Goal: Task Accomplishment & Management: Use online tool/utility

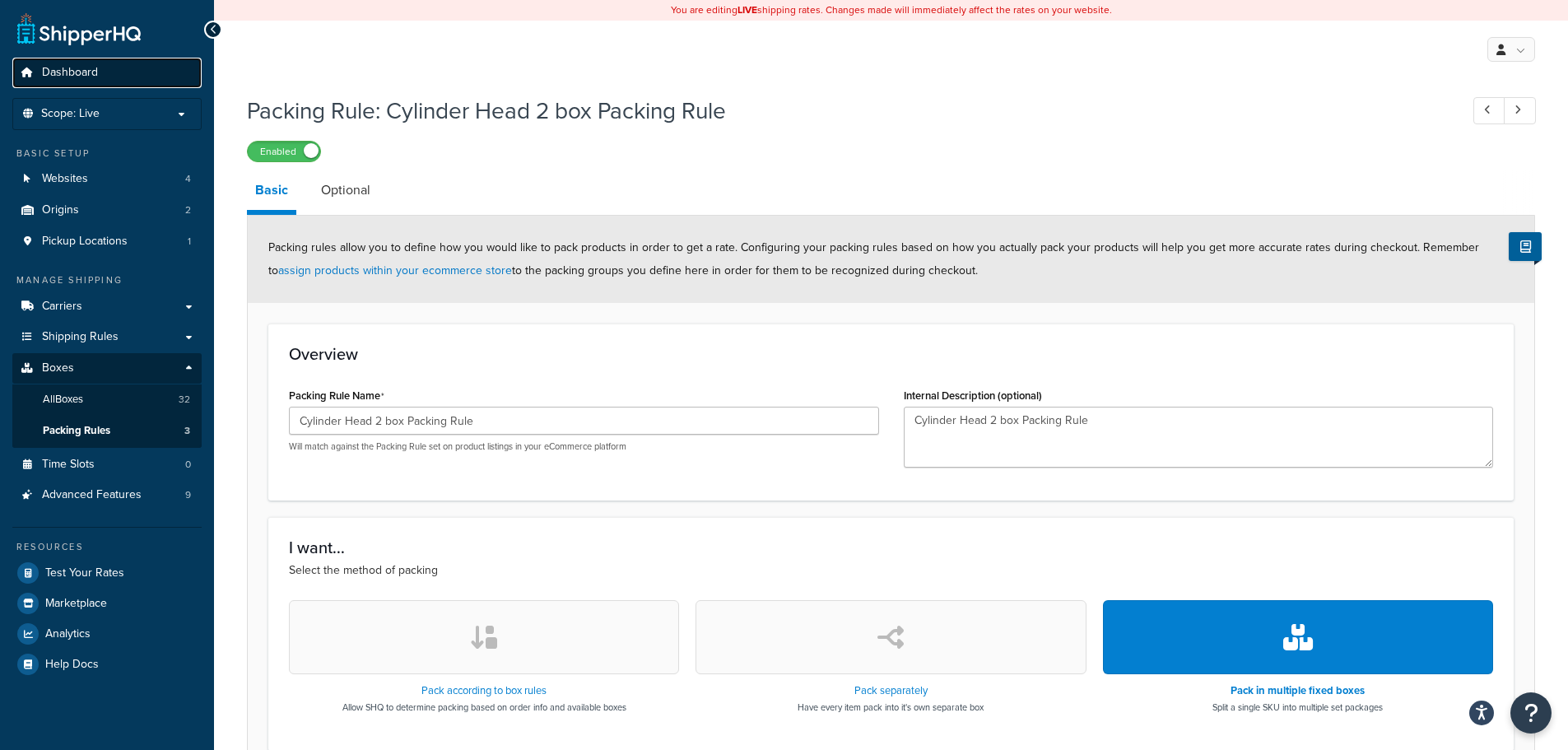
click at [71, 83] on link "Dashboard" at bounding box center [106, 72] width 189 height 31
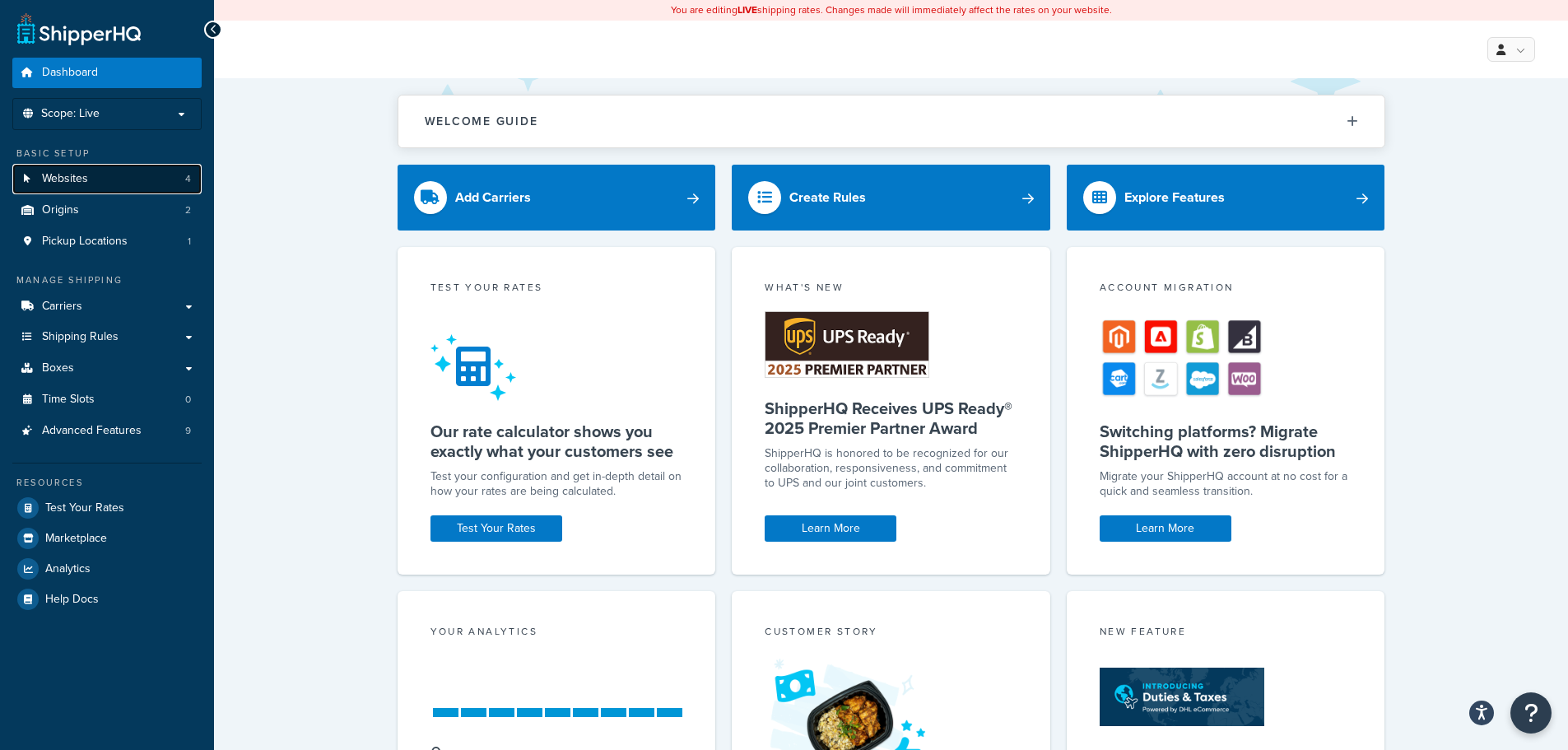
click at [136, 185] on link "Websites 4" at bounding box center [106, 179] width 189 height 31
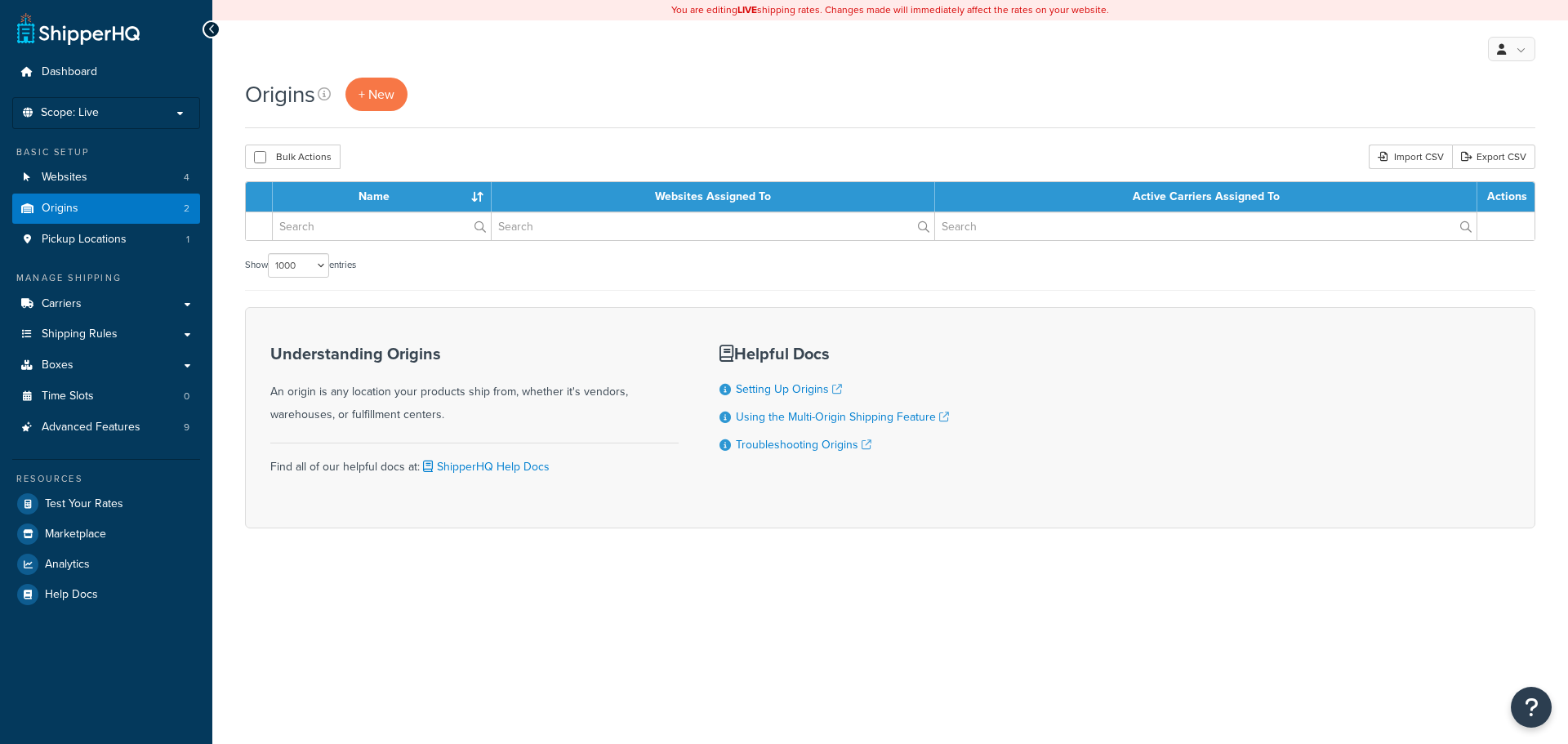
select select "1000"
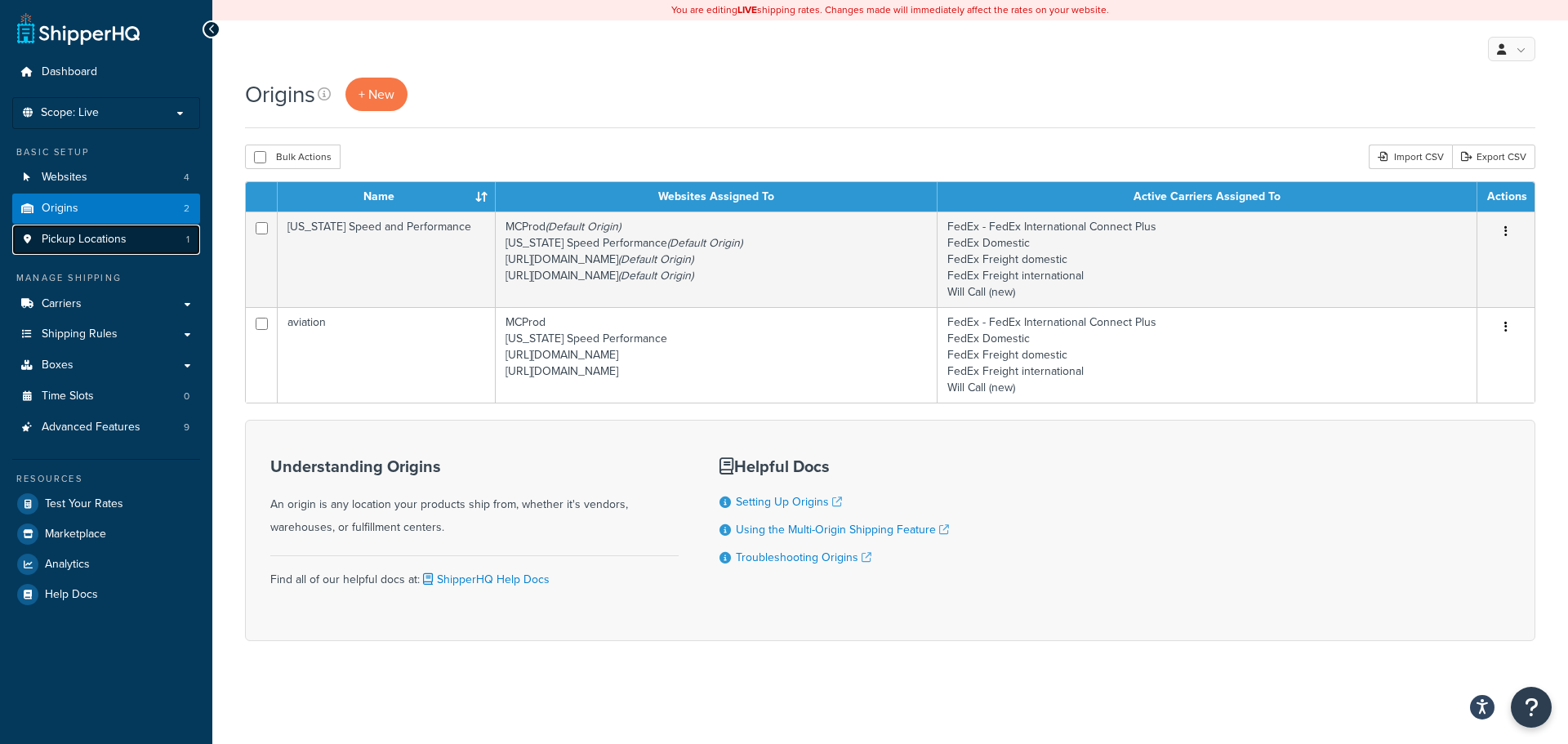
click at [94, 244] on span "Pickup Locations" at bounding box center [84, 240] width 85 height 14
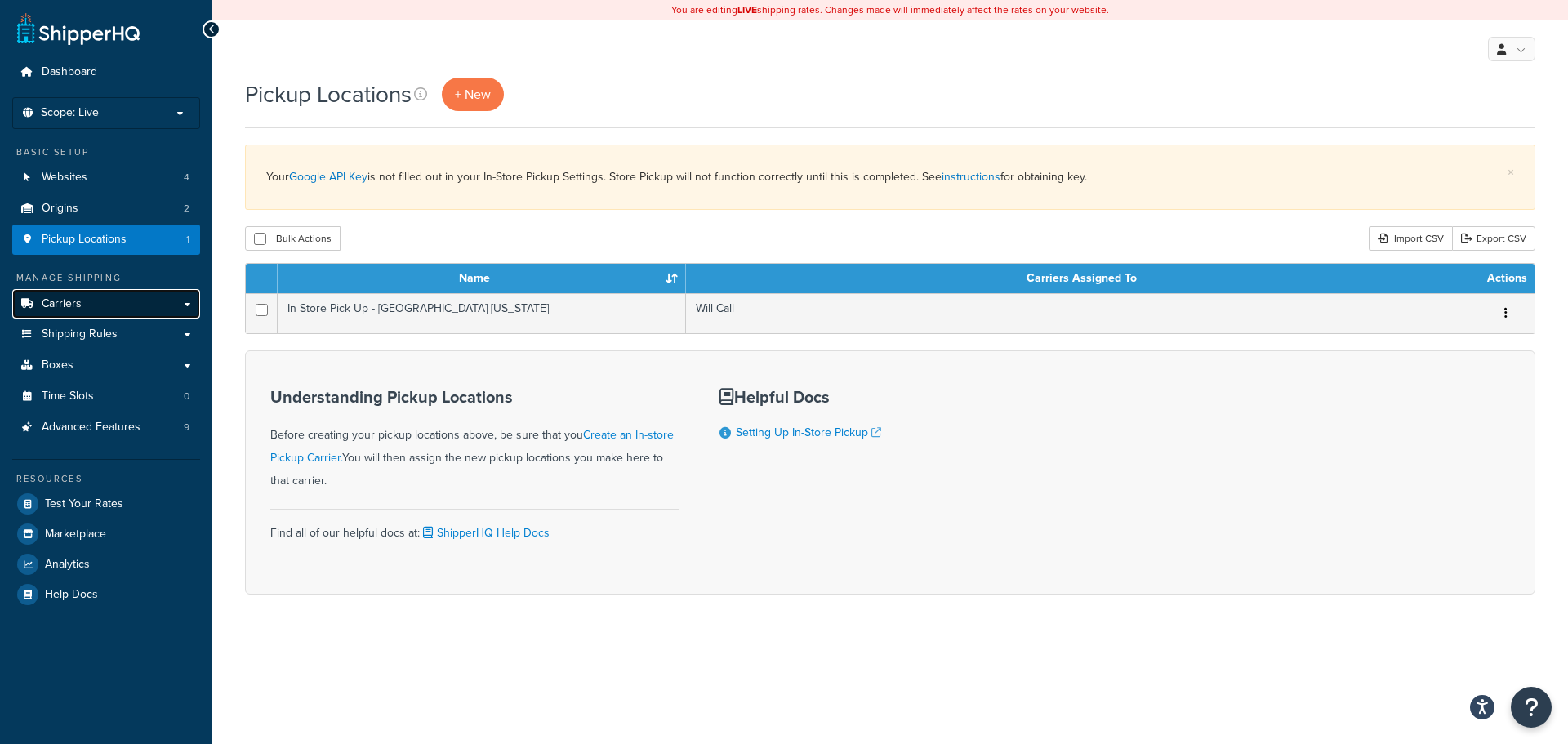
click at [99, 317] on link "Carriers" at bounding box center [106, 304] width 188 height 30
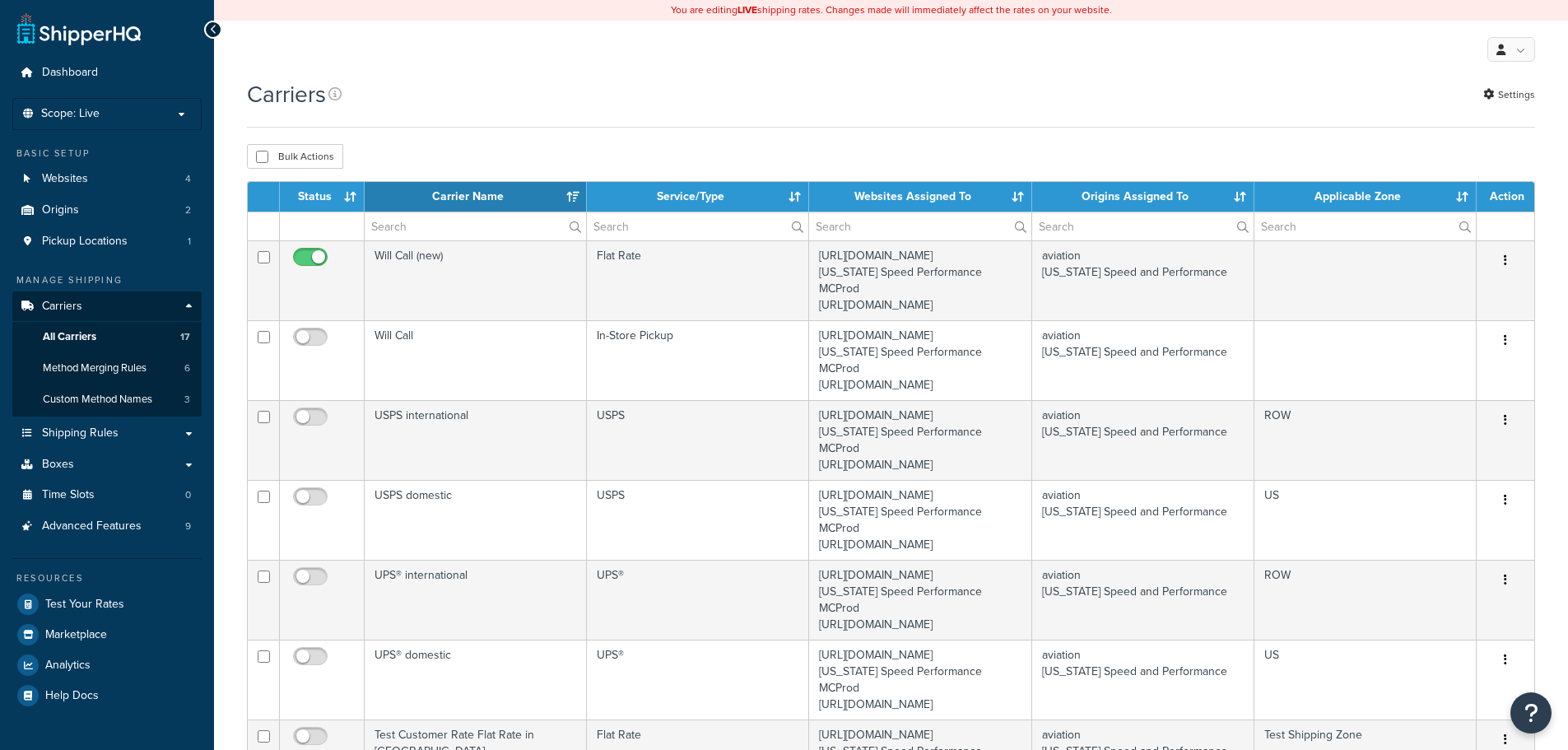
select select "15"
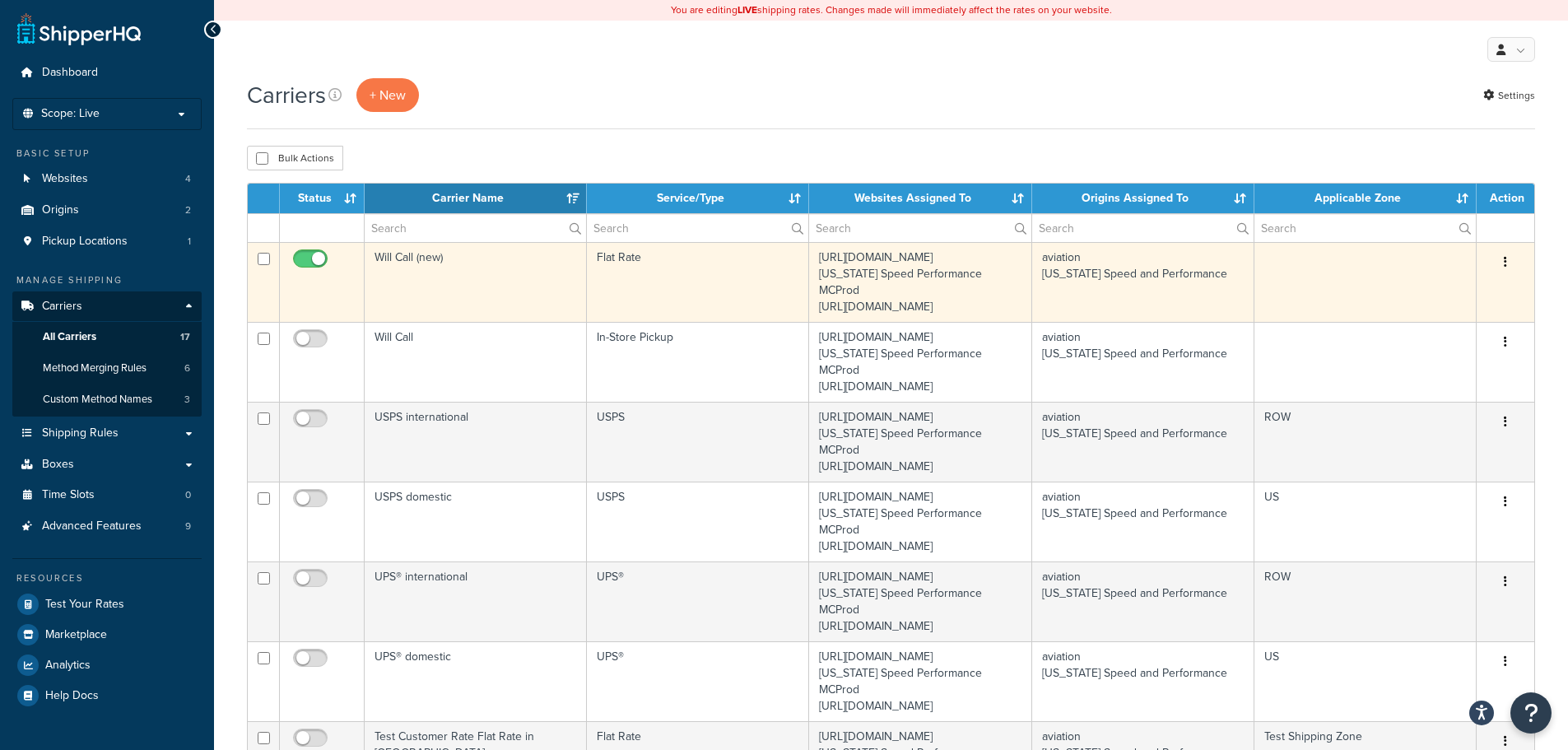
click at [1509, 260] on button "button" at bounding box center [1505, 262] width 23 height 26
click at [607, 283] on td "Flat Rate" at bounding box center [697, 283] width 222 height 80
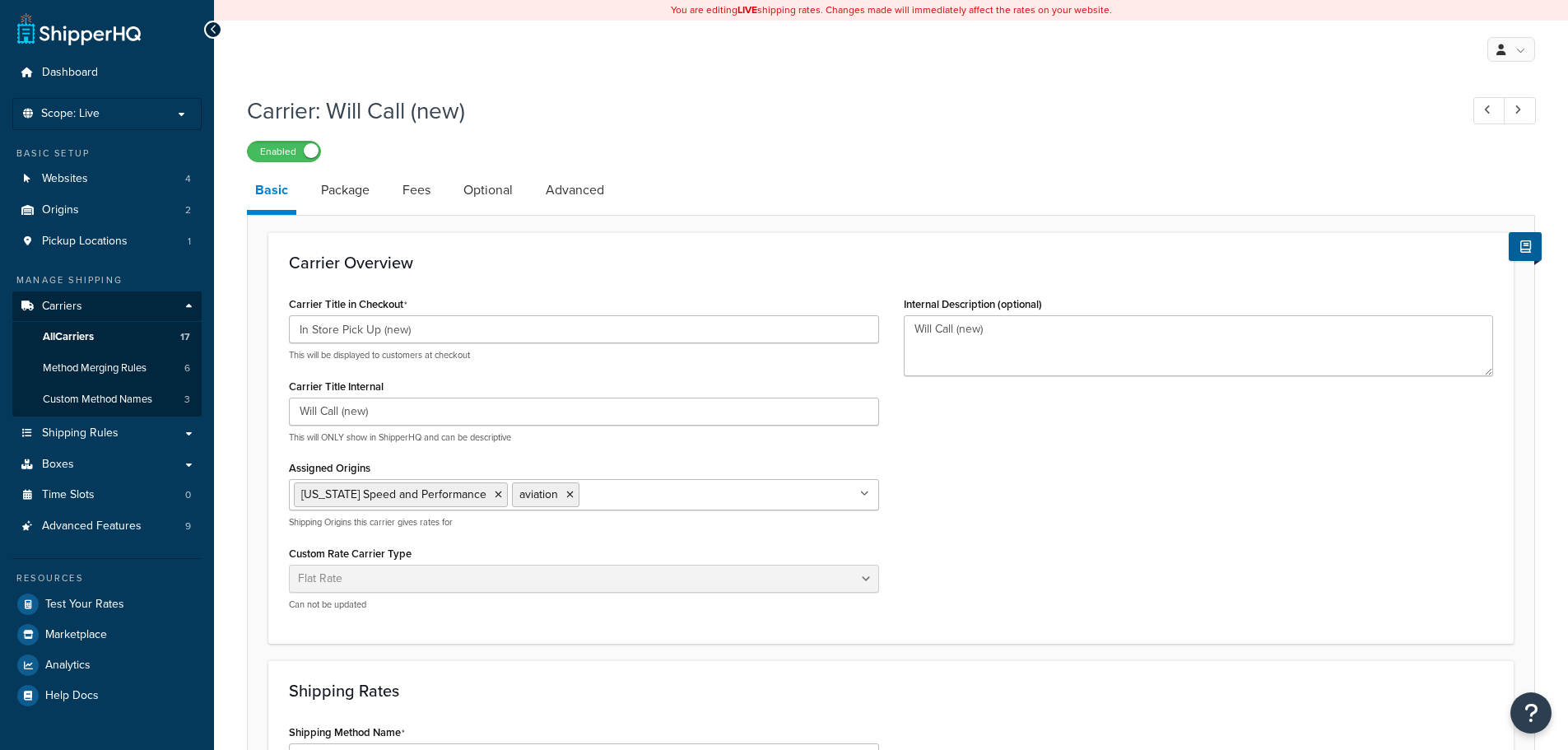
select select "flat"
click at [126, 64] on link "Dashboard" at bounding box center [106, 72] width 189 height 31
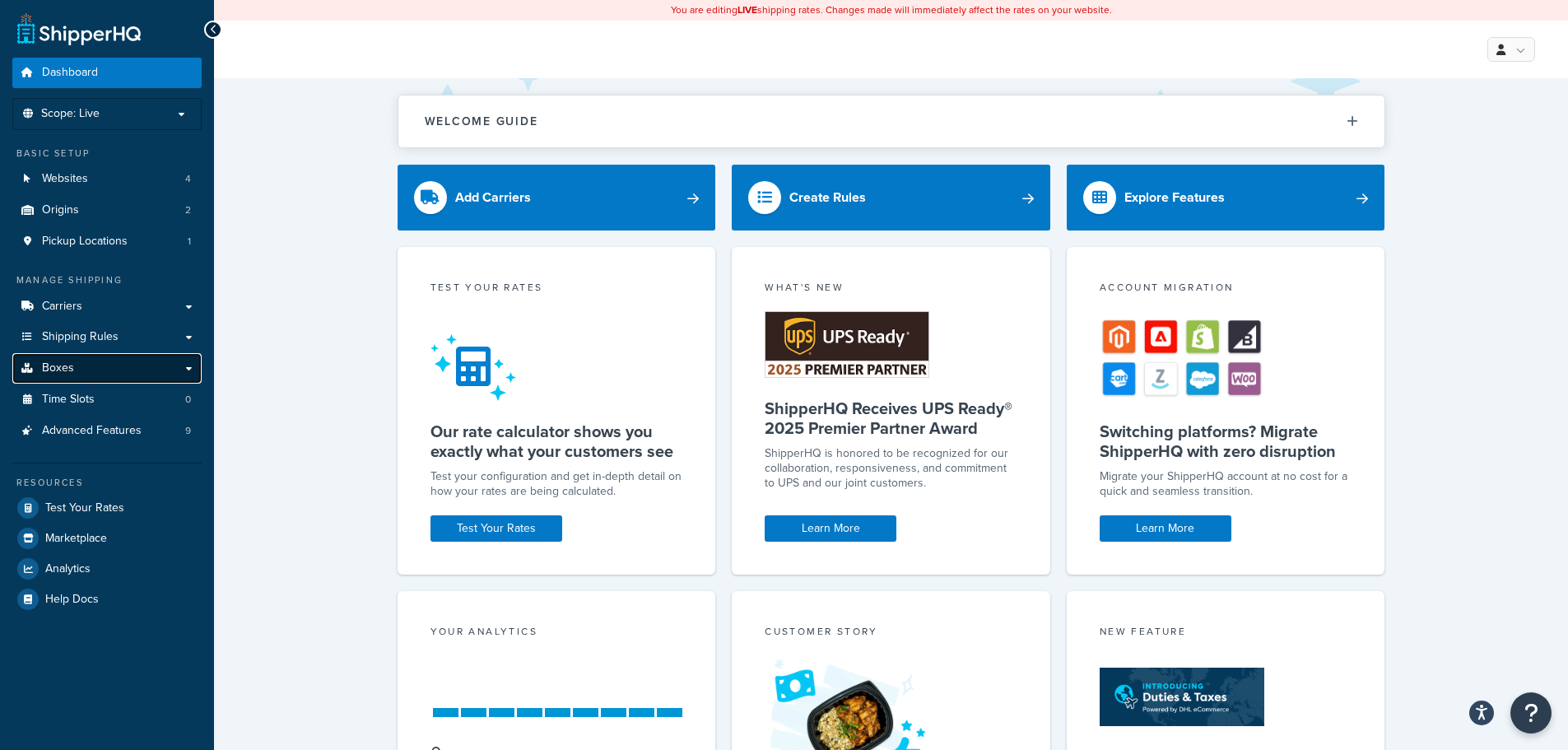
click at [120, 378] on link "Boxes" at bounding box center [106, 368] width 189 height 31
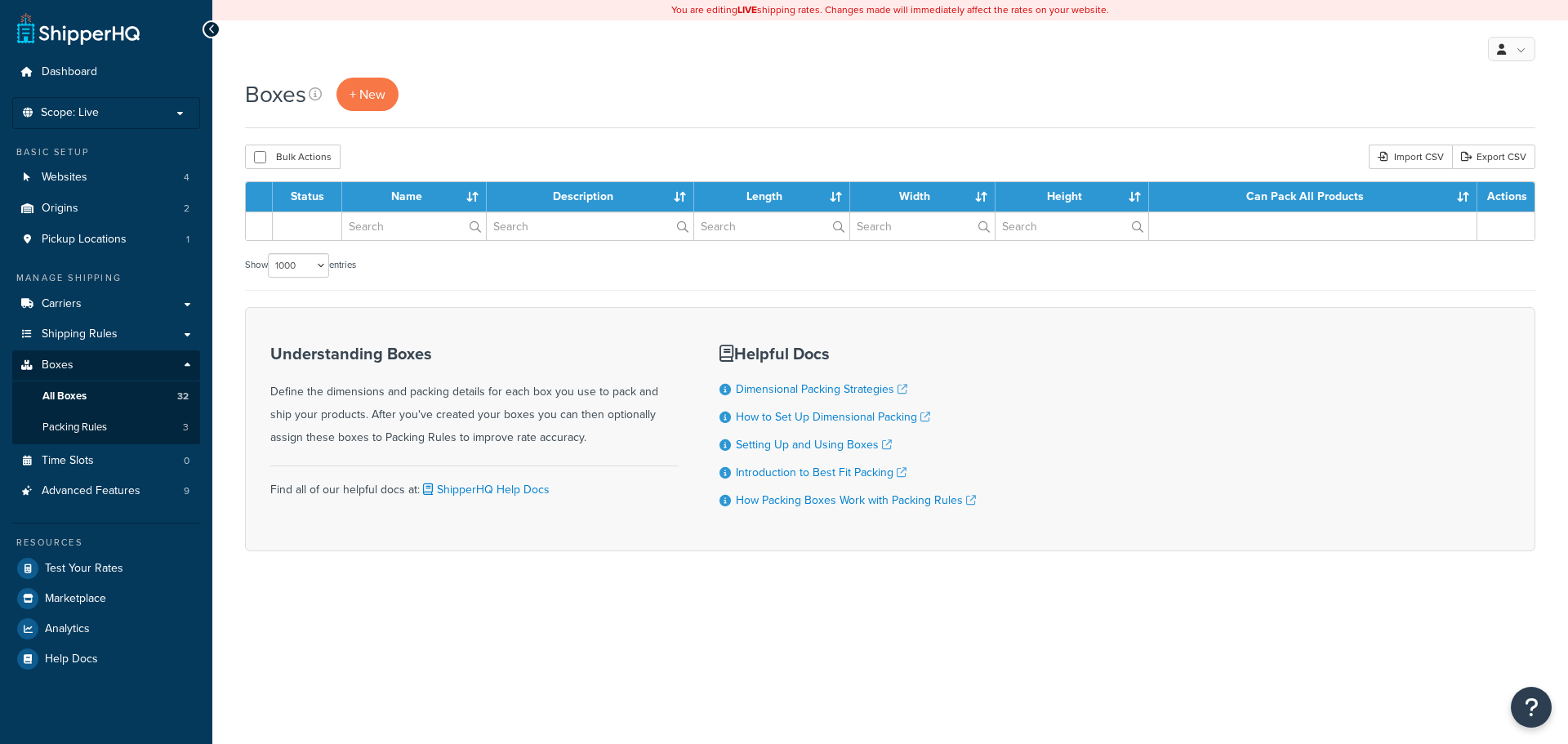
select select "1000"
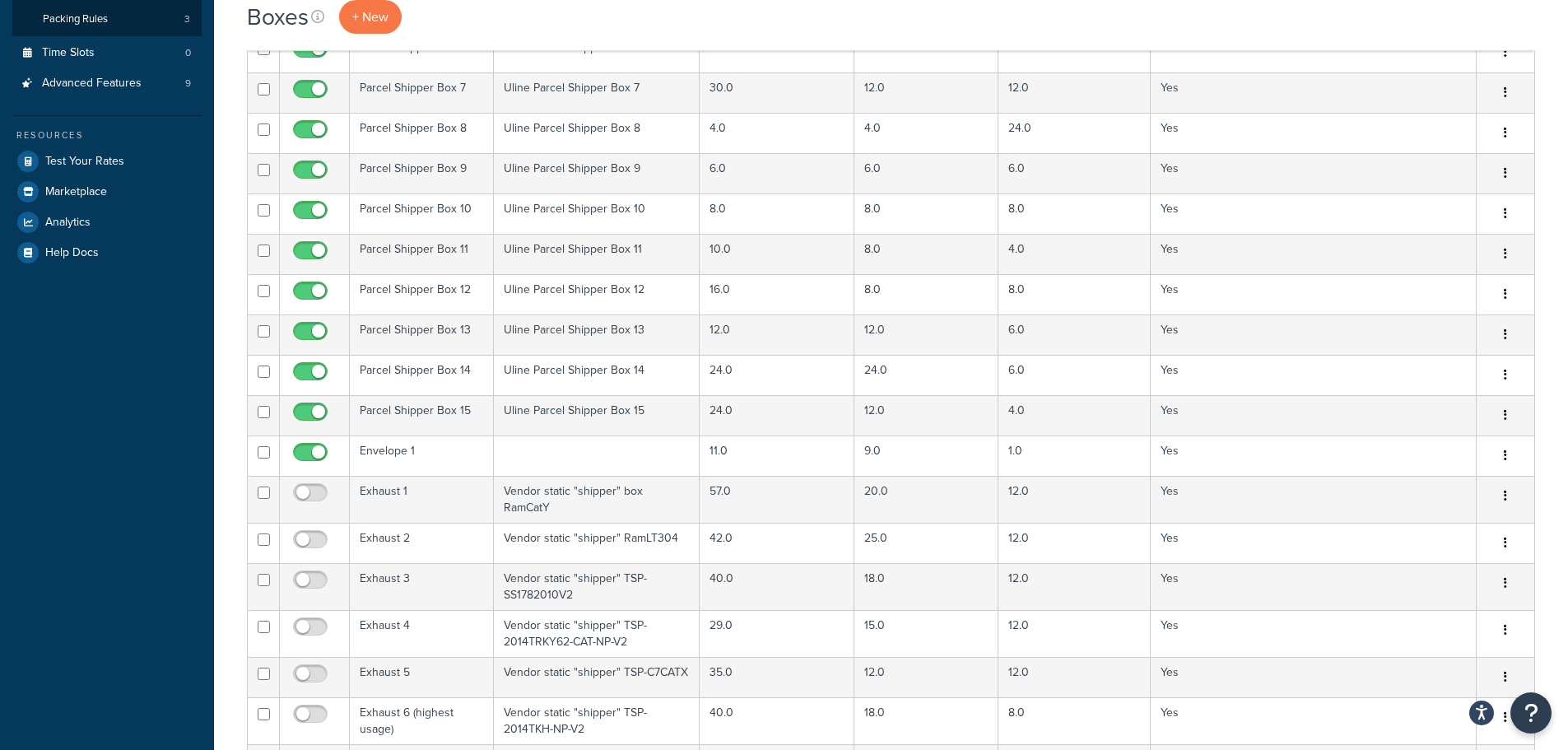
scroll to position [165, 0]
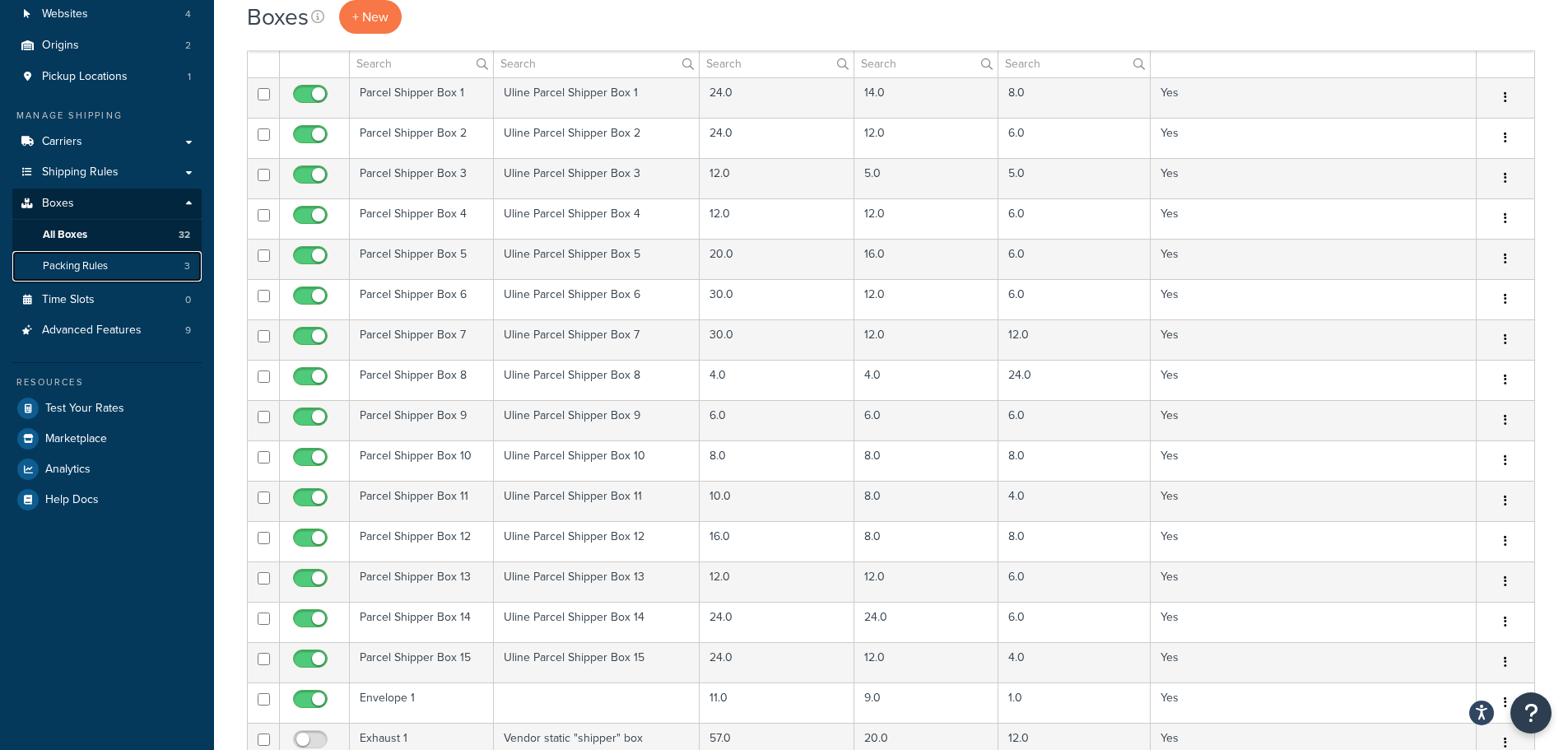
click at [105, 272] on span "Packing Rules" at bounding box center [75, 266] width 65 height 14
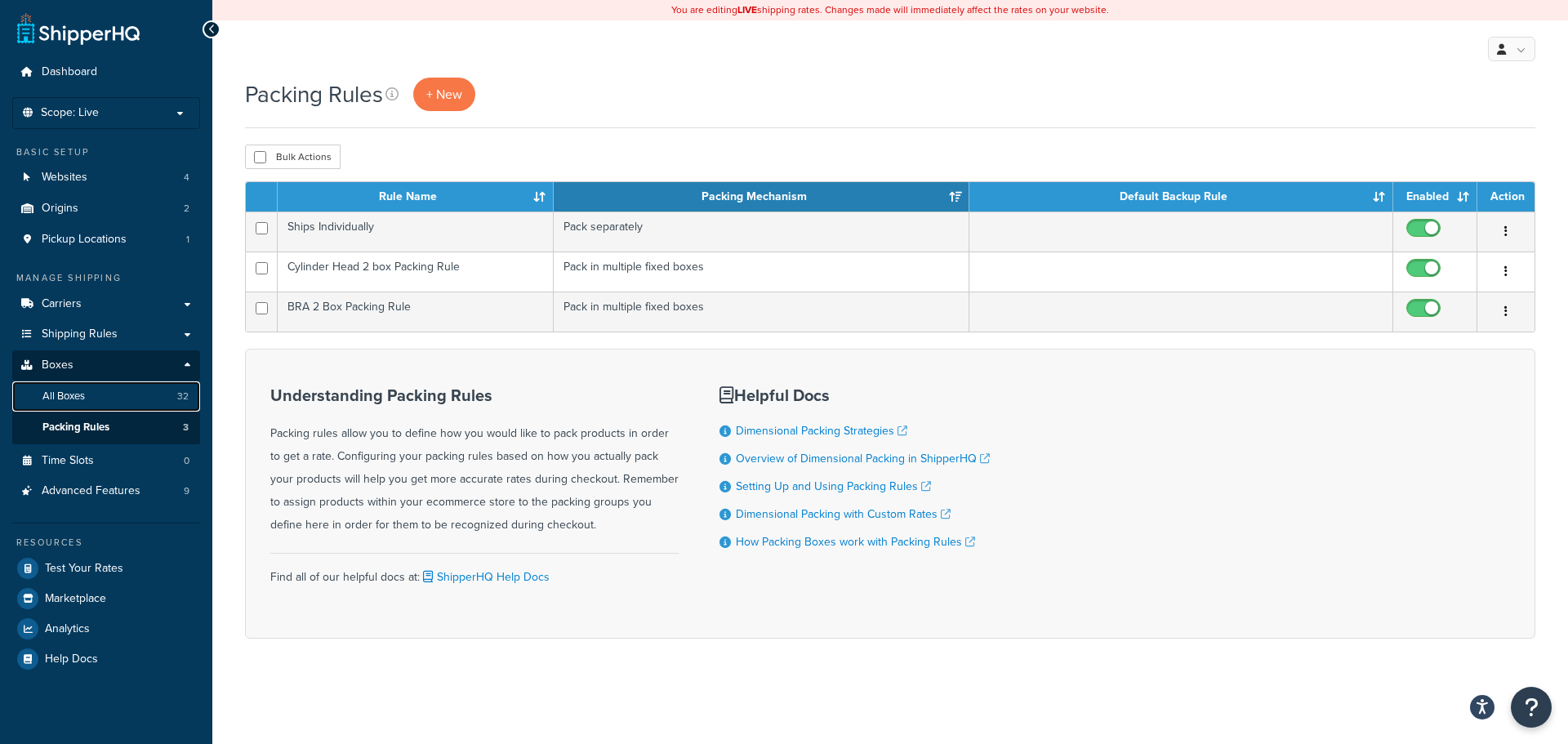
click at [108, 401] on link "All Boxes 32" at bounding box center [106, 396] width 188 height 30
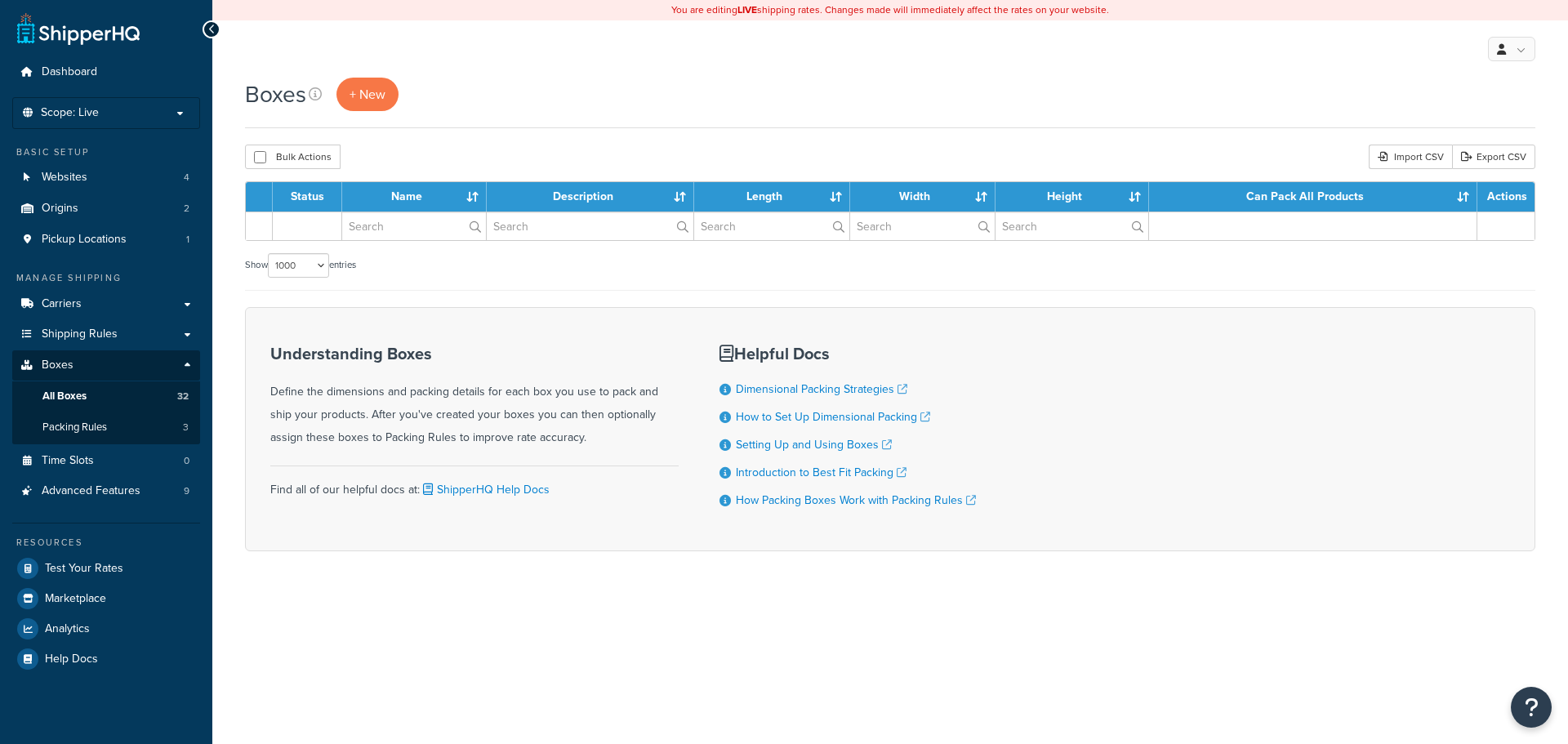
select select "1000"
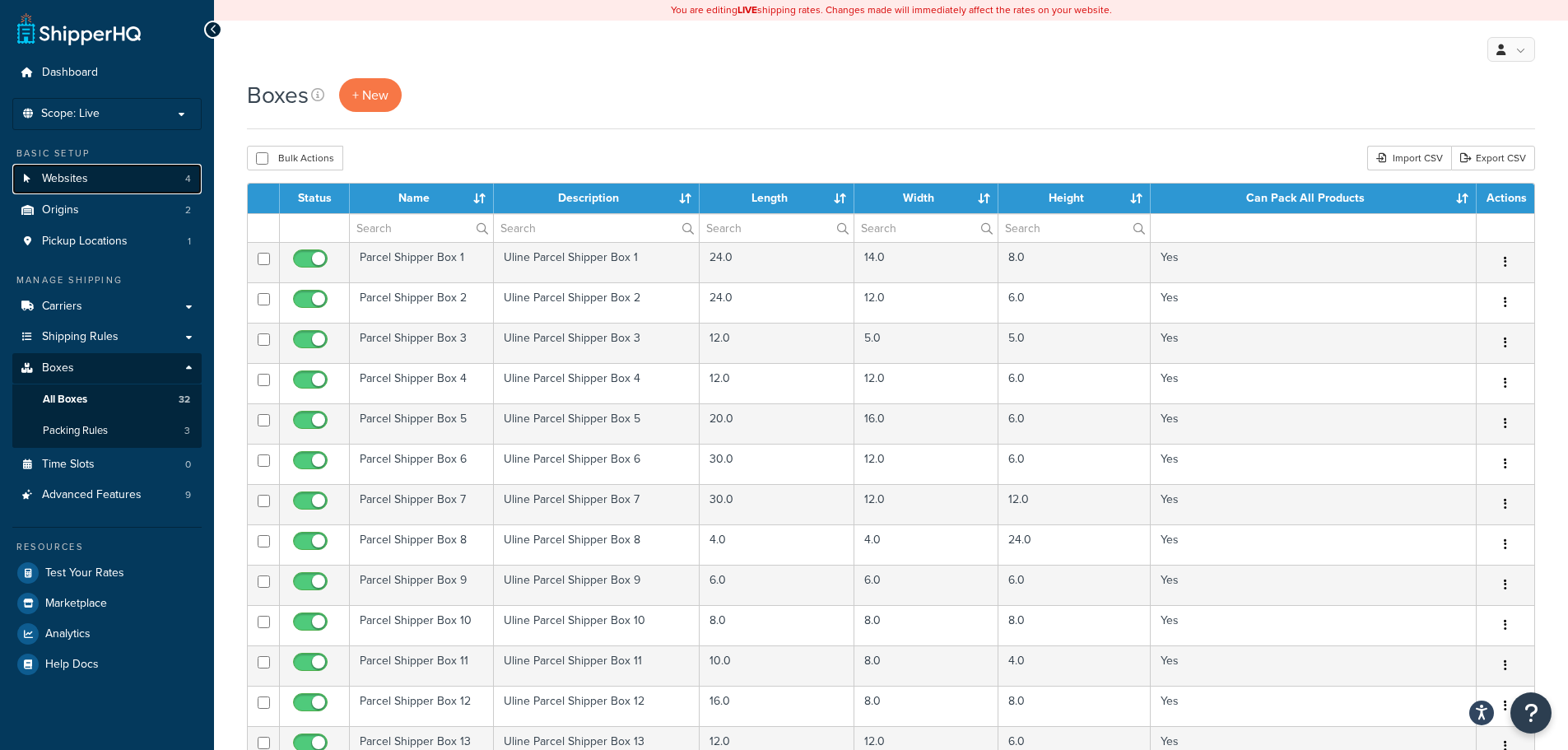
click at [71, 184] on span "Websites" at bounding box center [64, 179] width 46 height 14
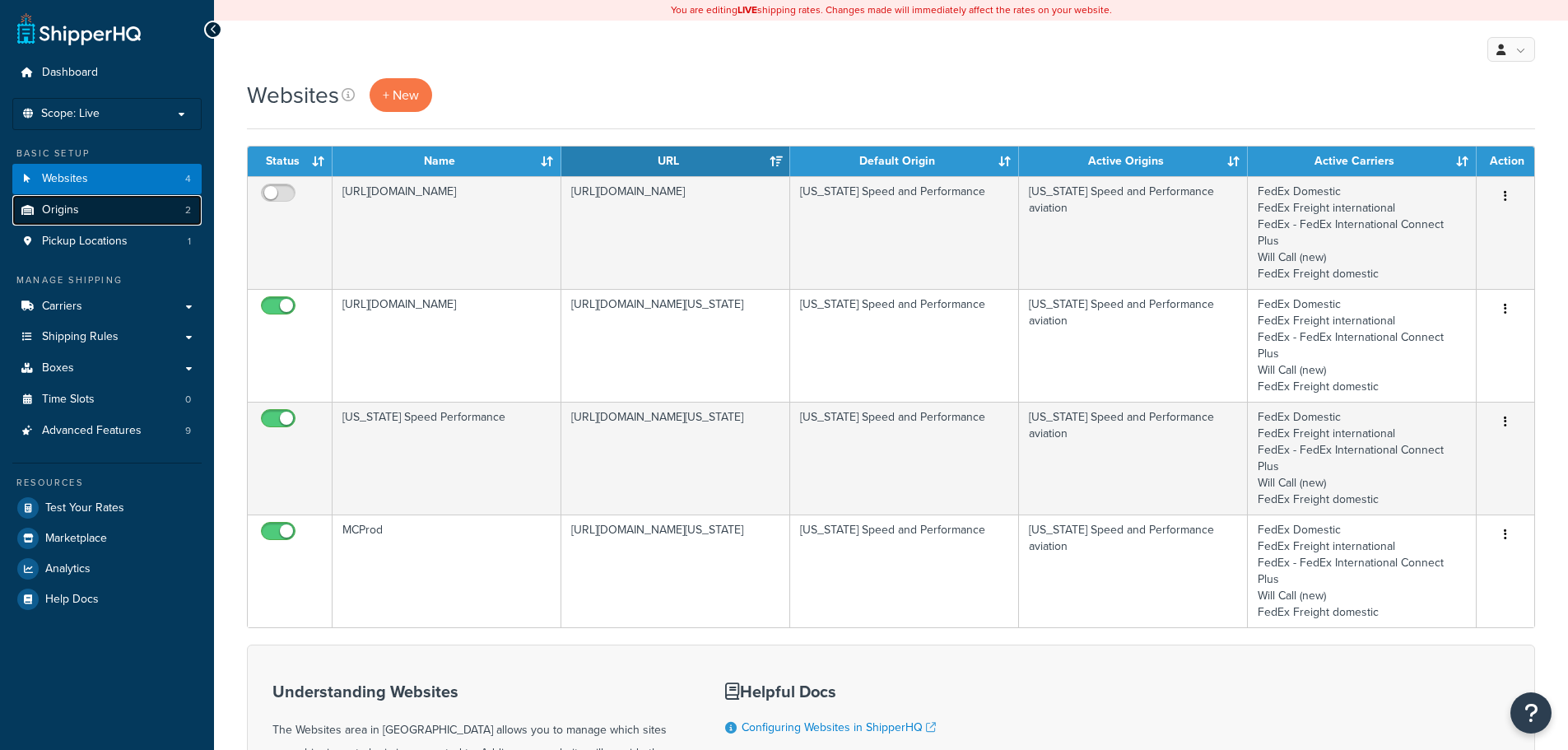
click at [116, 218] on link "Origins 2" at bounding box center [106, 210] width 189 height 31
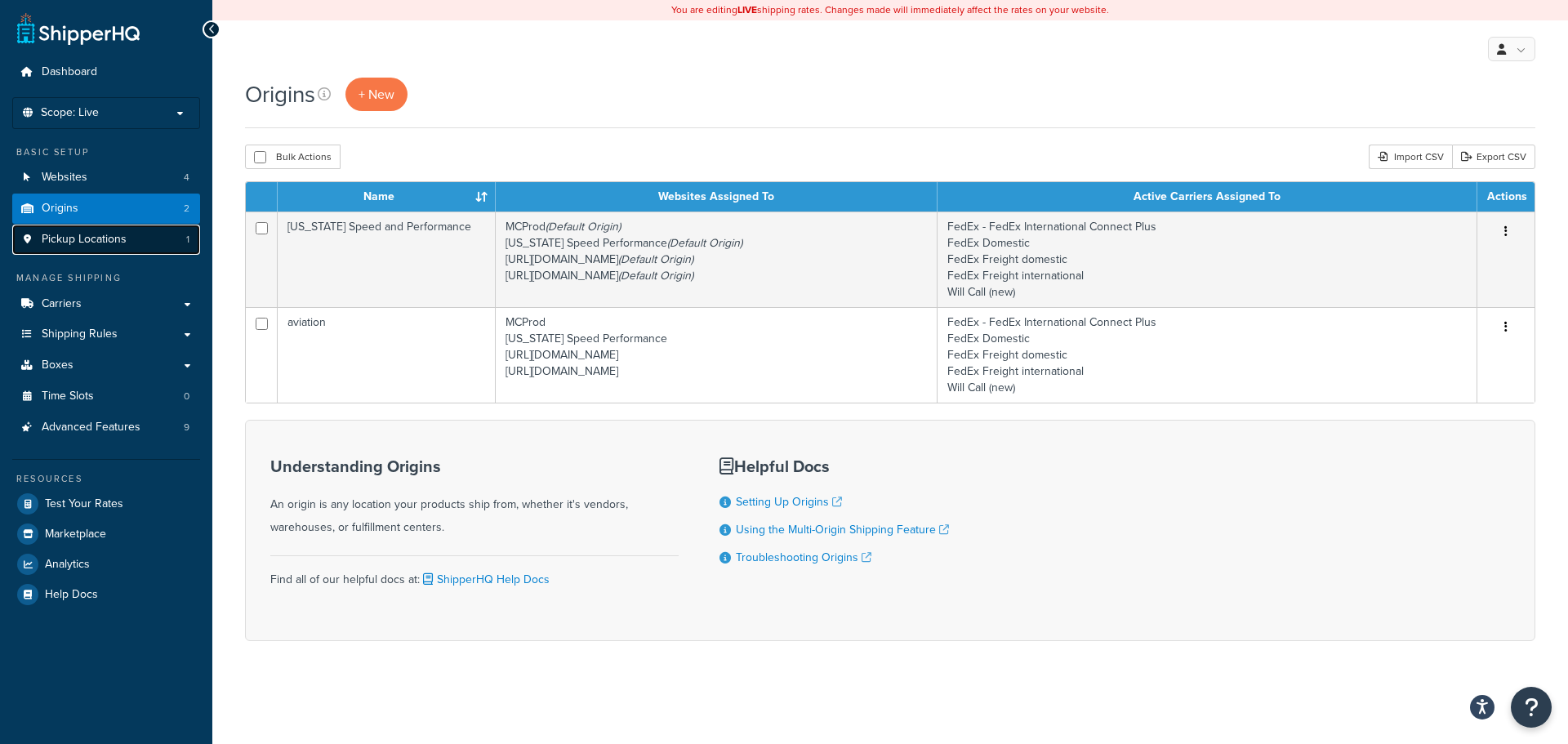
click at [149, 242] on link "Pickup Locations 1" at bounding box center [106, 240] width 188 height 30
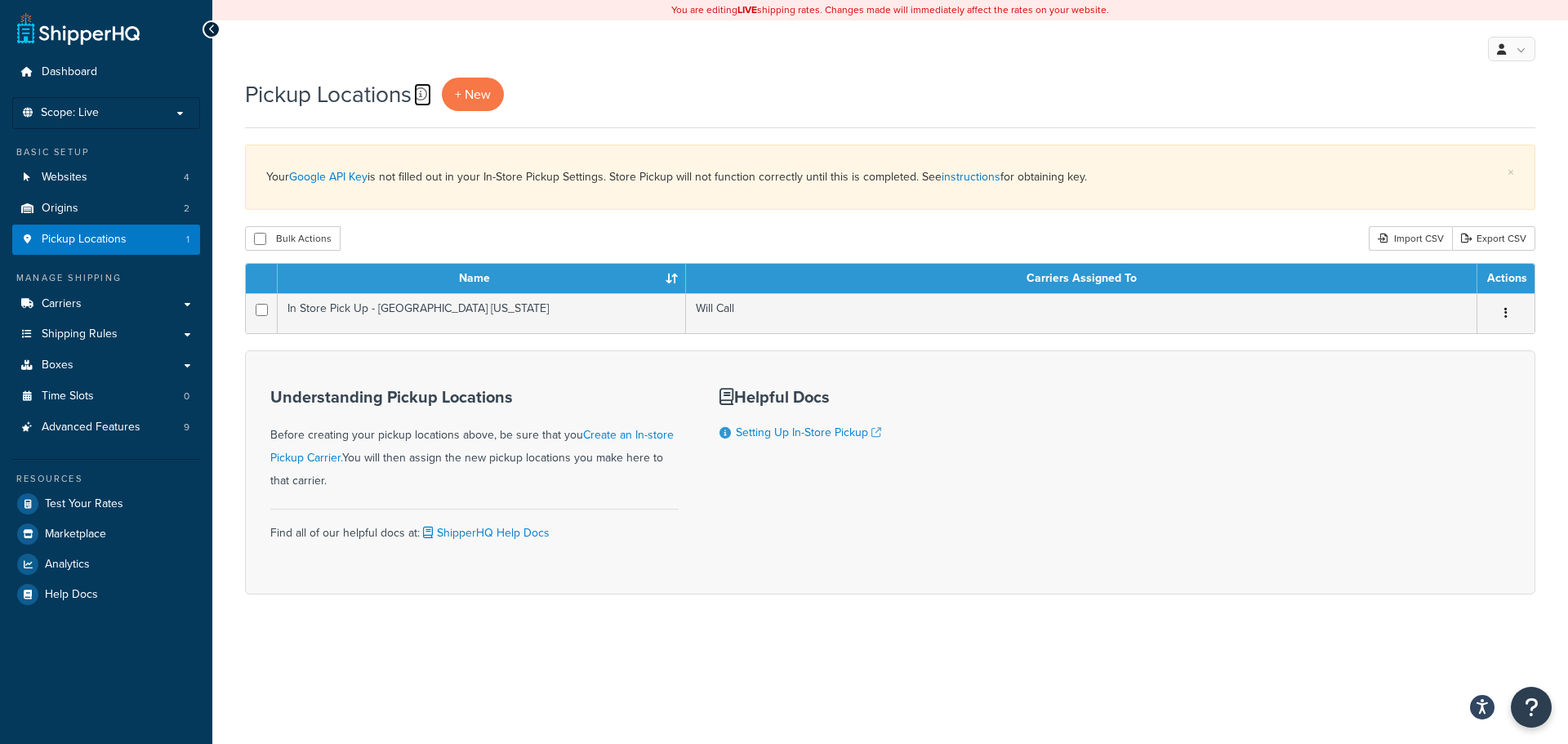
click at [419, 95] on icon at bounding box center [420, 93] width 13 height 13
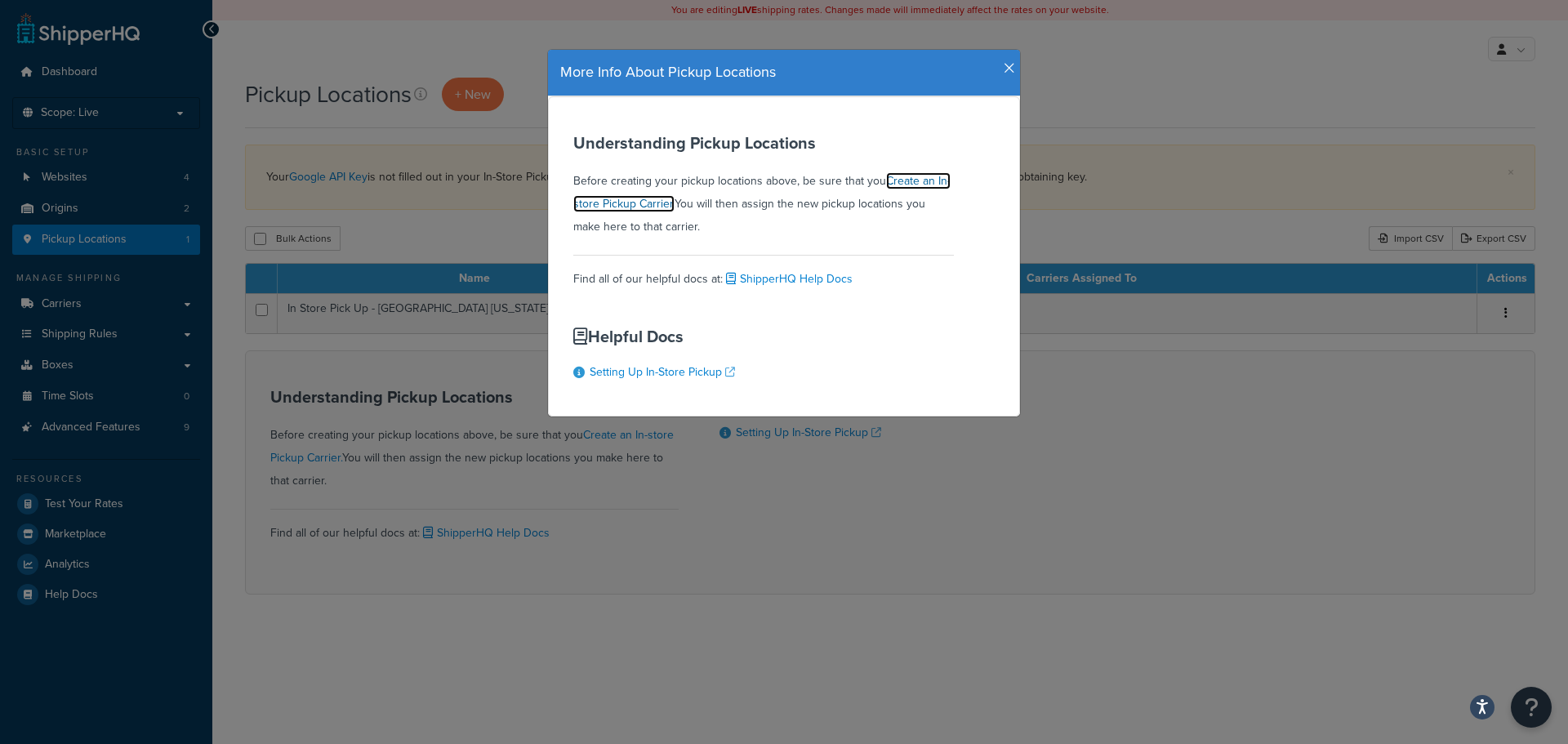
click at [896, 186] on link "Create an In-store Pickup Carrier." at bounding box center [762, 192] width 377 height 40
click at [1003, 65] on icon "button" at bounding box center [1008, 68] width 11 height 15
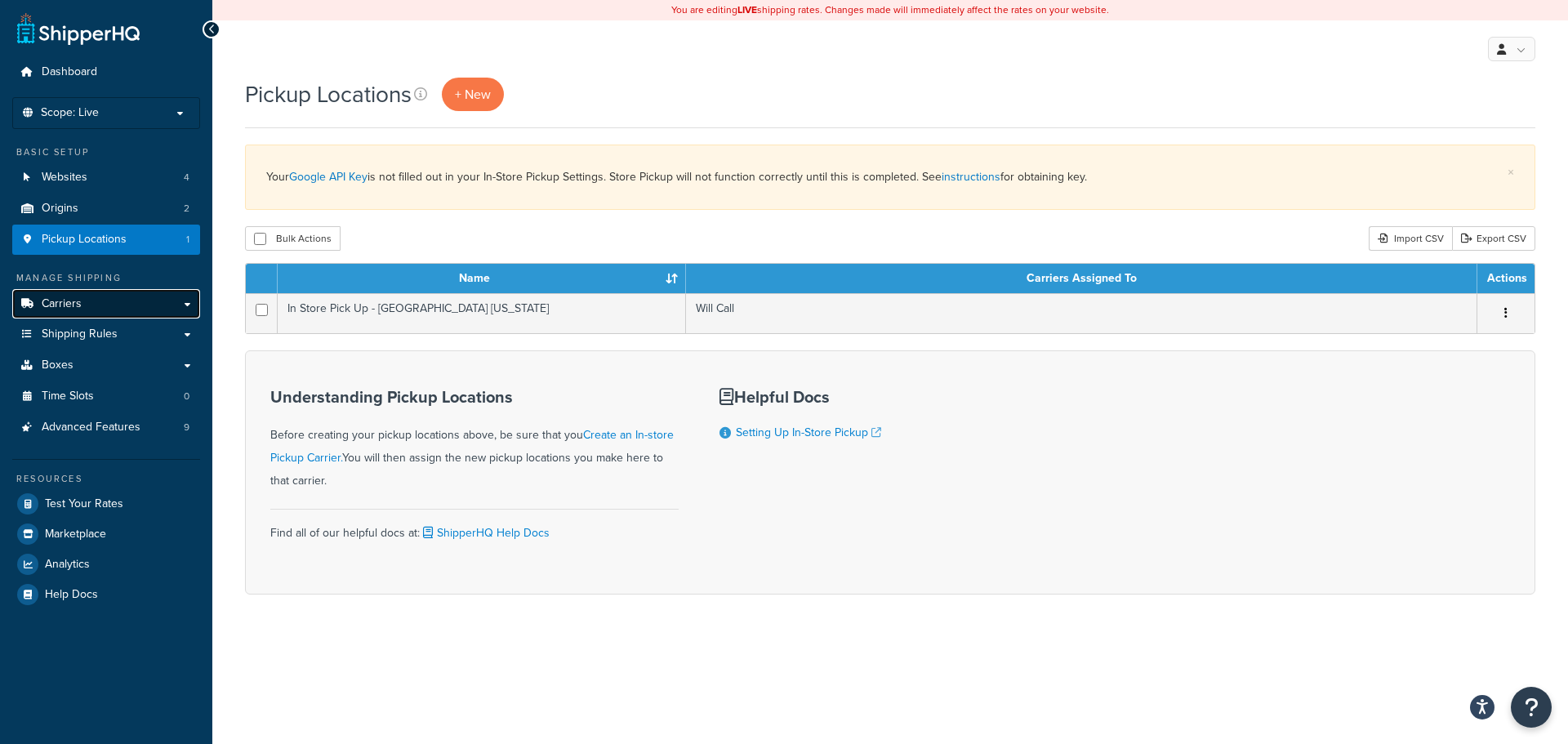
click at [86, 301] on link "Carriers" at bounding box center [106, 304] width 188 height 30
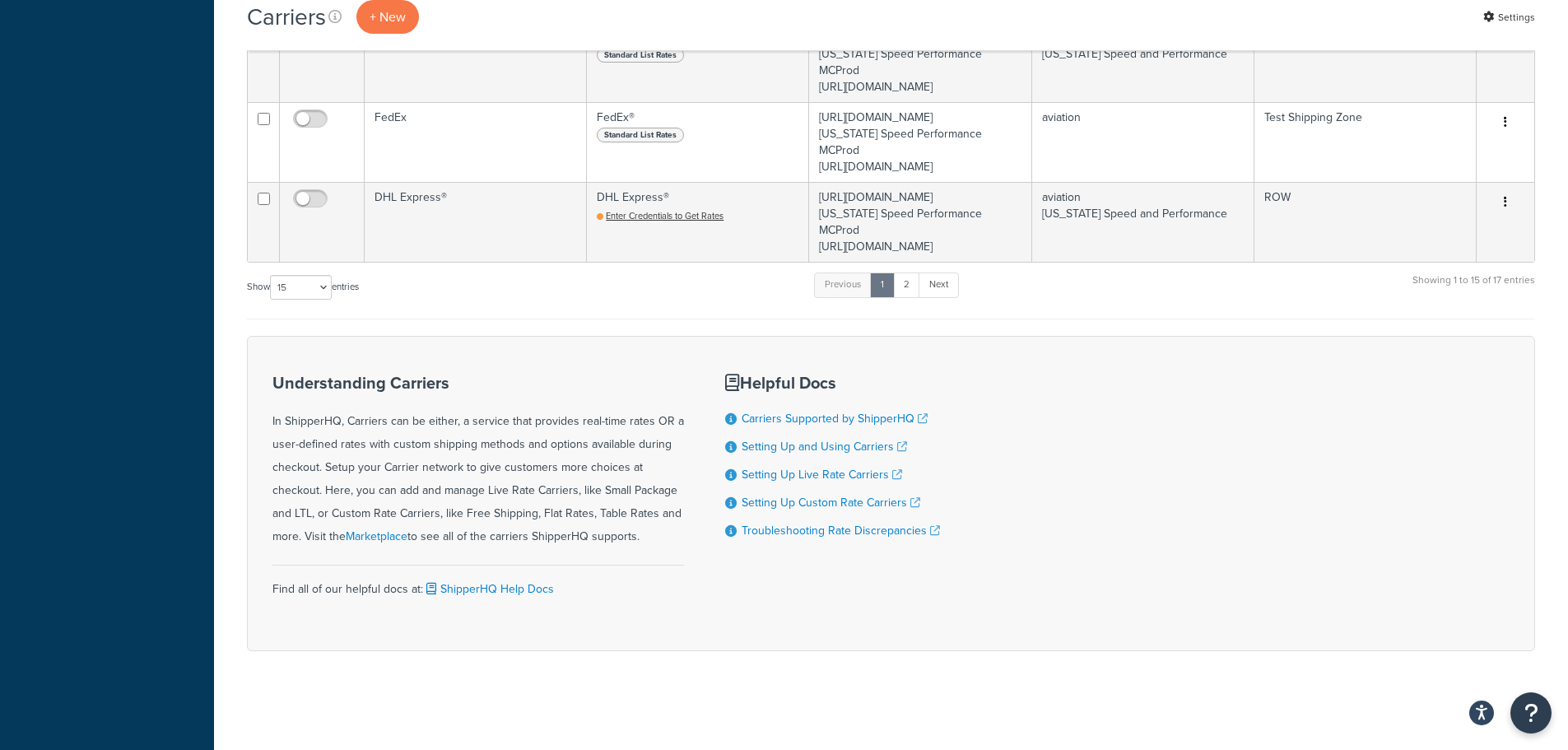
scroll to position [1318, 0]
click at [329, 300] on select "10 15 25 50 100" at bounding box center [301, 287] width 62 height 24
select select "25"
click at [272, 300] on select "10 15 25 50 100" at bounding box center [301, 287] width 62 height 24
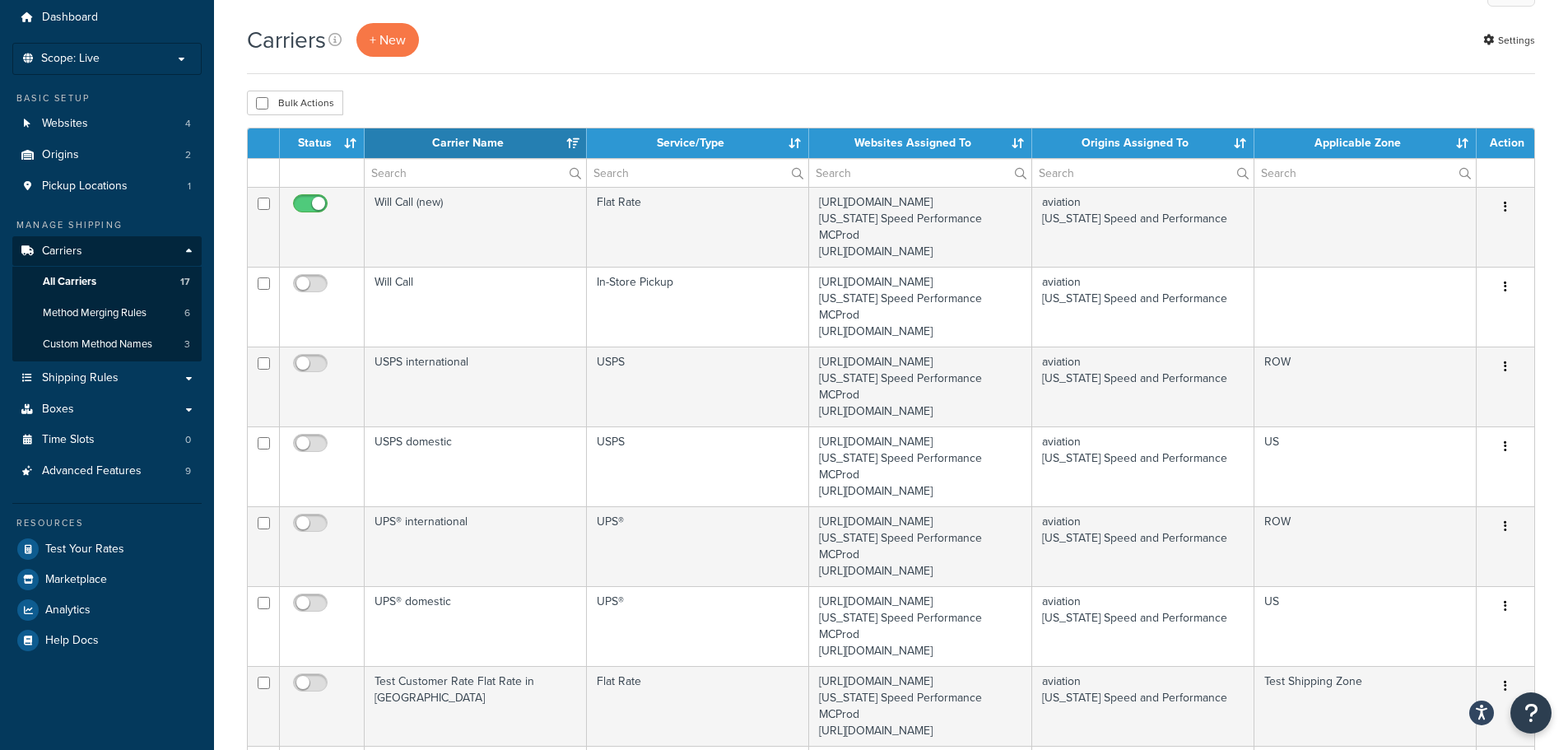
scroll to position [0, 0]
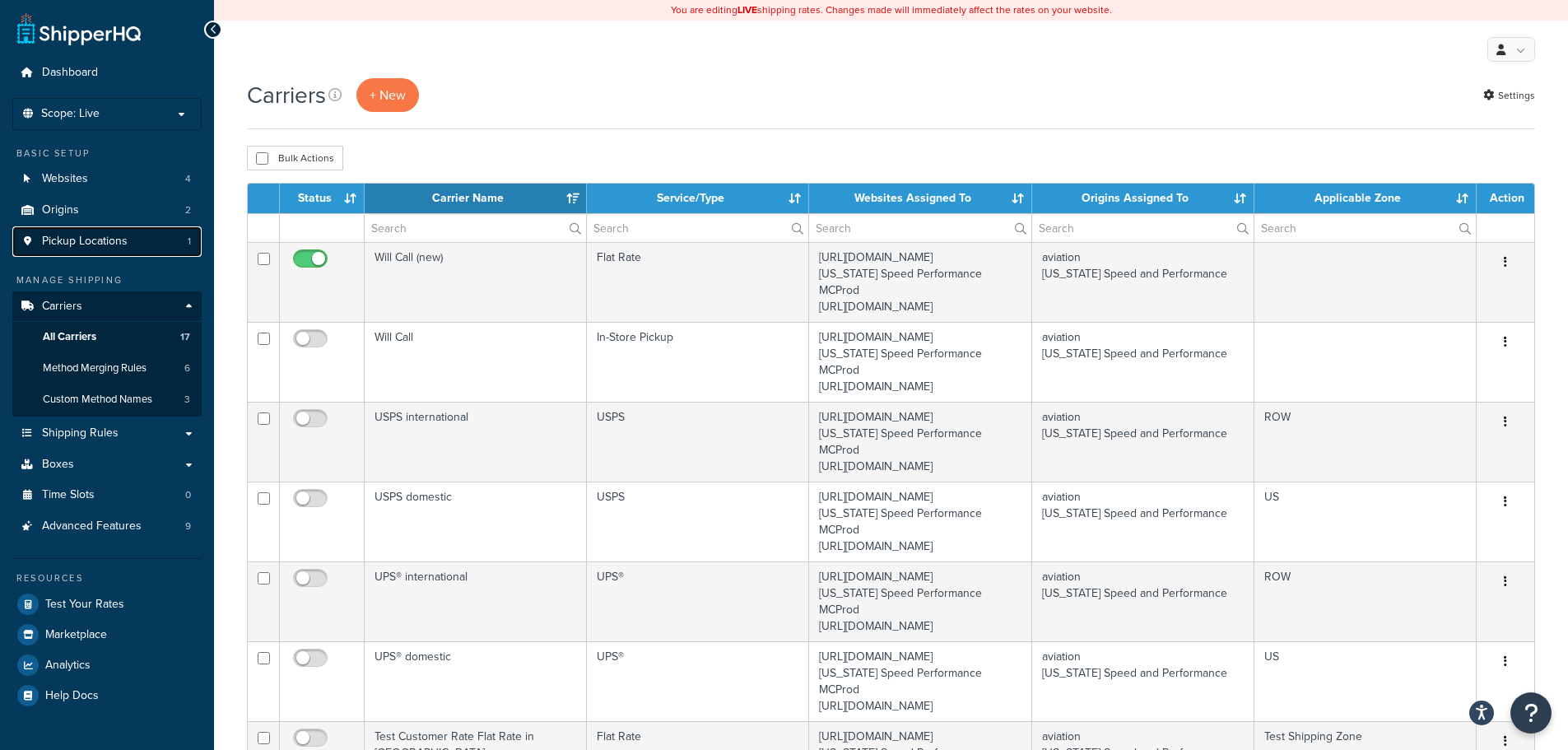
click at [126, 242] on span "Pickup Locations" at bounding box center [85, 242] width 85 height 14
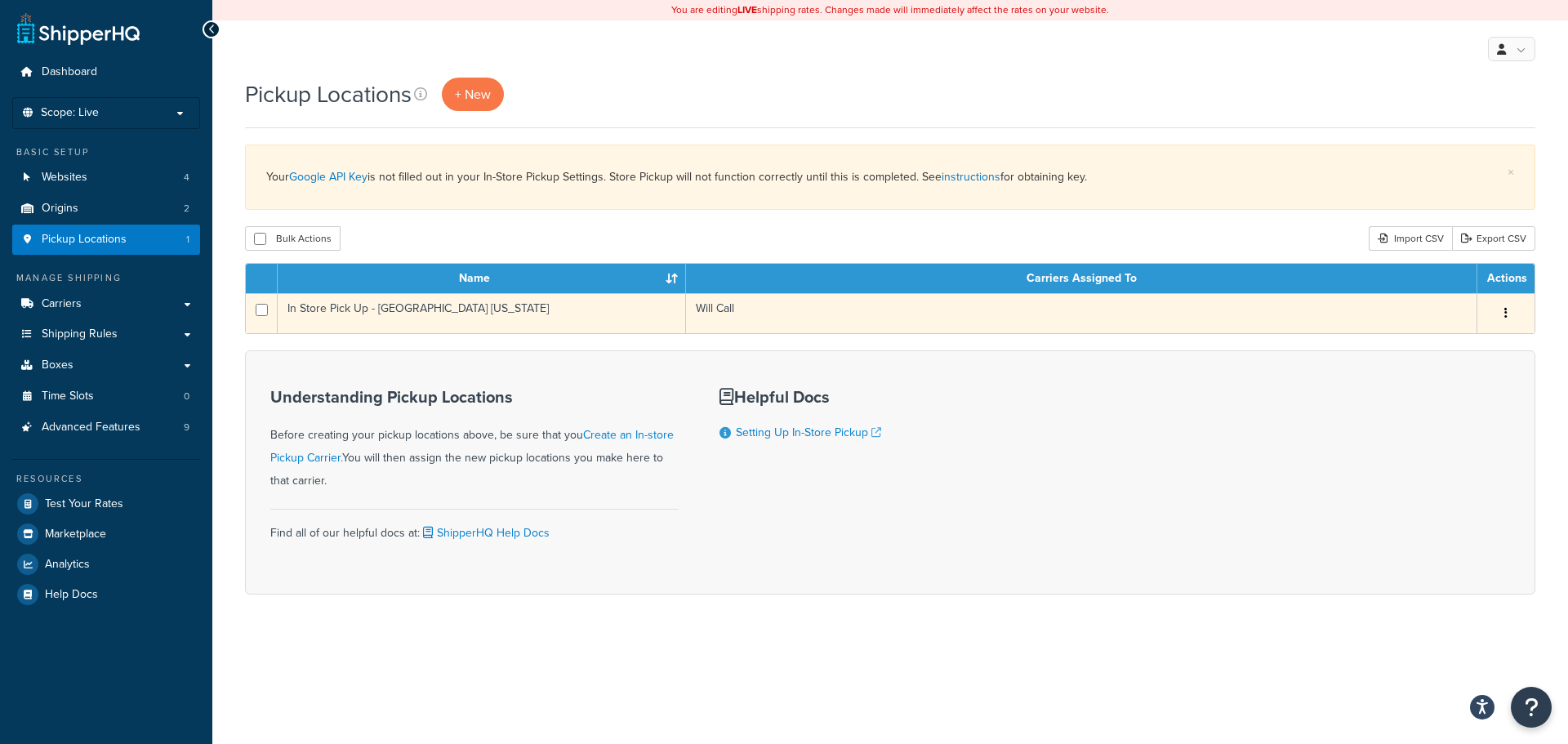
click at [416, 311] on td "In Store Pick Up - [GEOGRAPHIC_DATA] [US_STATE]" at bounding box center [482, 313] width 408 height 40
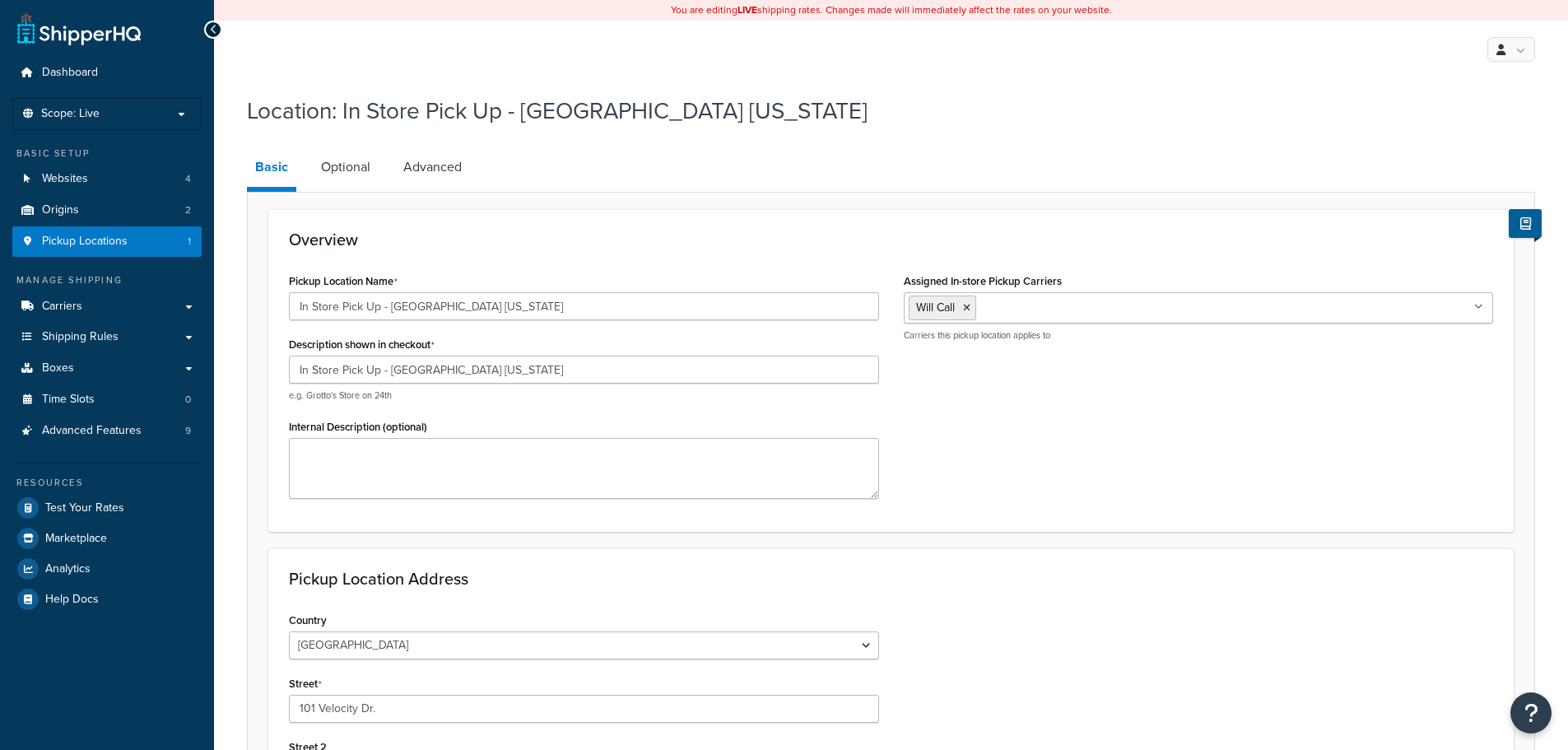
select select "43"
click at [124, 308] on link "Carriers" at bounding box center [106, 306] width 189 height 31
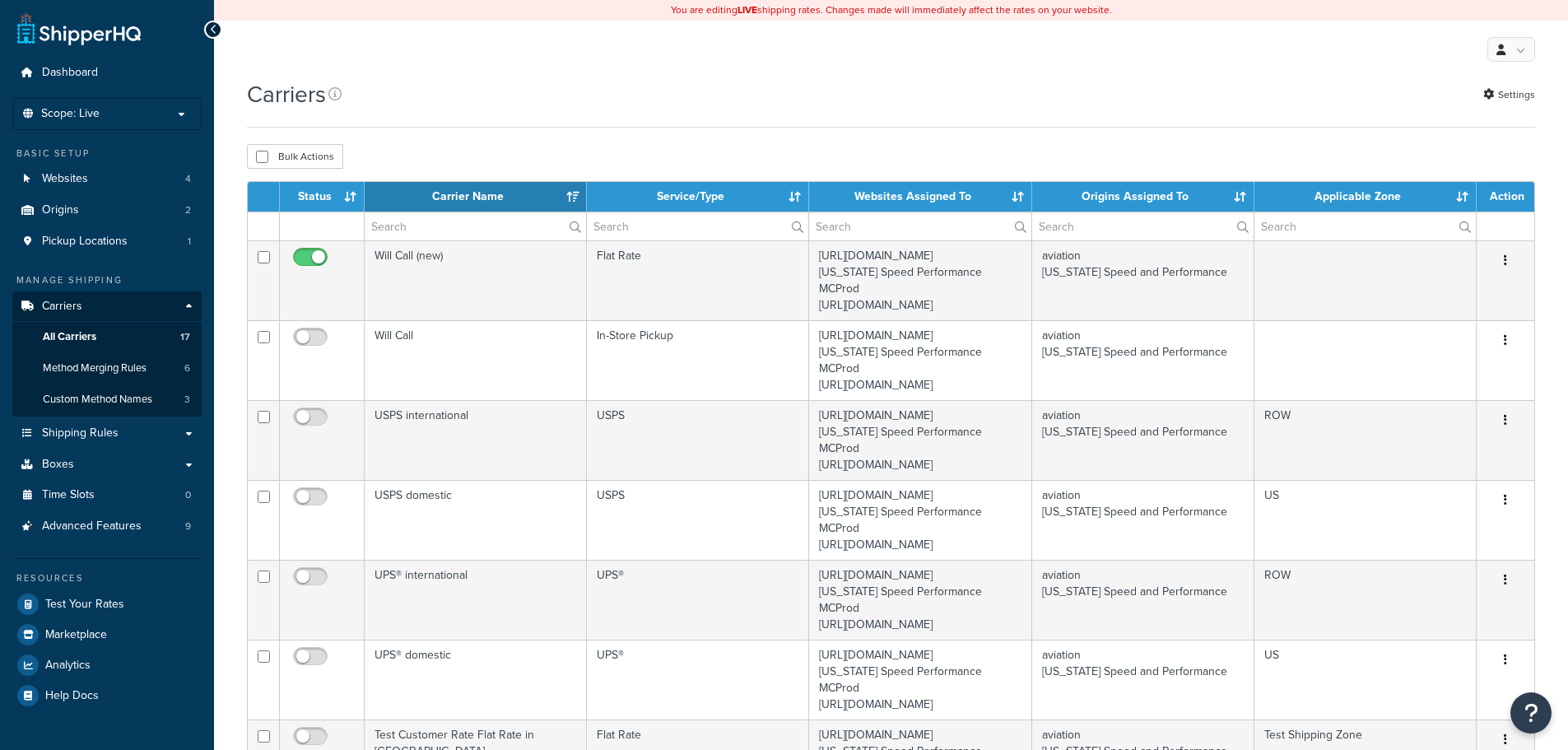
select select "15"
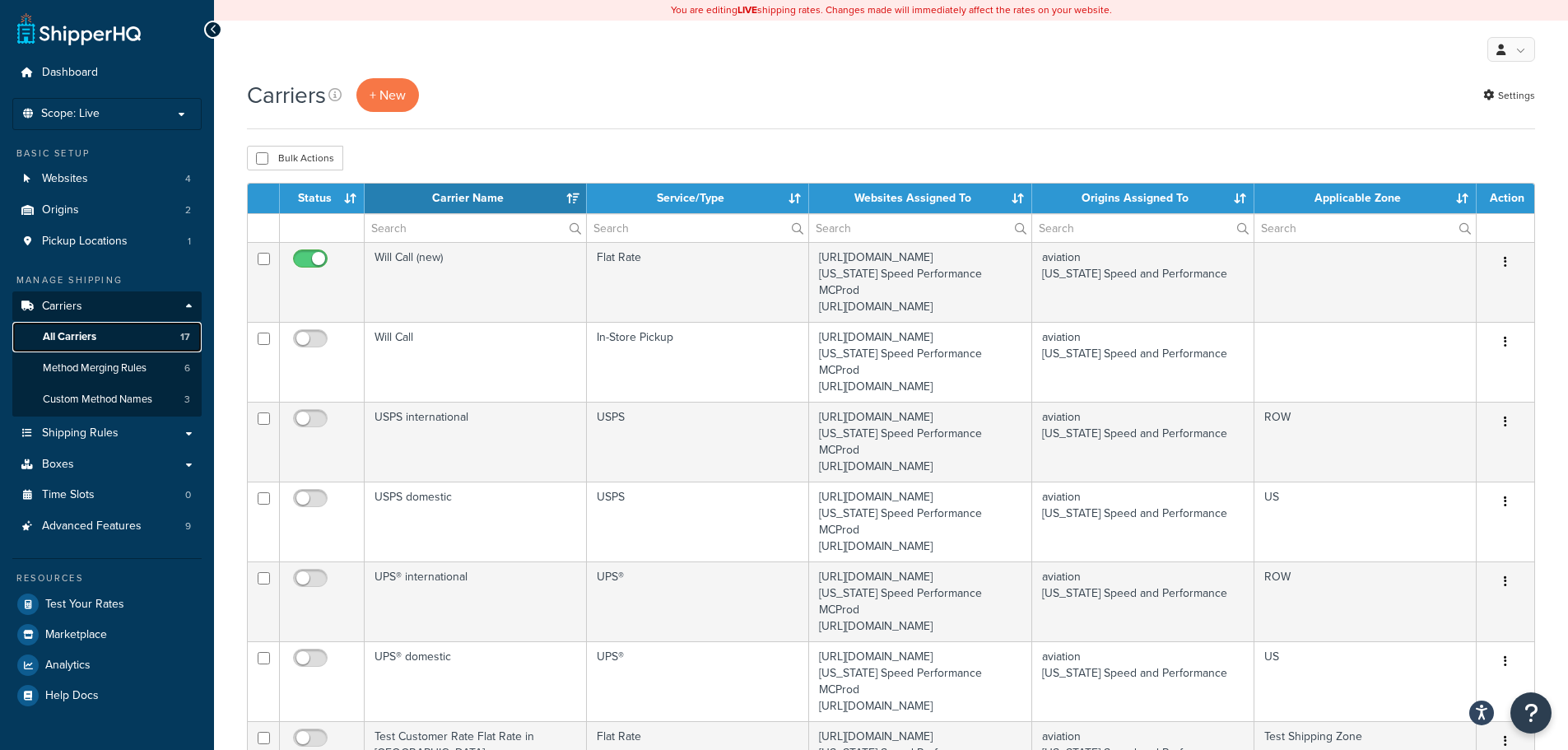
click at [123, 338] on link "All Carriers 17" at bounding box center [106, 337] width 189 height 31
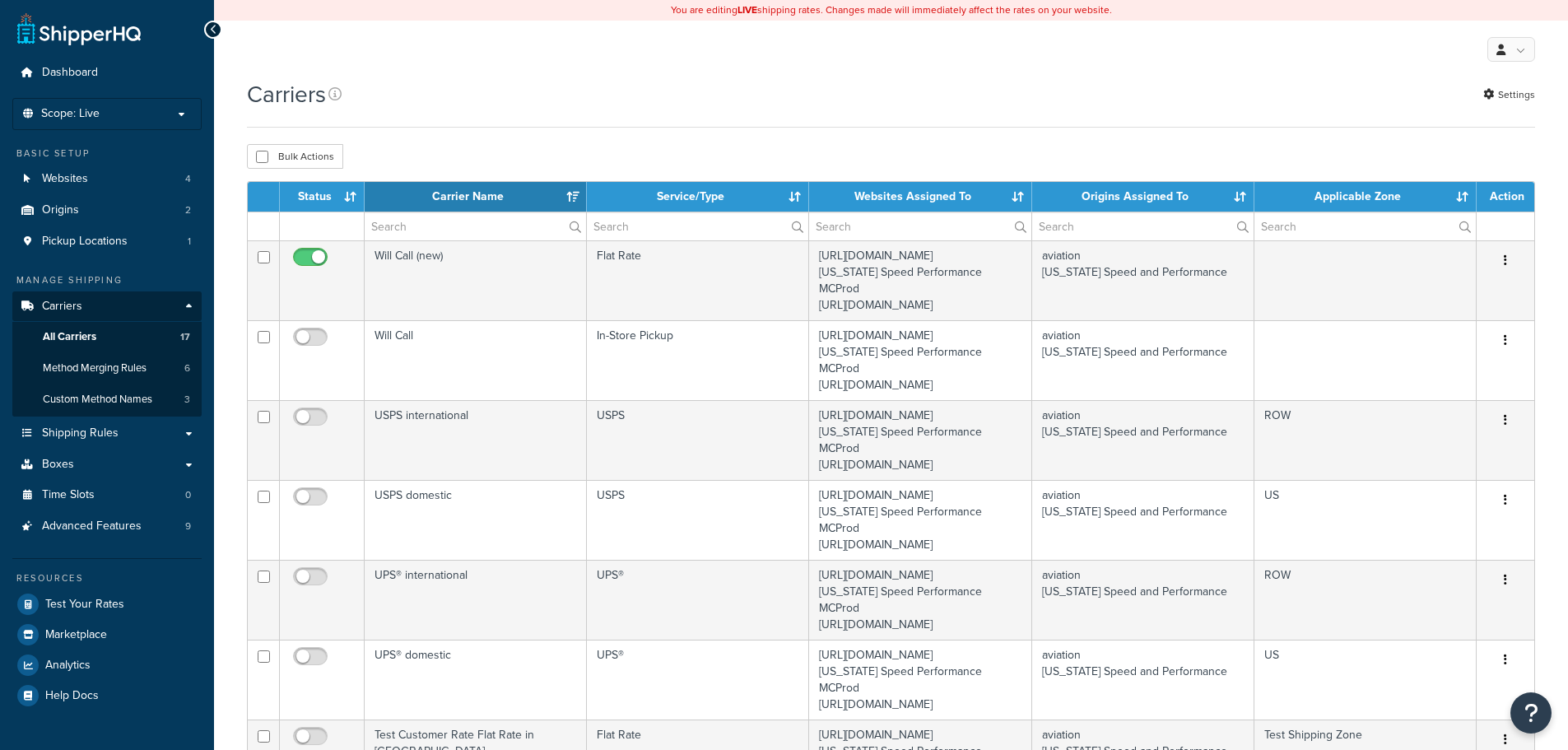
select select "15"
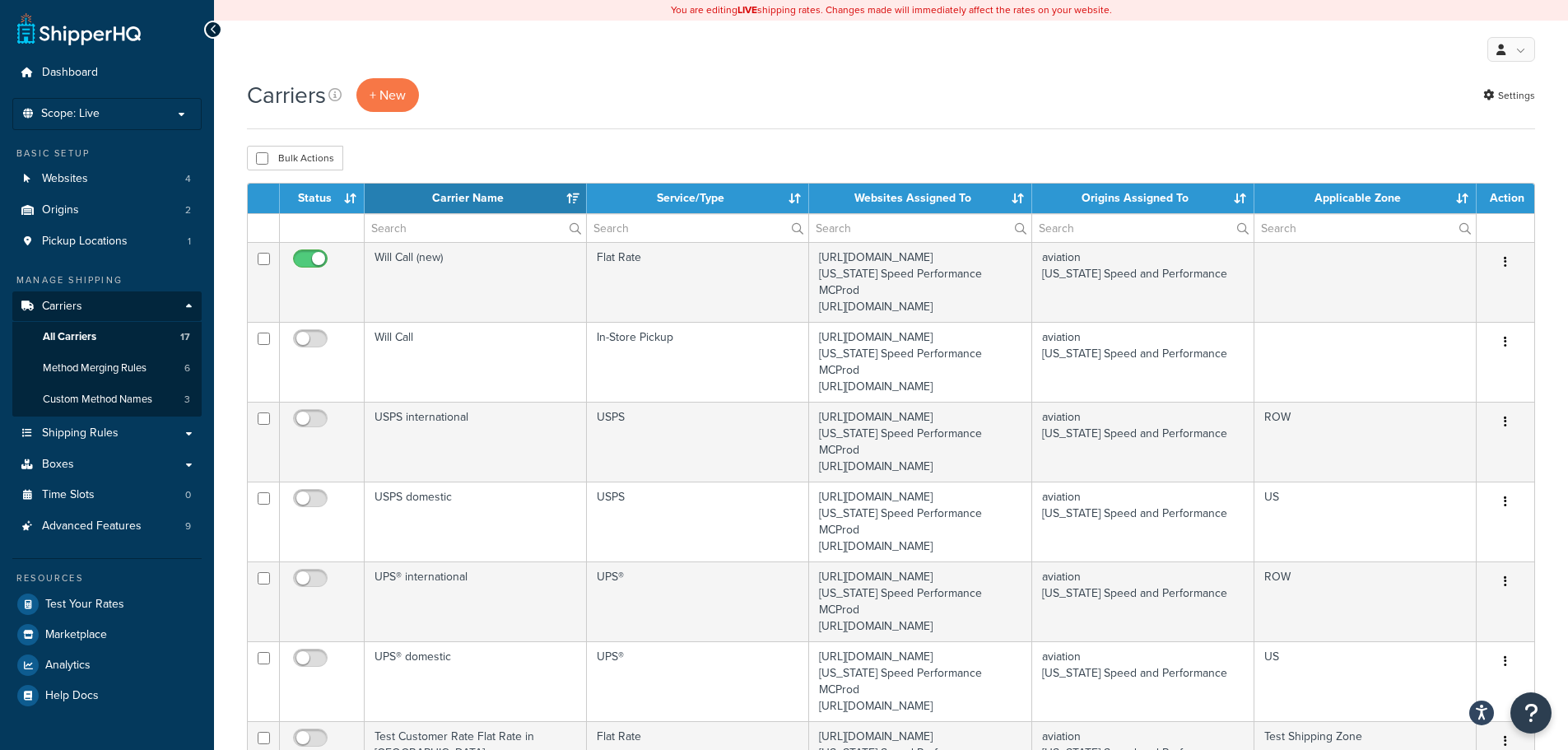
click at [353, 193] on th "Status" at bounding box center [322, 199] width 85 height 30
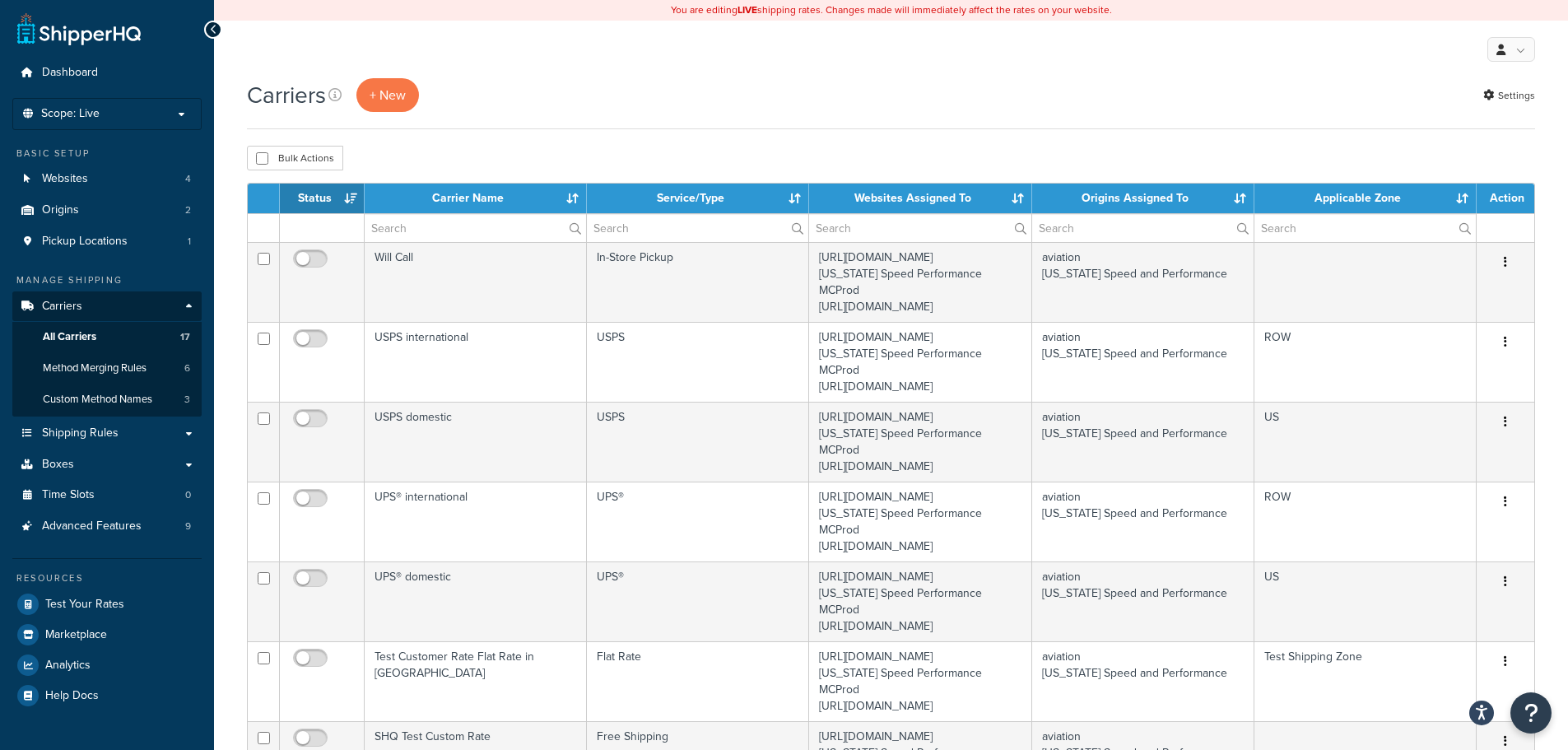
click at [346, 201] on th "Status" at bounding box center [322, 199] width 85 height 30
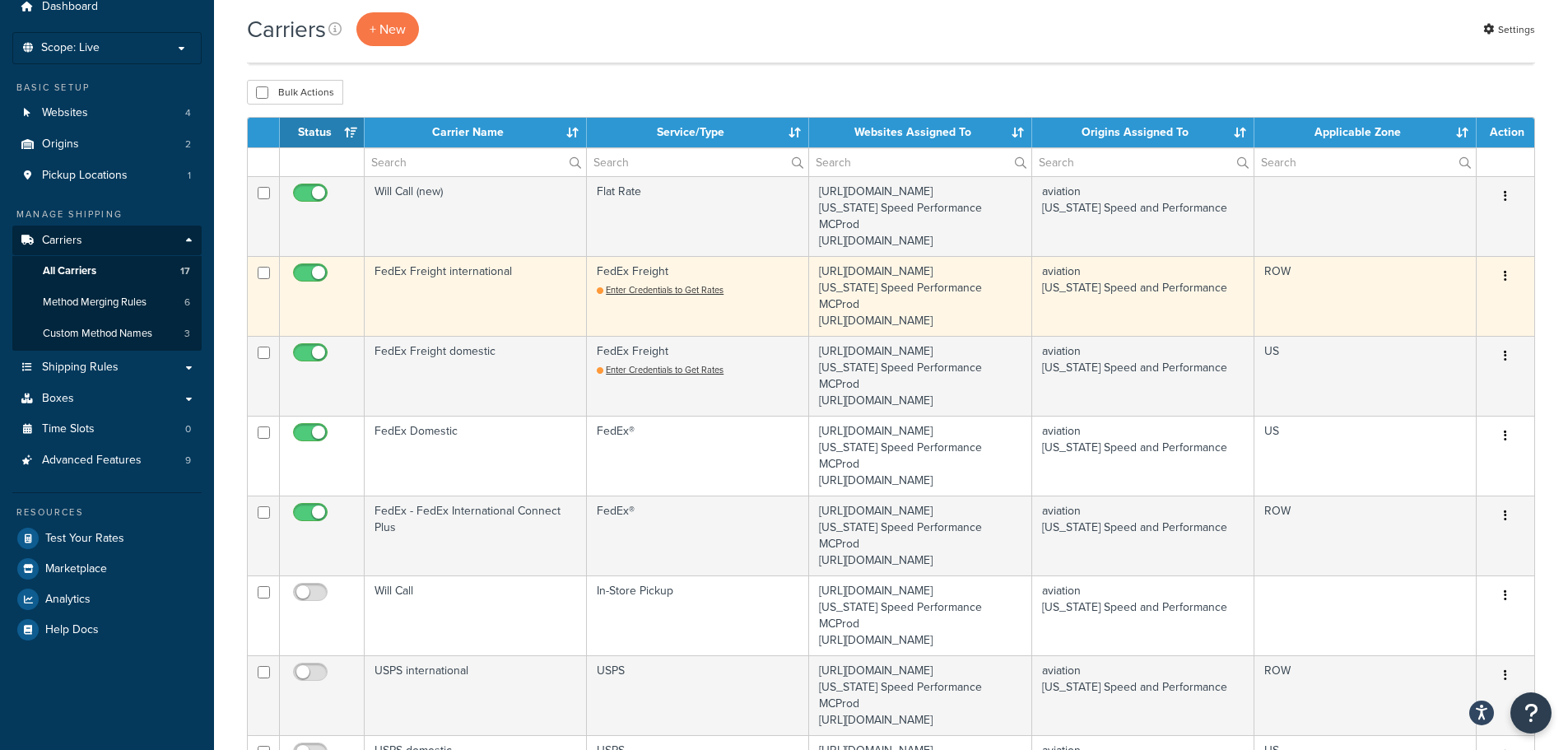
scroll to position [165, 0]
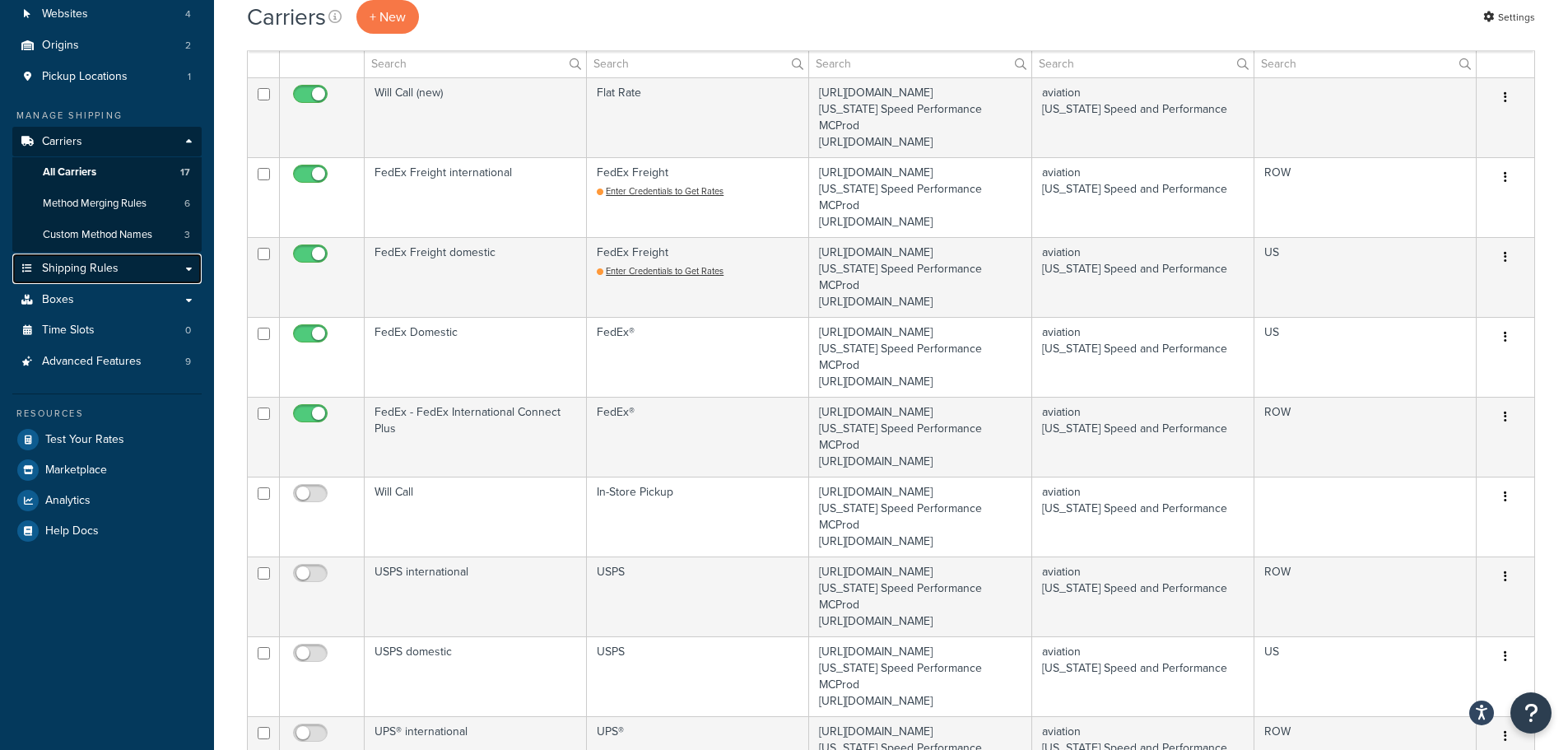
click at [106, 273] on span "Shipping Rules" at bounding box center [80, 269] width 77 height 14
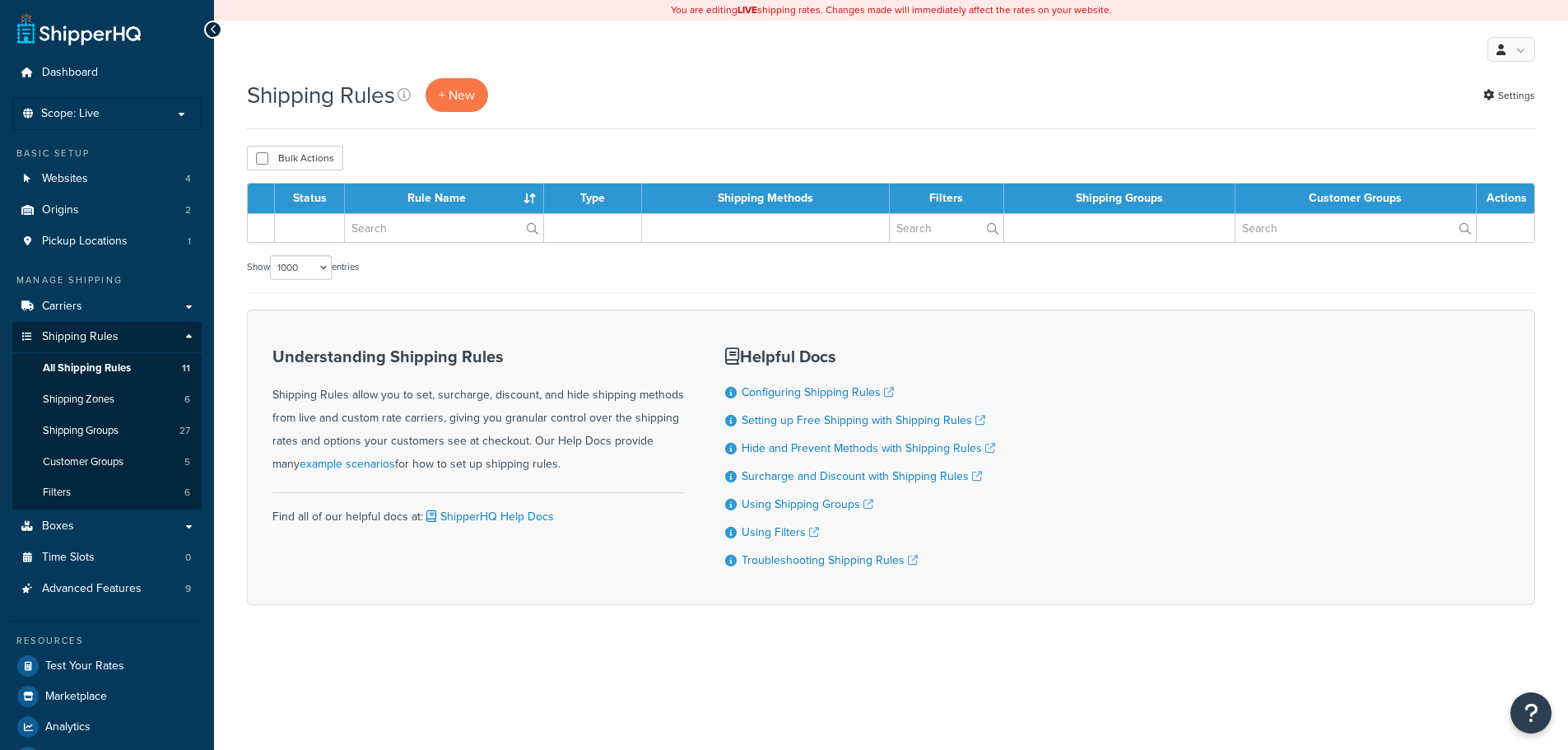
select select "1000"
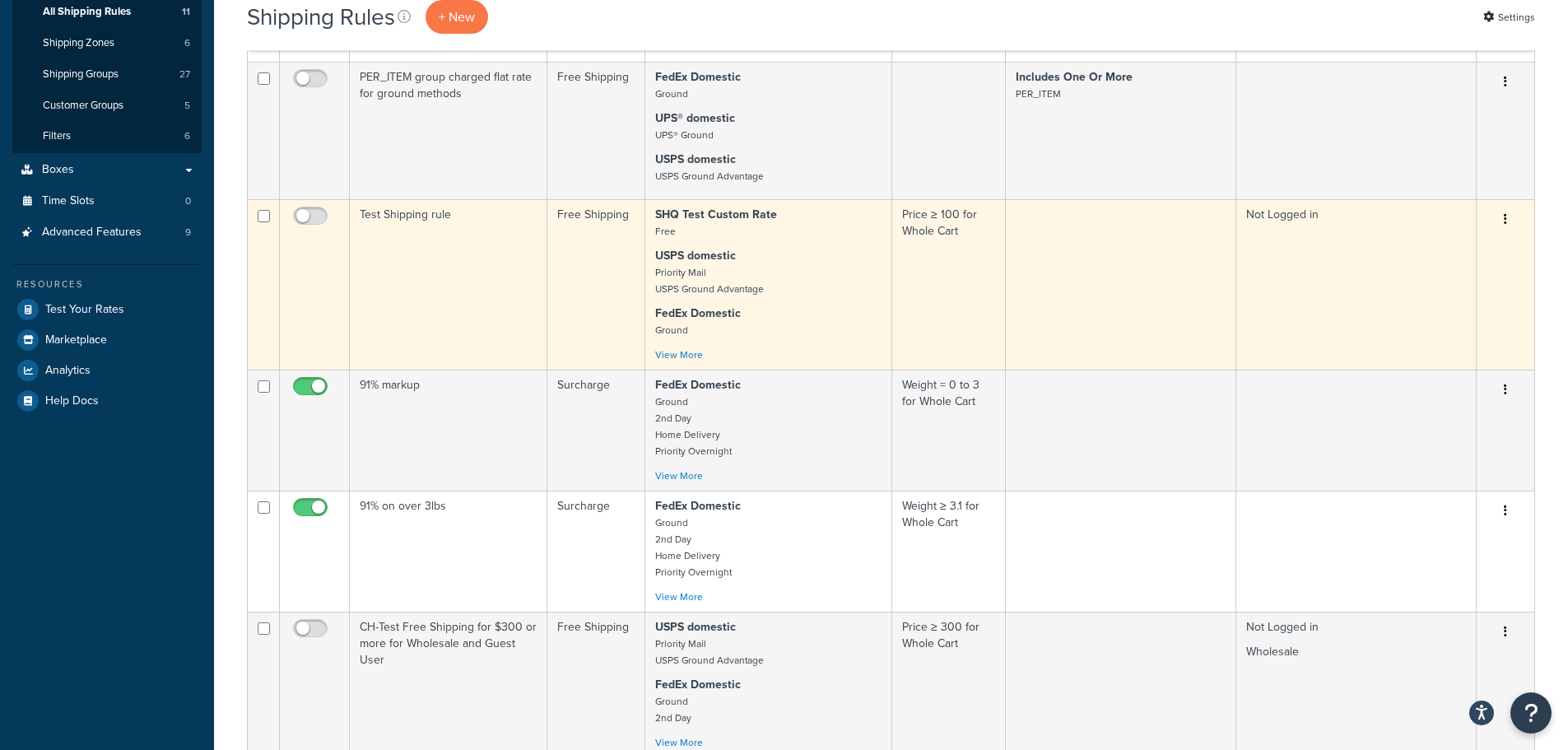
scroll to position [330, 0]
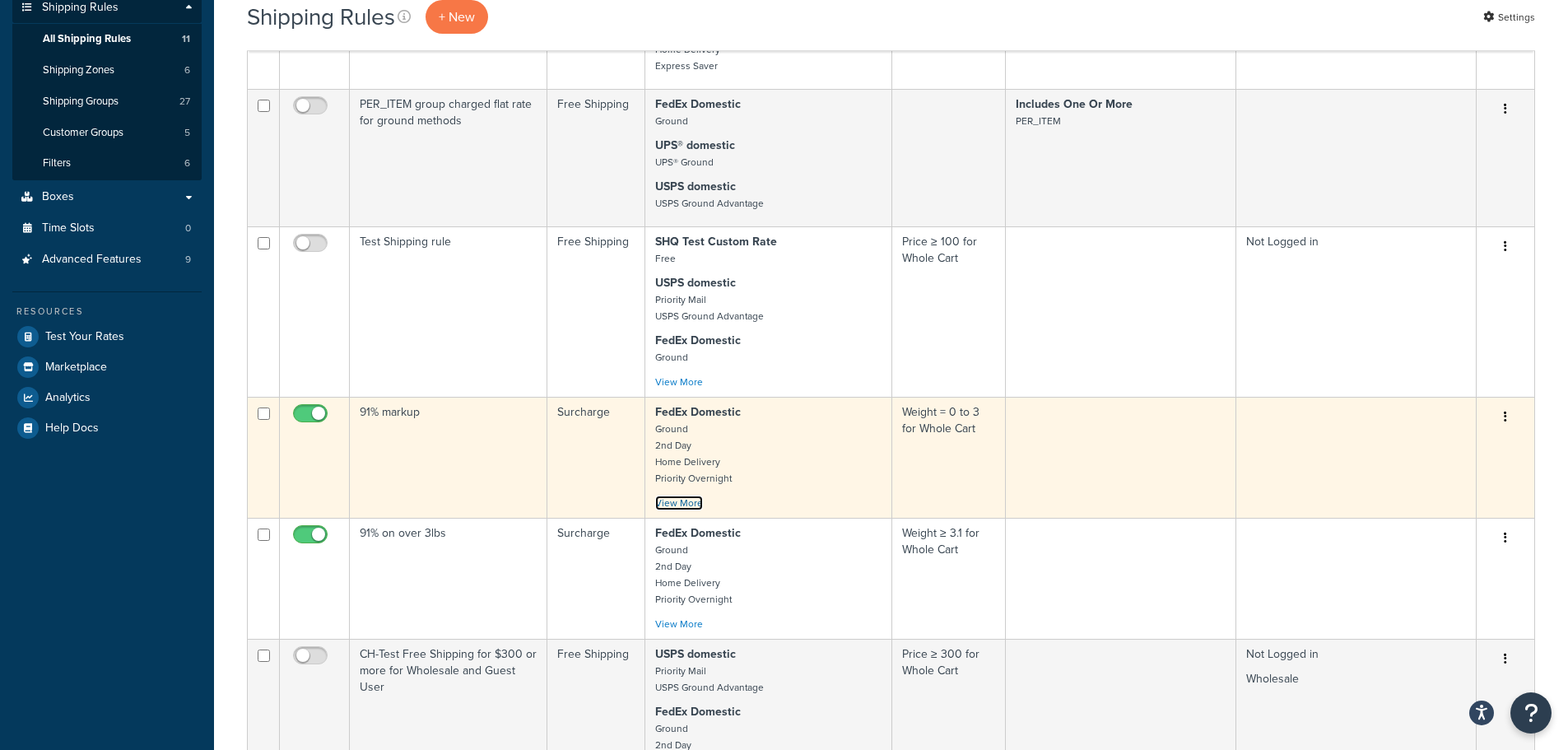
click at [686, 510] on link "View More" at bounding box center [679, 502] width 48 height 15
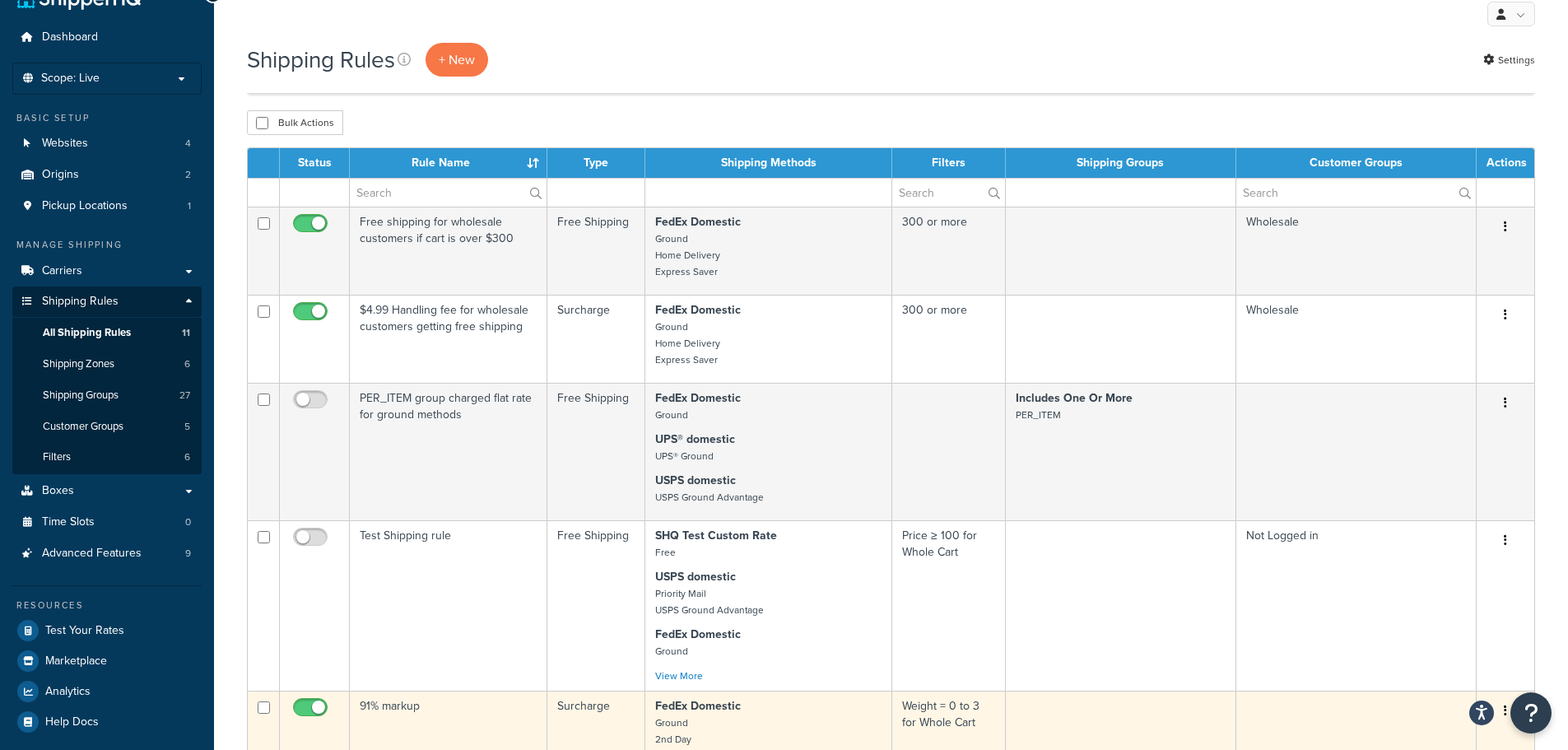
scroll to position [0, 0]
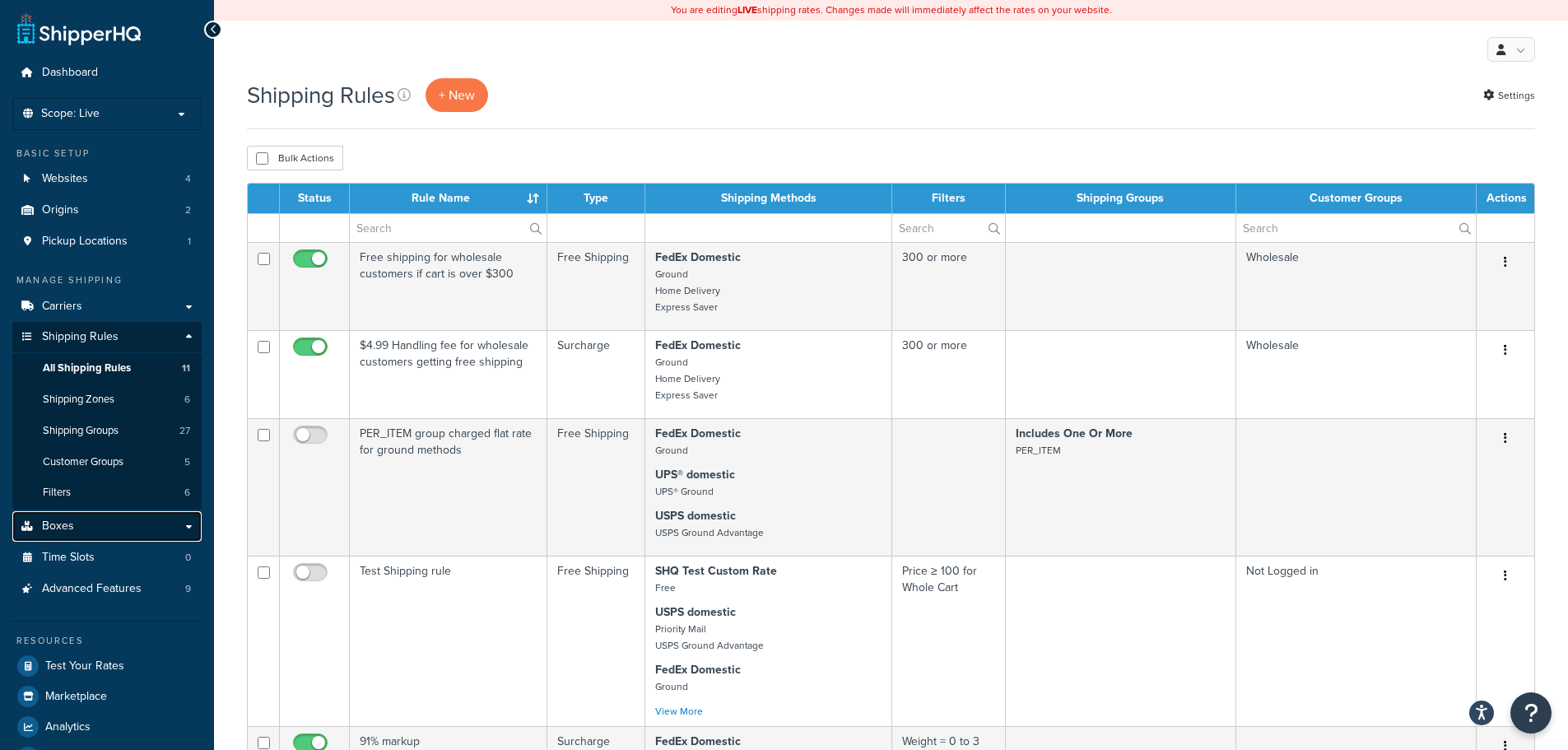
click at [126, 522] on link "Boxes" at bounding box center [106, 526] width 189 height 31
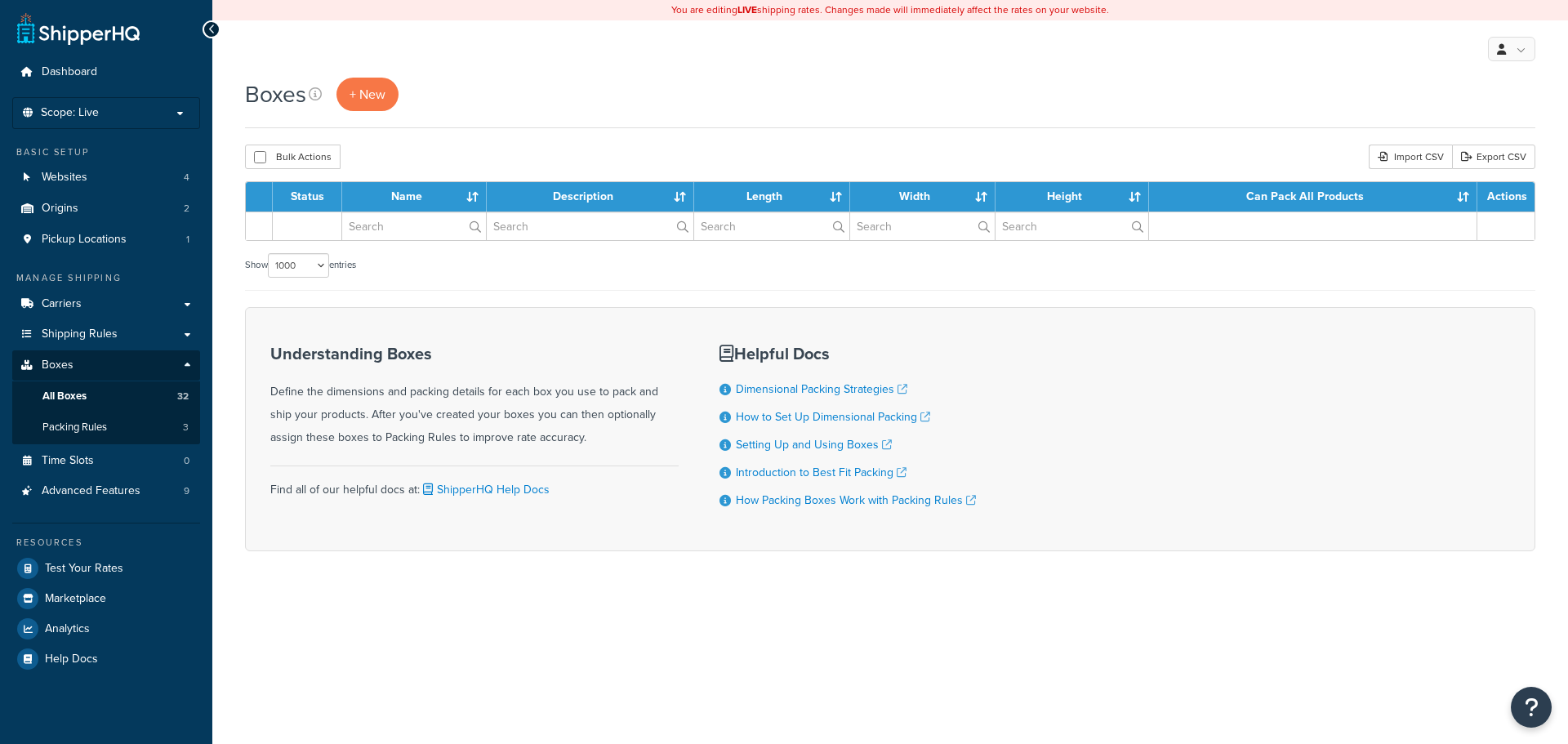
select select "1000"
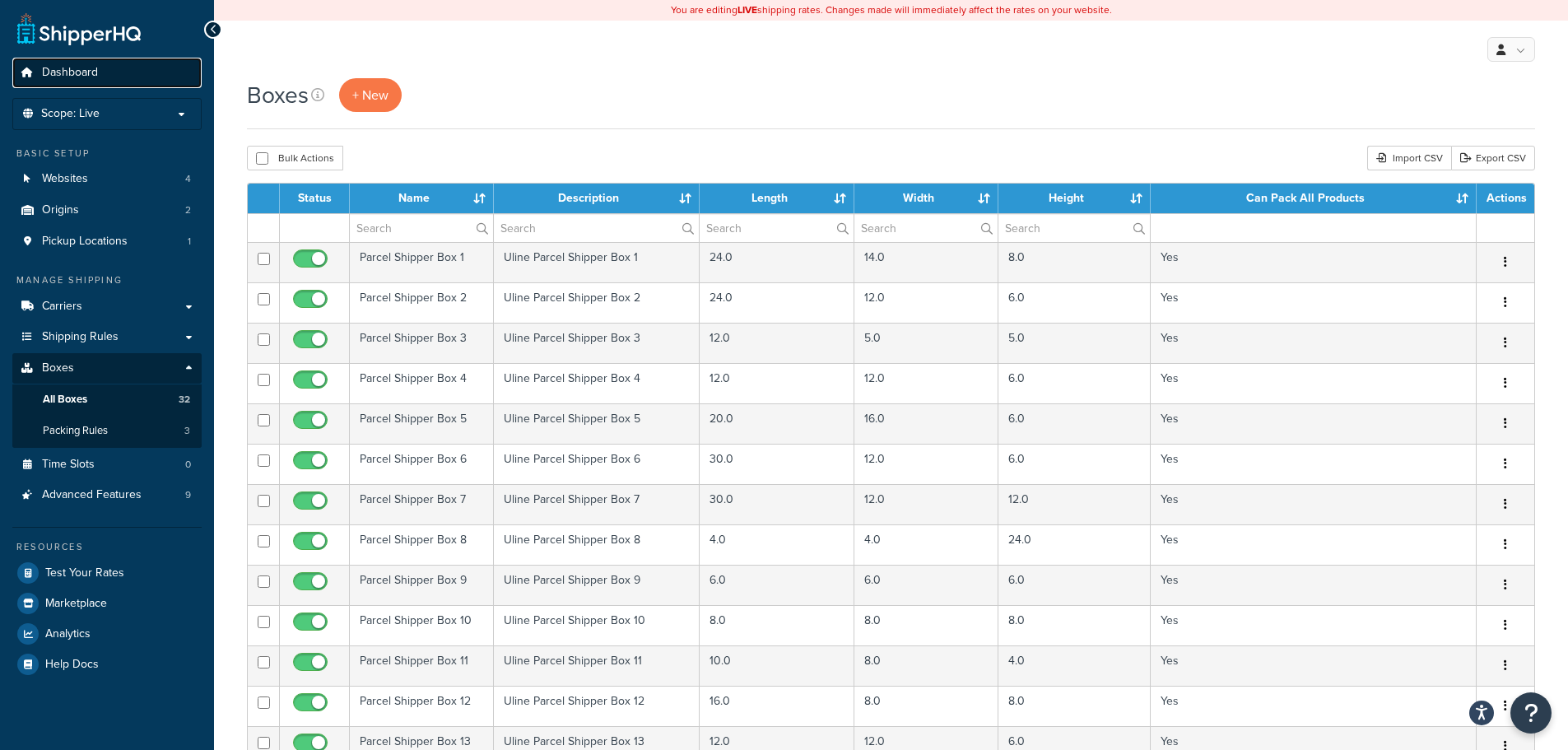
click at [120, 73] on link "Dashboard" at bounding box center [106, 72] width 189 height 31
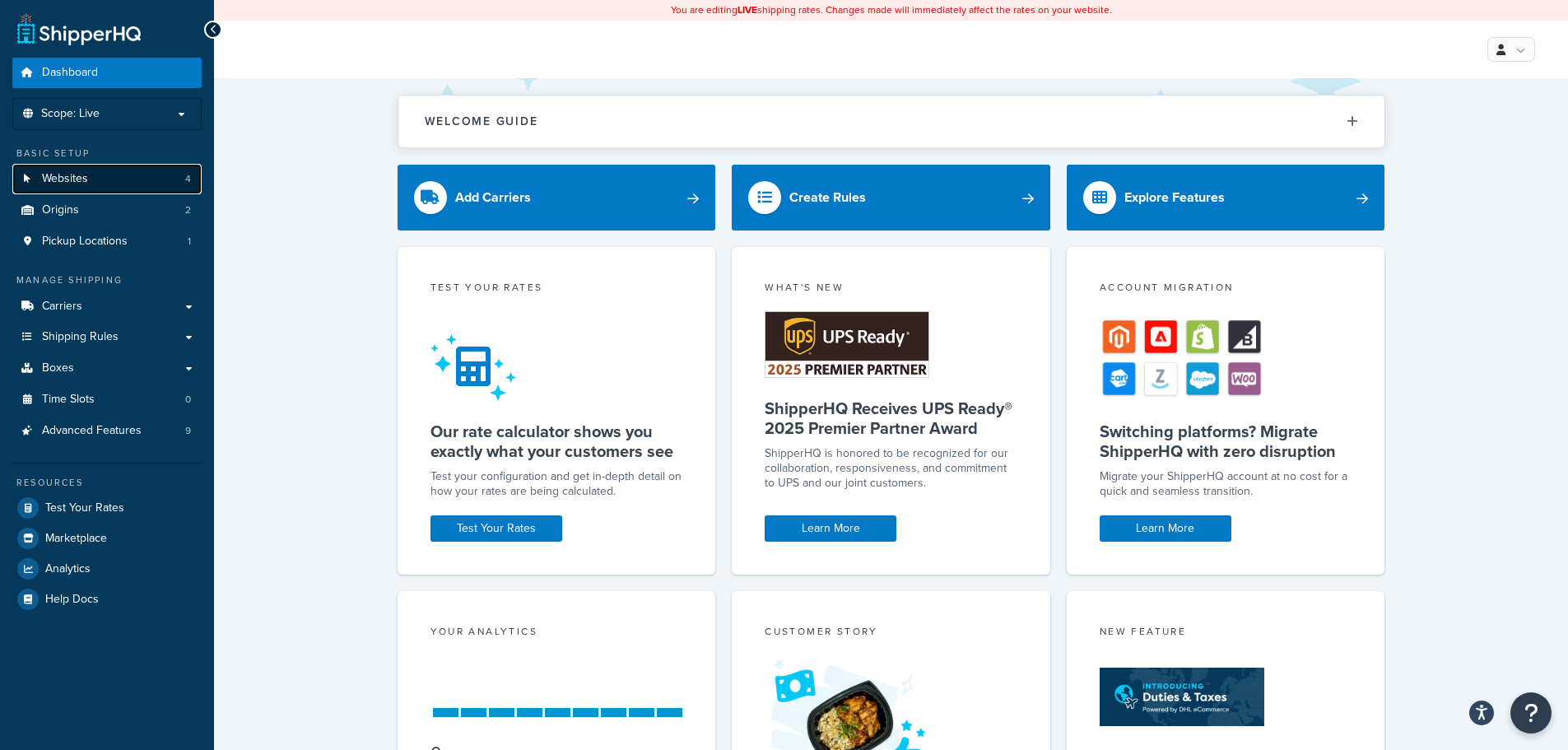
click at [118, 182] on link "Websites 4" at bounding box center [106, 179] width 189 height 31
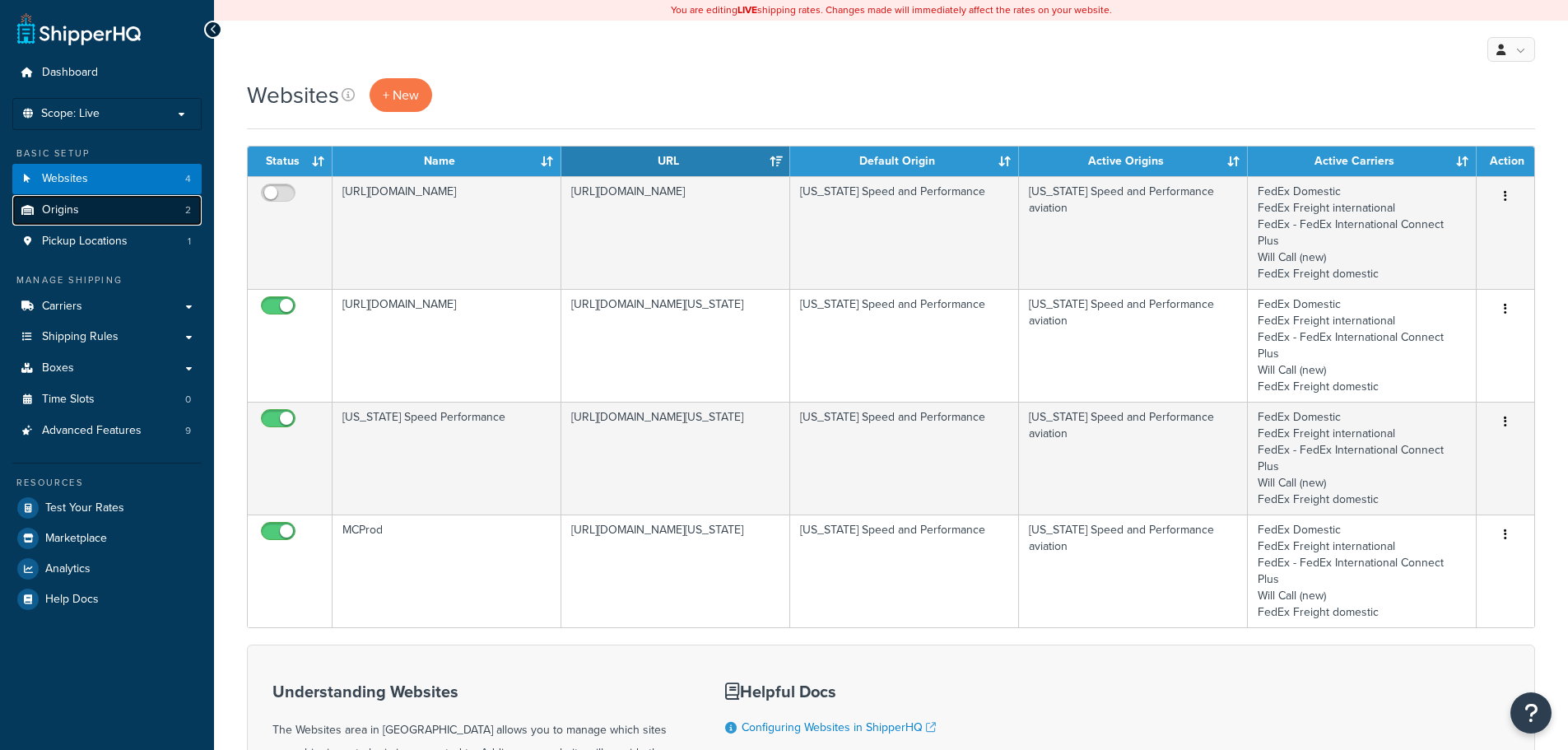
click at [119, 208] on link "Origins 2" at bounding box center [106, 210] width 189 height 31
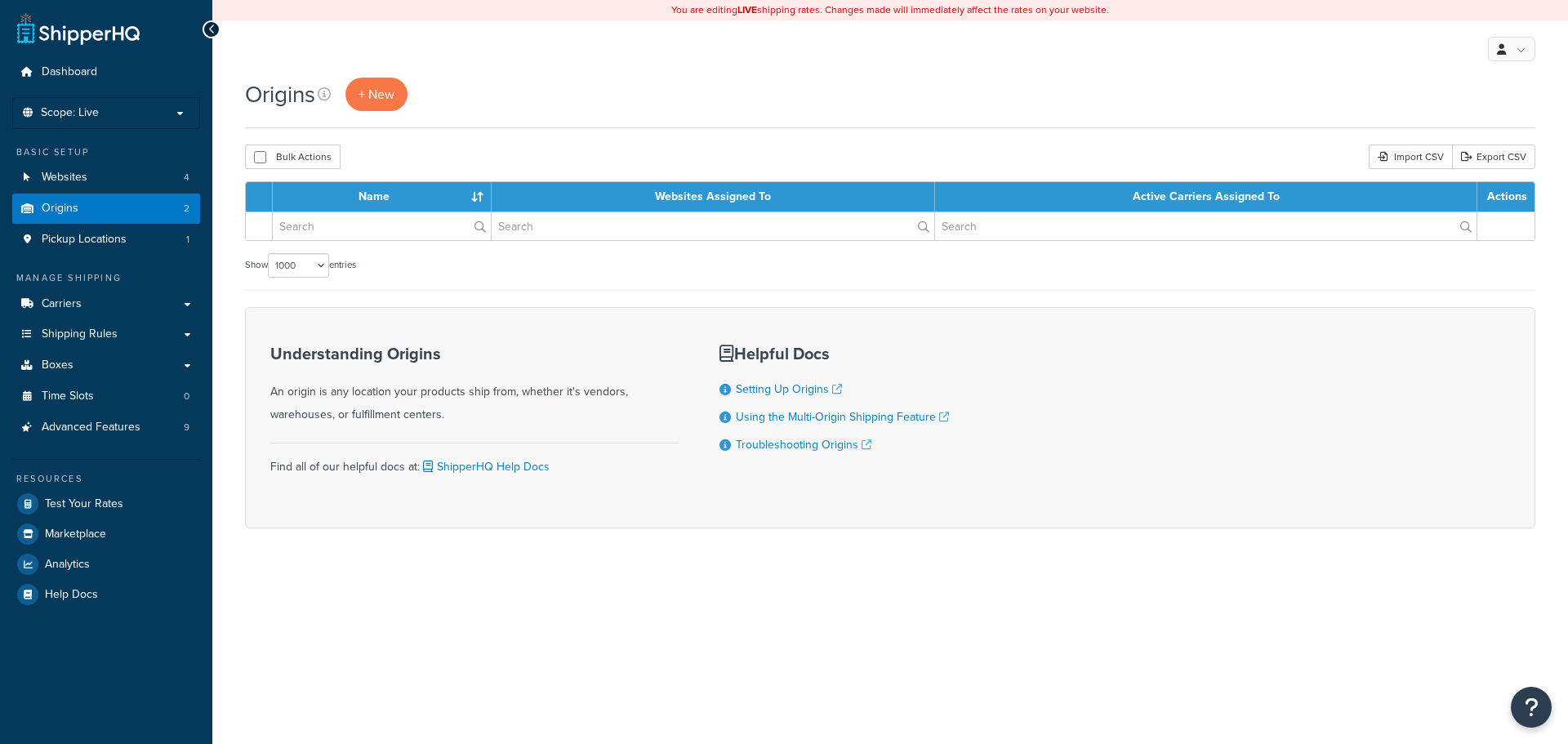
select select "1000"
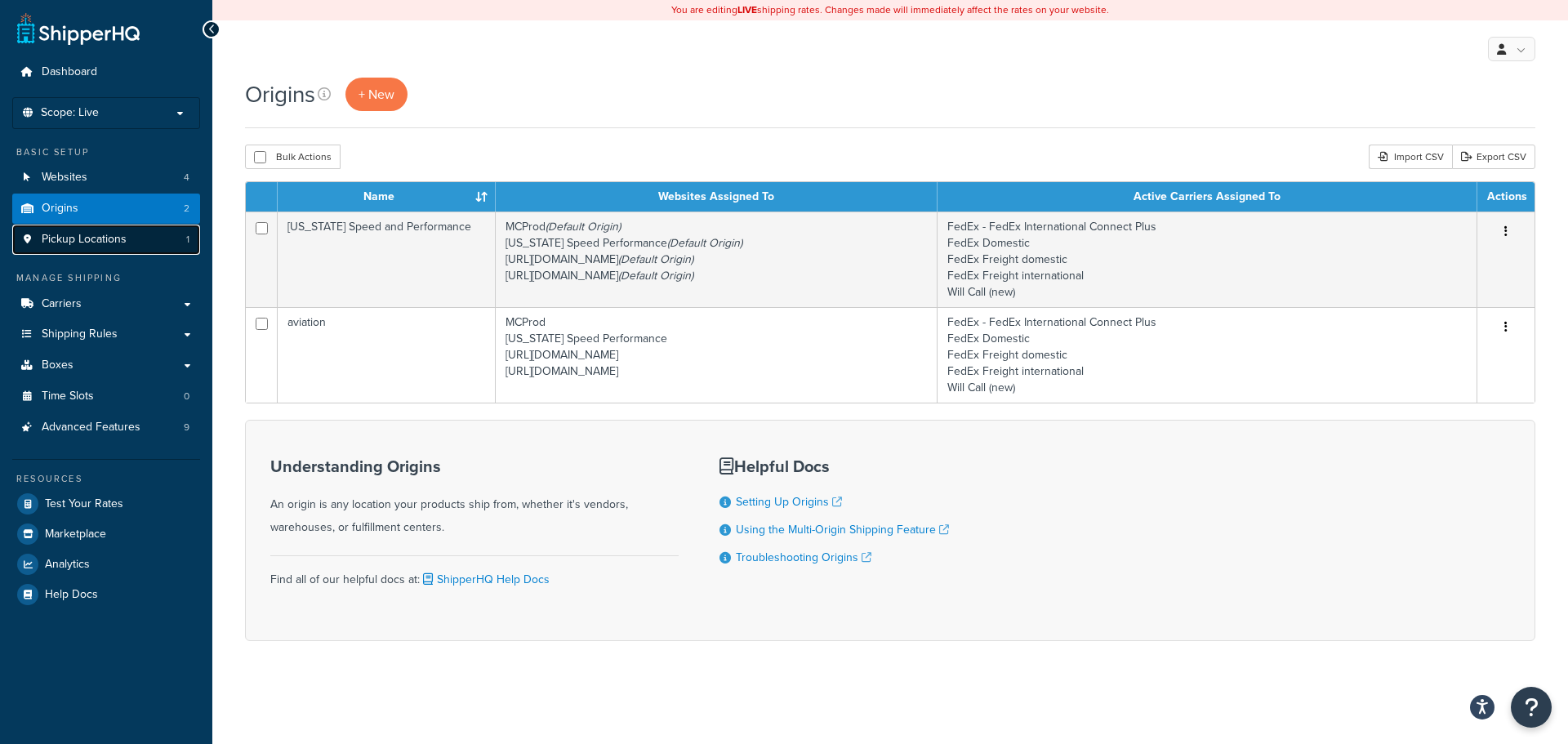
click at [125, 239] on span "Pickup Locations" at bounding box center [84, 240] width 85 height 14
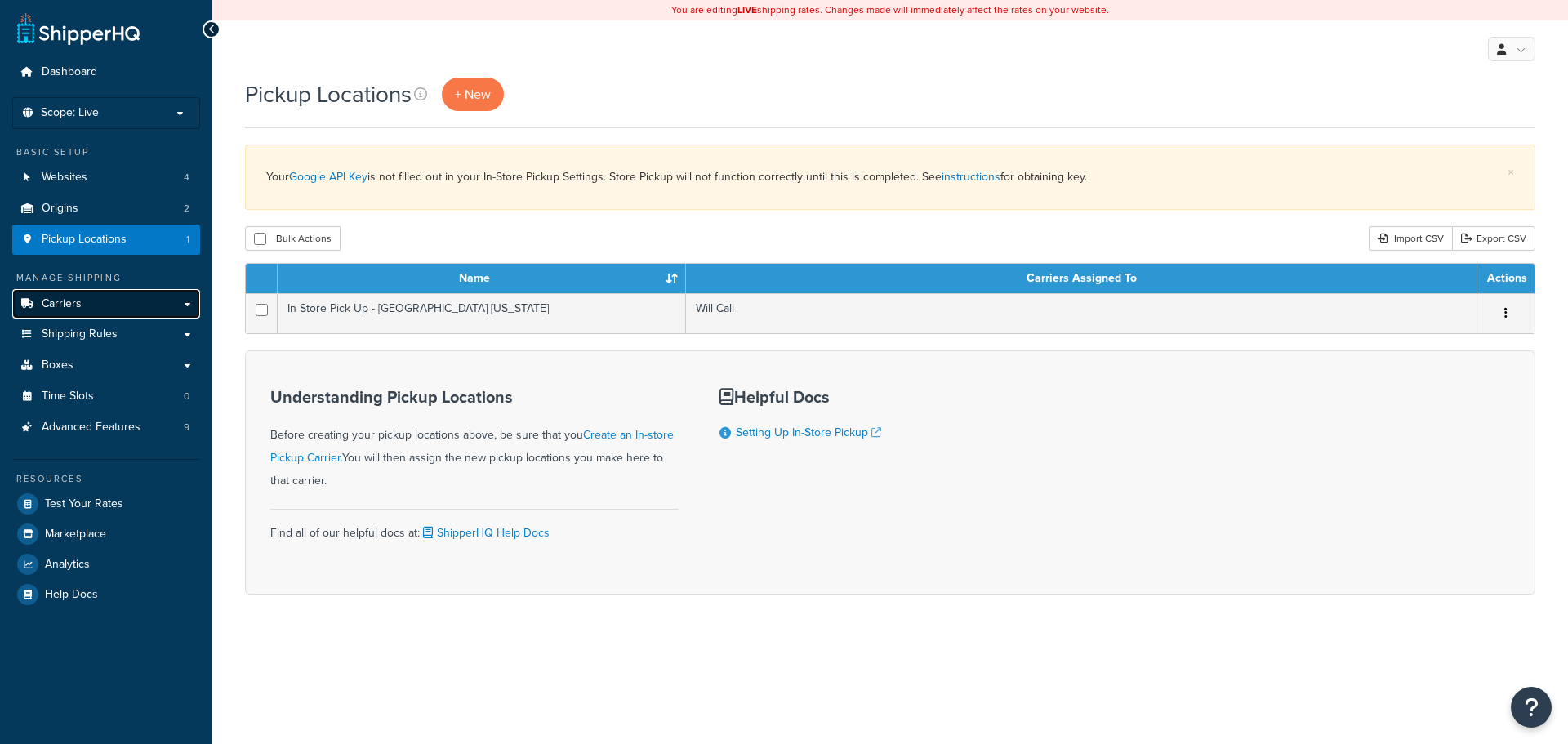
click at [114, 310] on link "Carriers" at bounding box center [106, 304] width 188 height 30
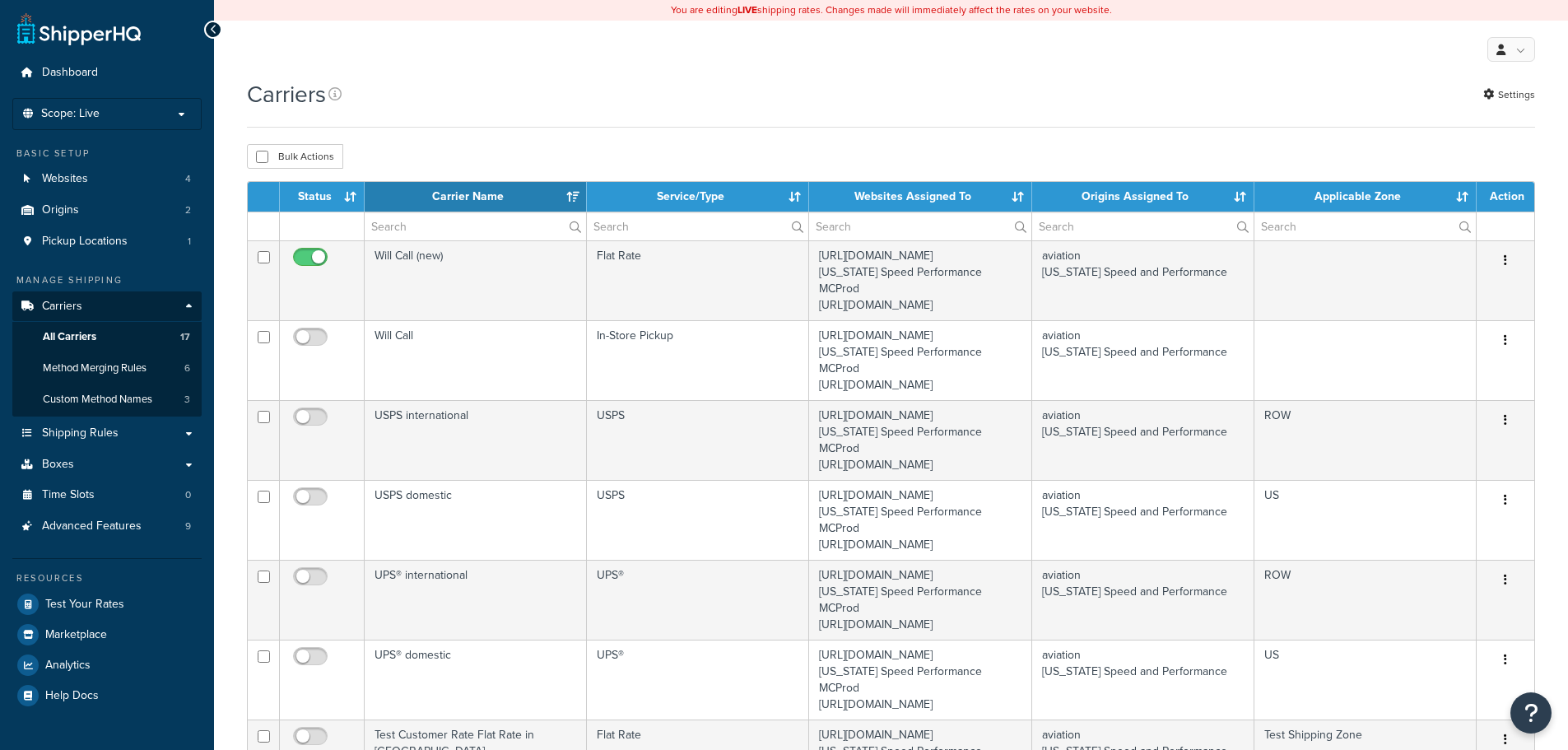
select select "15"
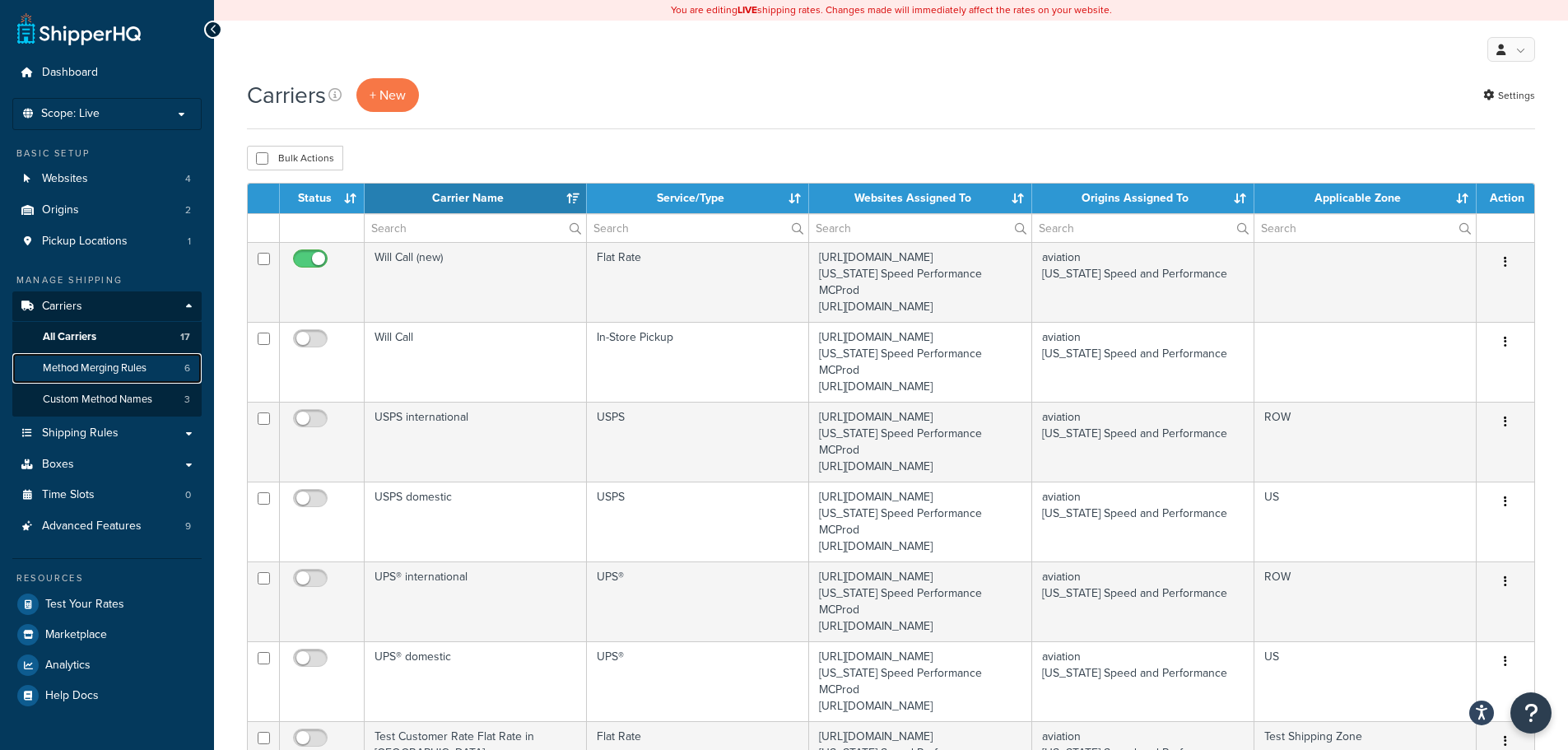
click at [116, 376] on link "Method Merging Rules 6" at bounding box center [106, 368] width 189 height 31
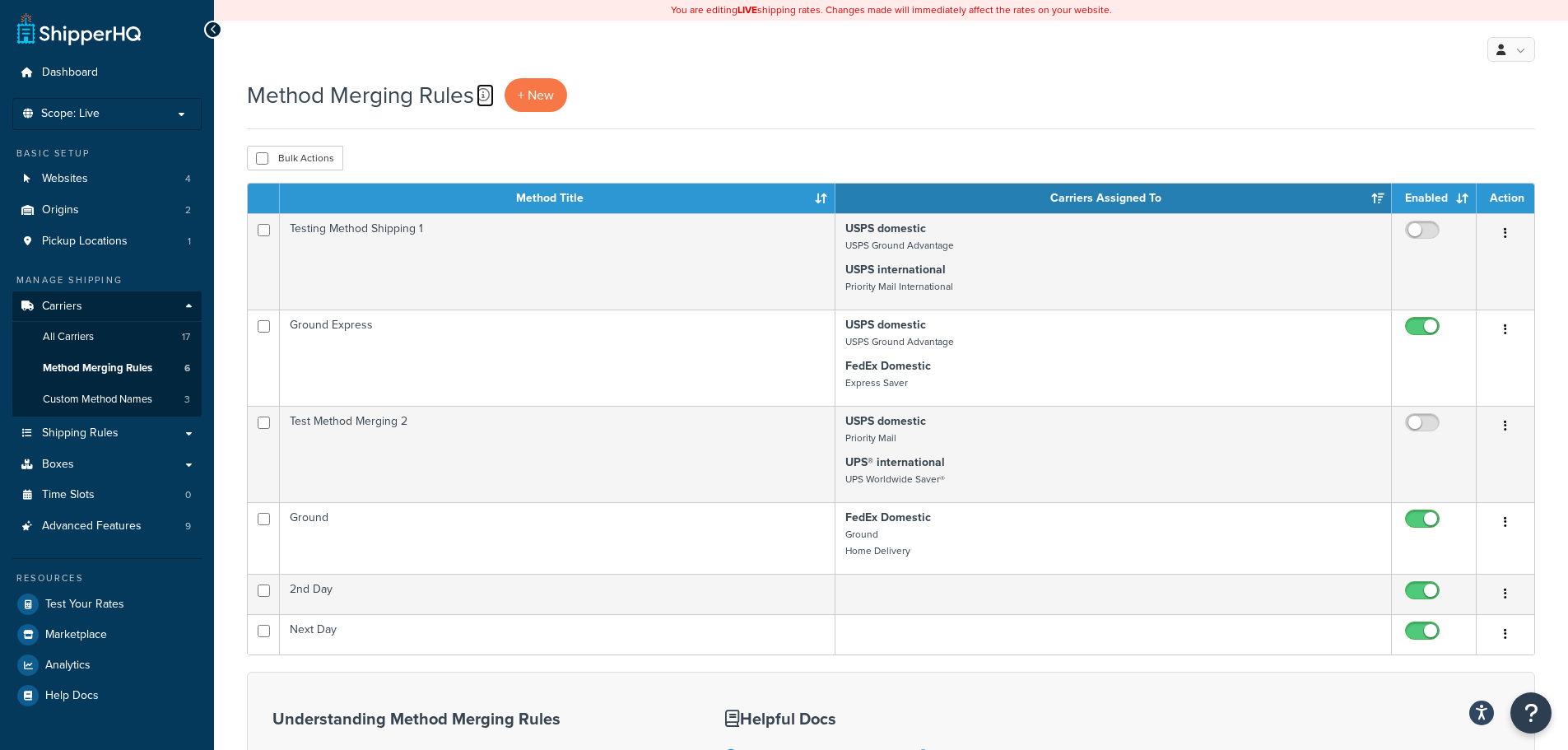
click at [482, 98] on icon at bounding box center [483, 94] width 13 height 13
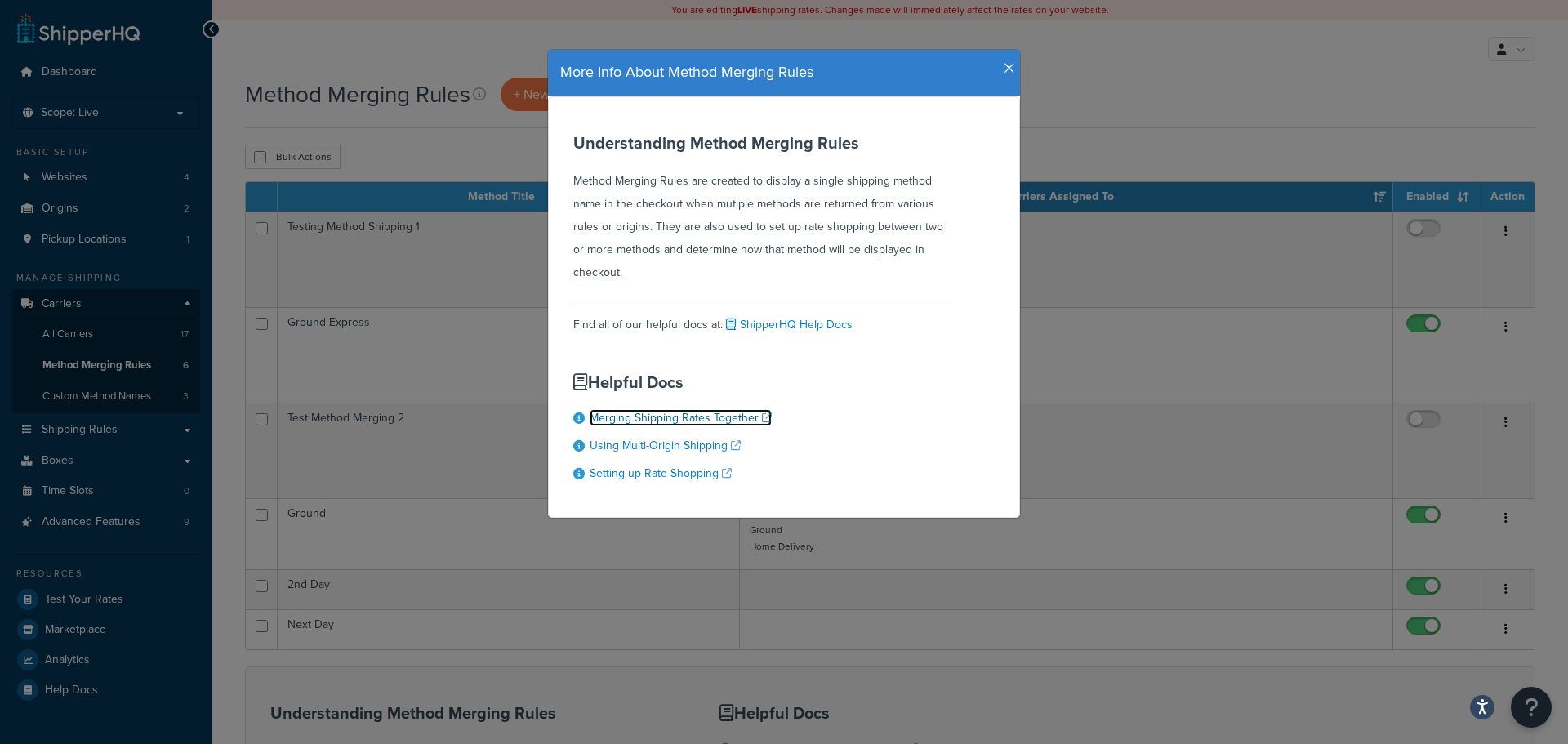
click at [720, 415] on link "Merging Shipping Rates Together" at bounding box center [681, 418] width 182 height 17
click at [1003, 66] on icon "button" at bounding box center [1008, 68] width 11 height 15
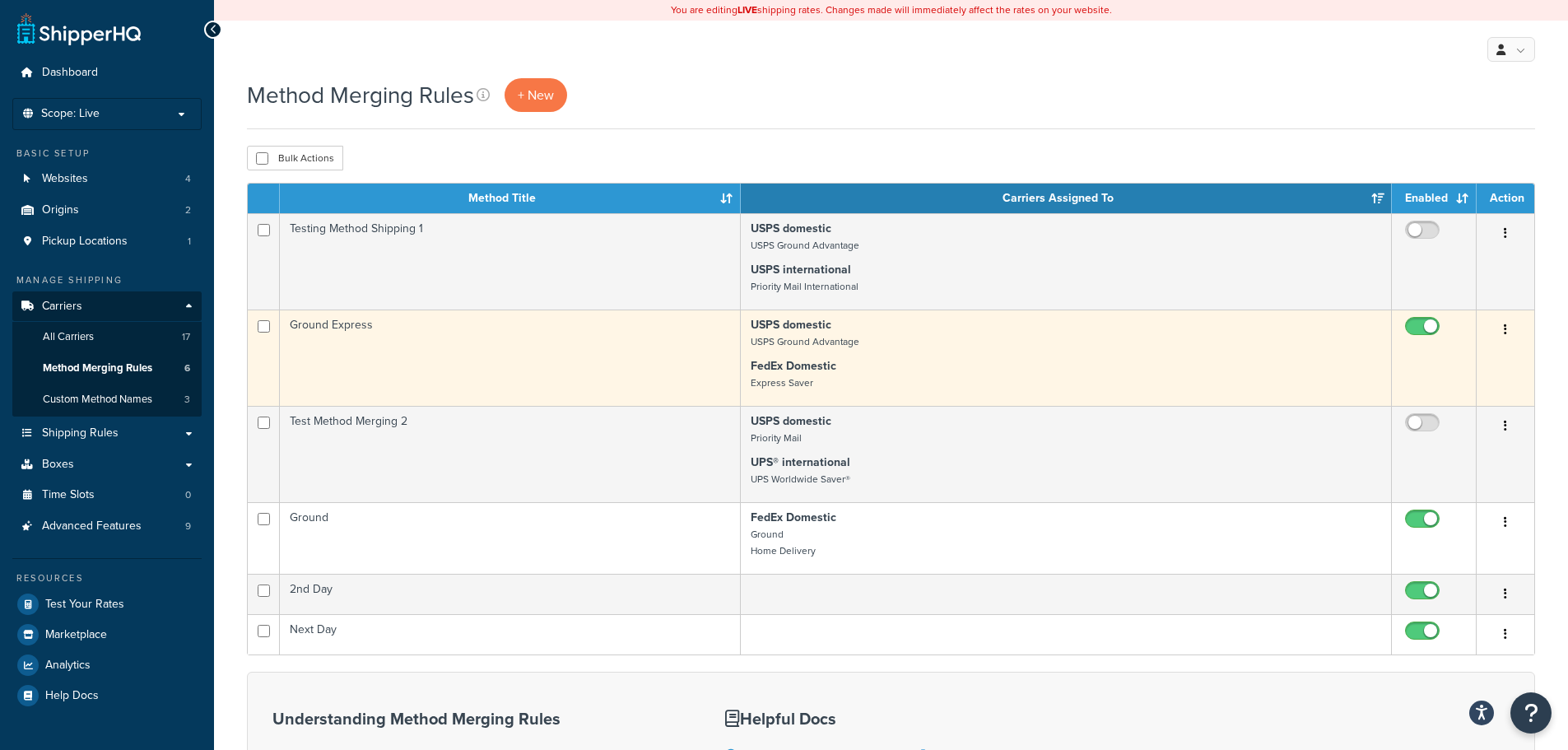
click at [983, 355] on td "USPS domestic USPS Ground Advantage FedEx Domestic Express Saver" at bounding box center [1066, 358] width 651 height 96
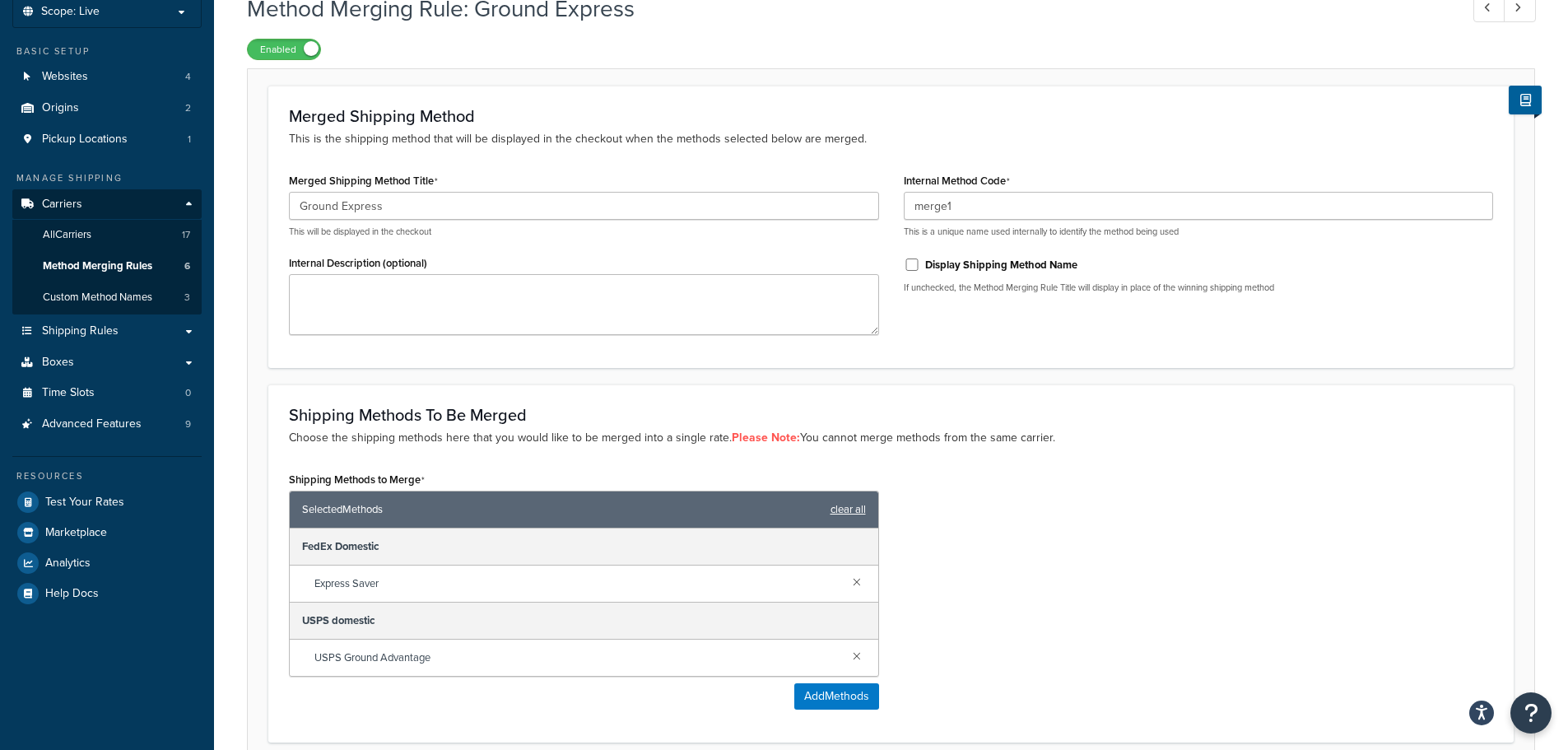
scroll to position [82, 0]
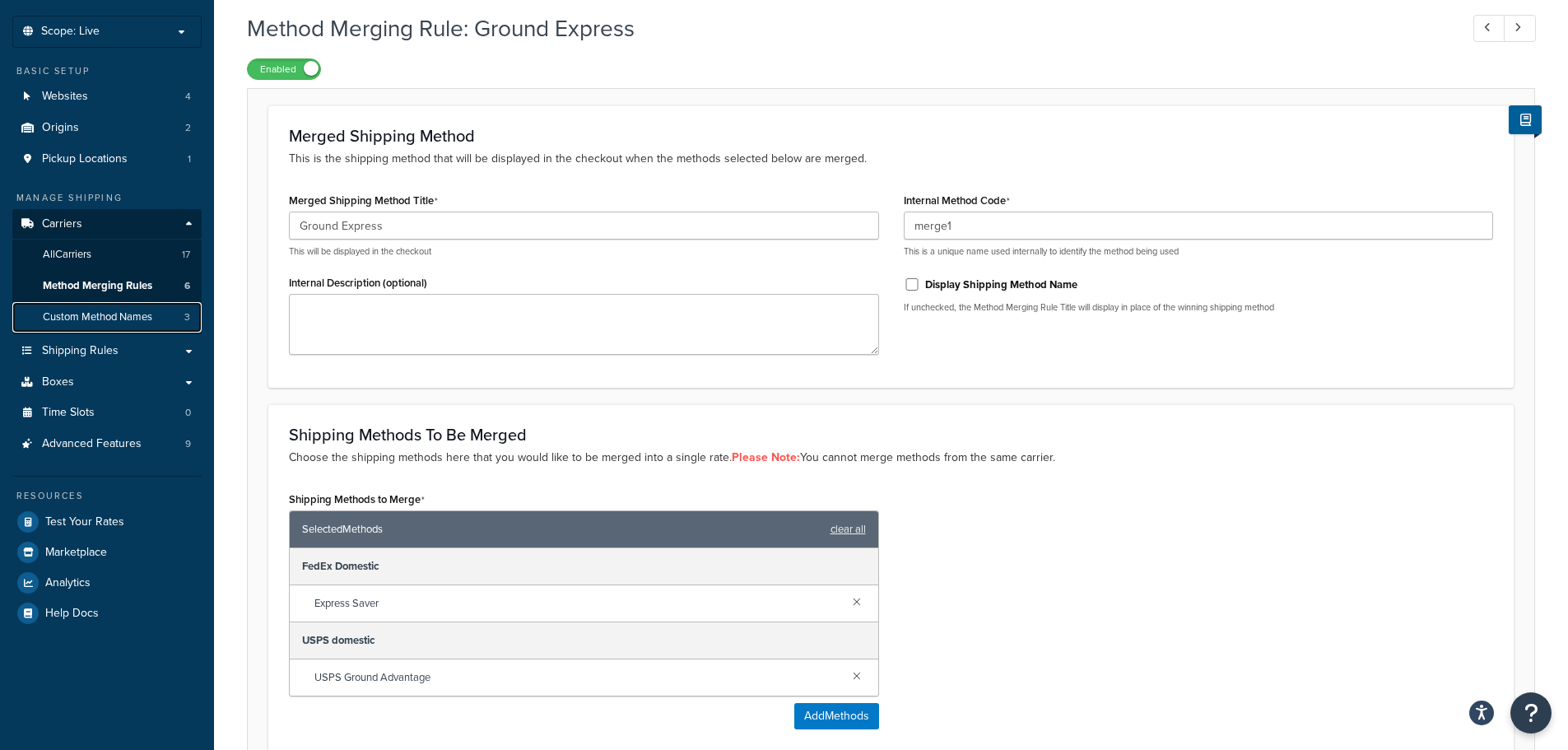
click at [116, 314] on span "Custom Method Names" at bounding box center [98, 317] width 110 height 14
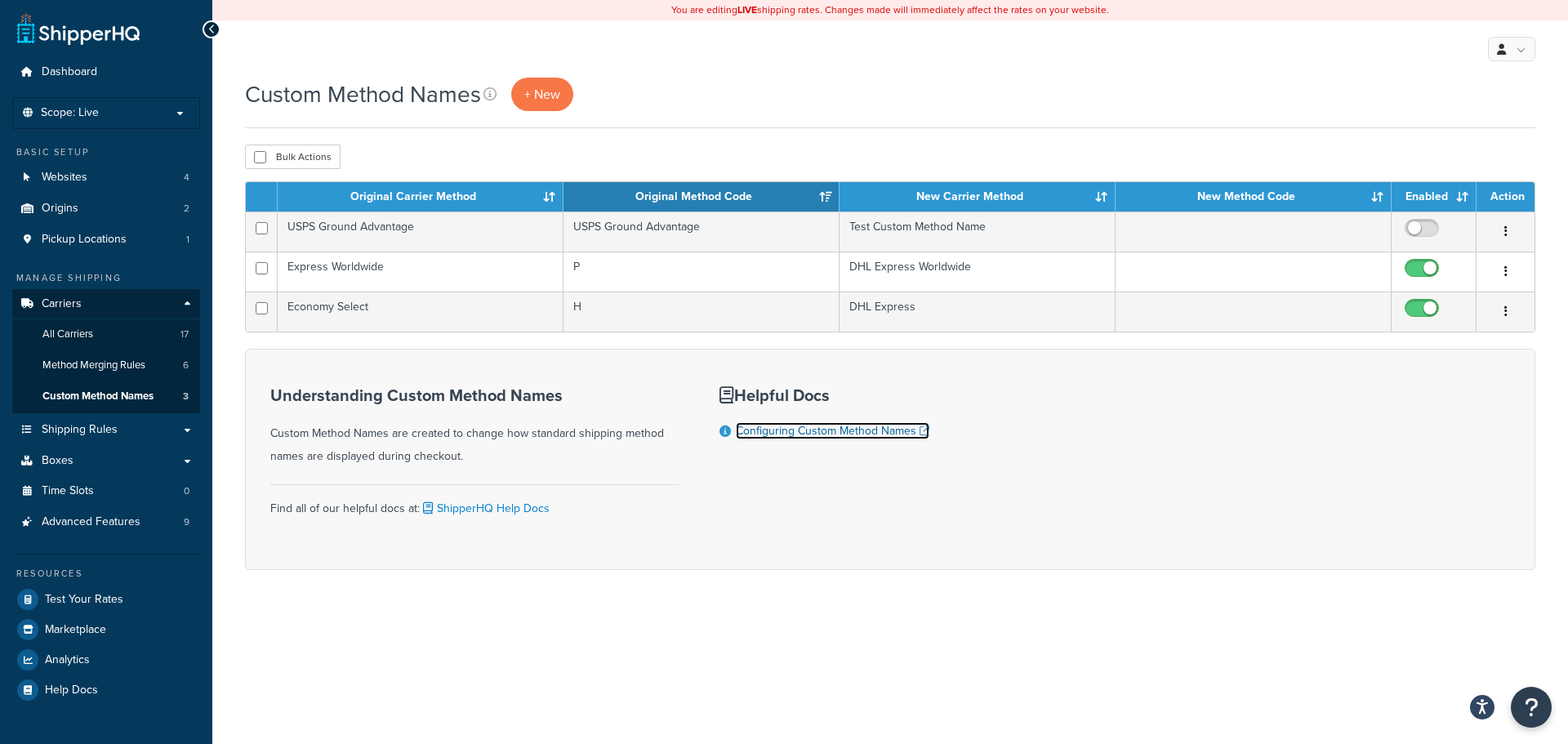
click at [867, 439] on link "Configuring Custom Method Names" at bounding box center [833, 431] width 194 height 17
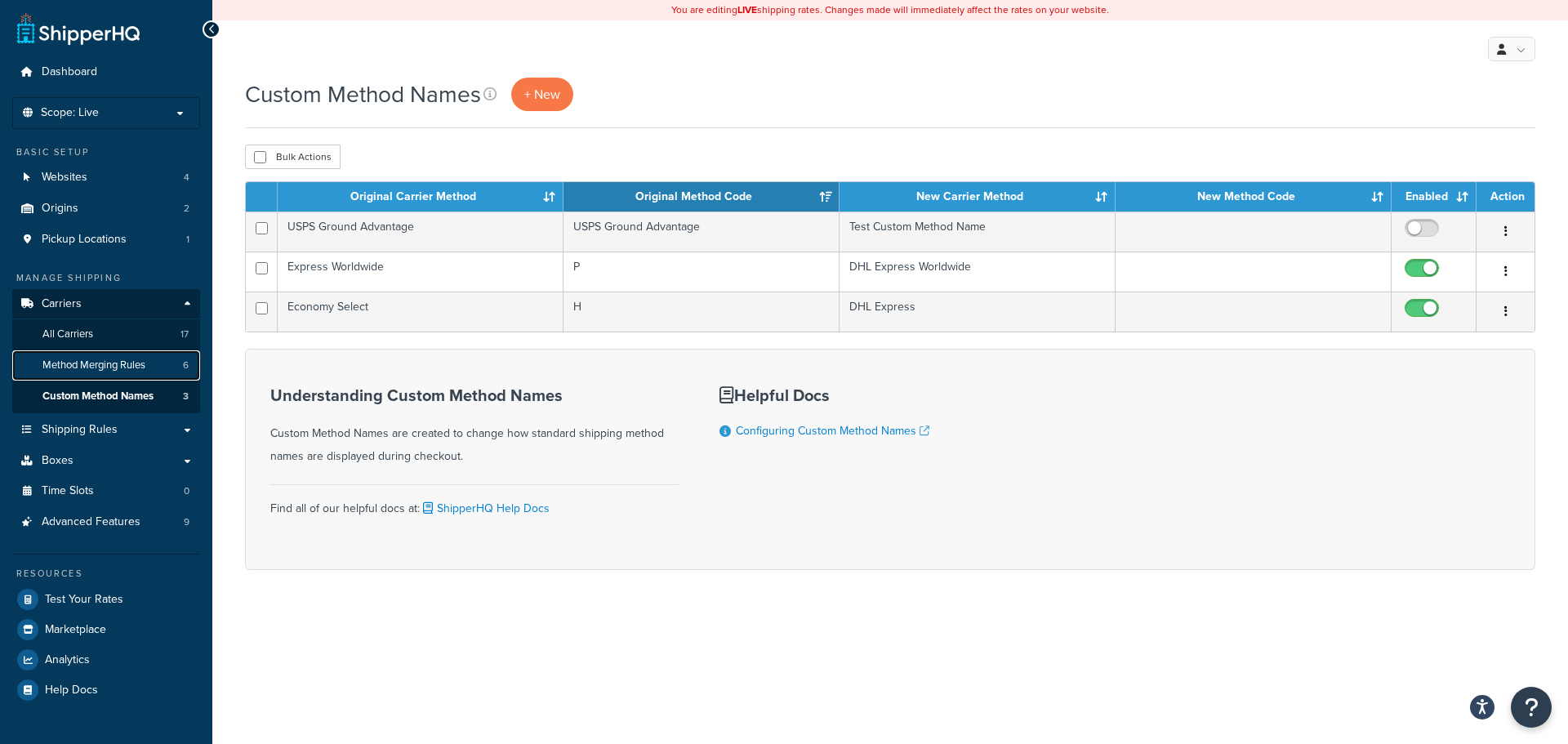
click at [86, 365] on span "Method Merging Rules" at bounding box center [93, 366] width 103 height 14
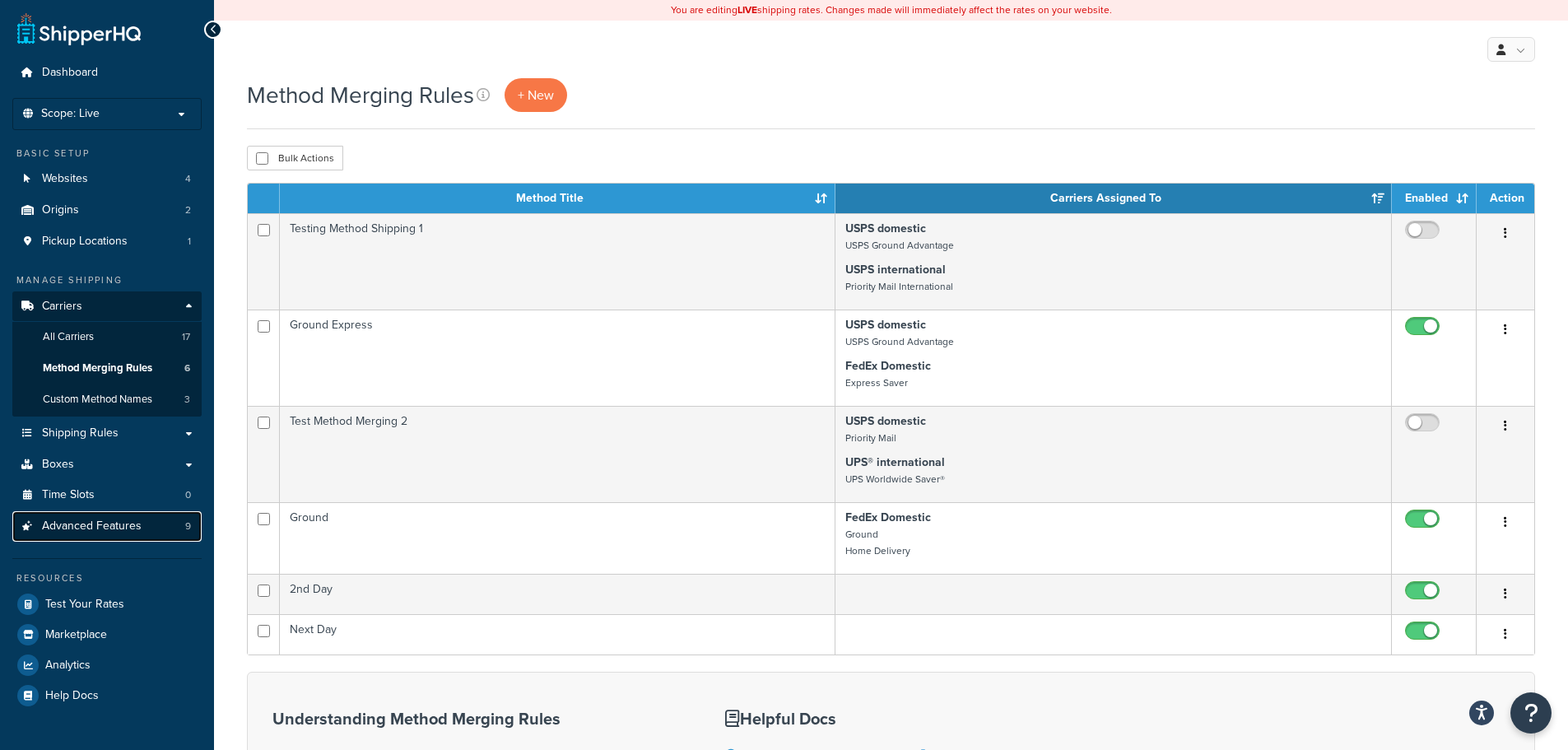
click at [109, 528] on span "Advanced Features" at bounding box center [92, 527] width 99 height 14
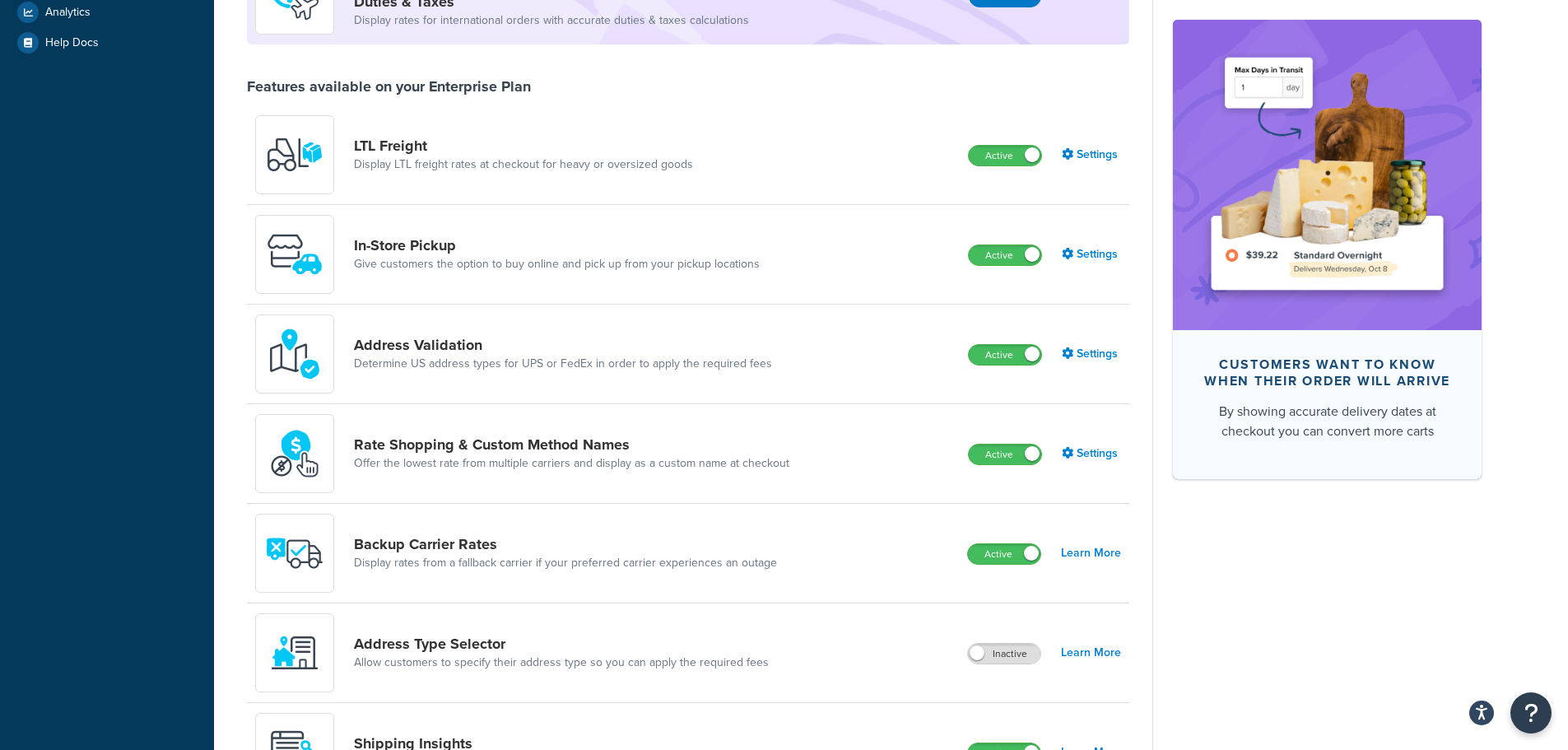
scroll to position [658, 0]
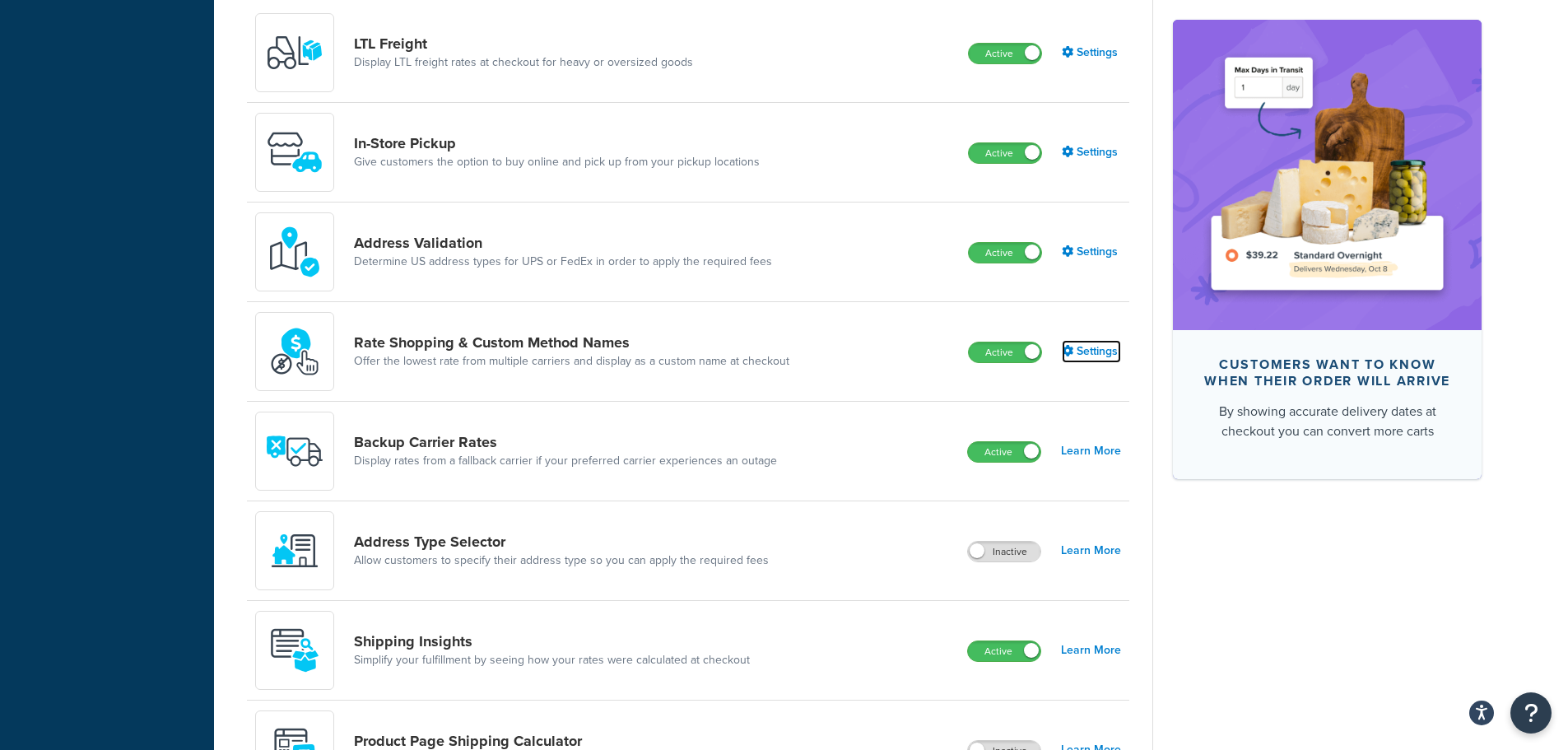
click at [1116, 354] on link "Settings" at bounding box center [1091, 351] width 59 height 23
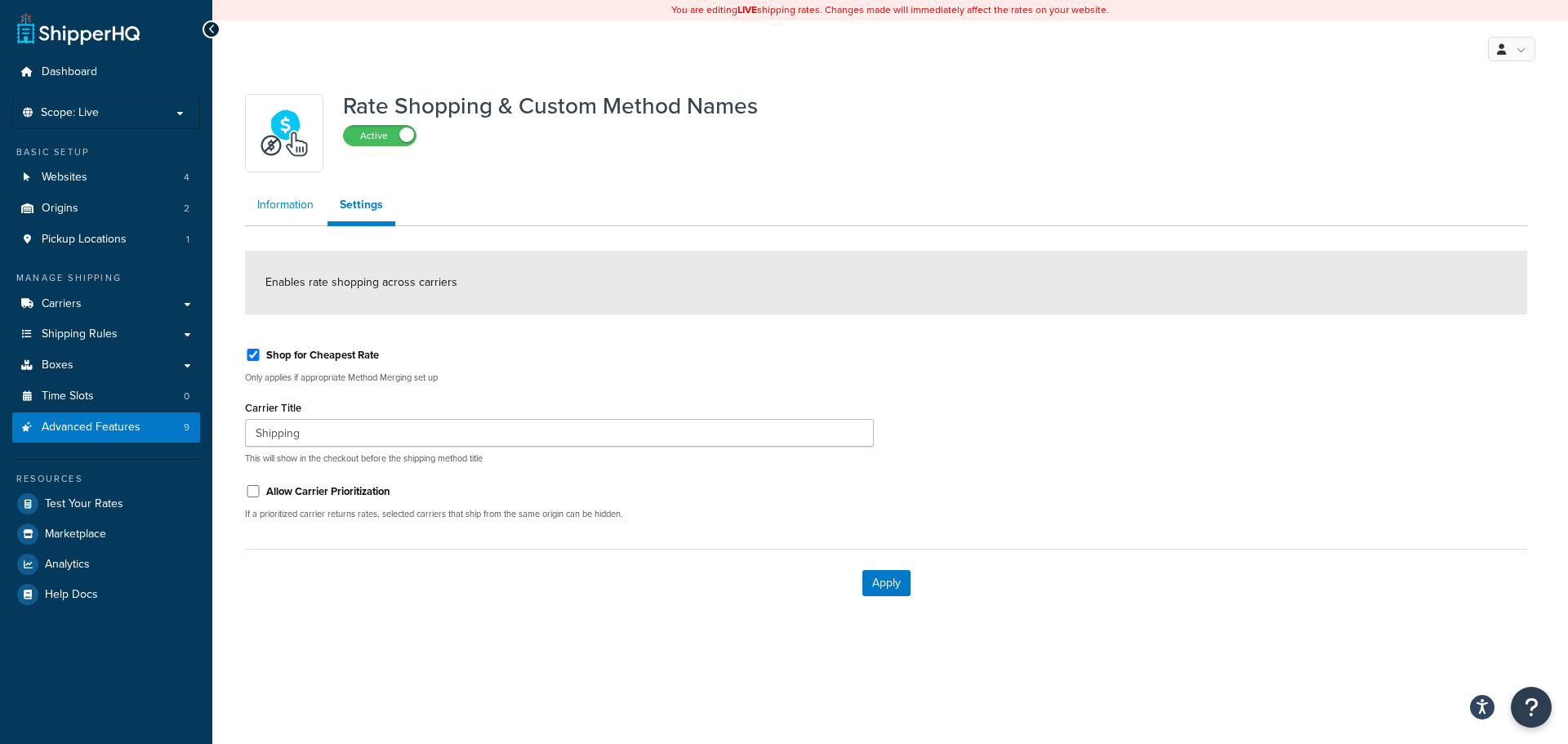
click at [297, 199] on link "Information" at bounding box center [285, 205] width 80 height 33
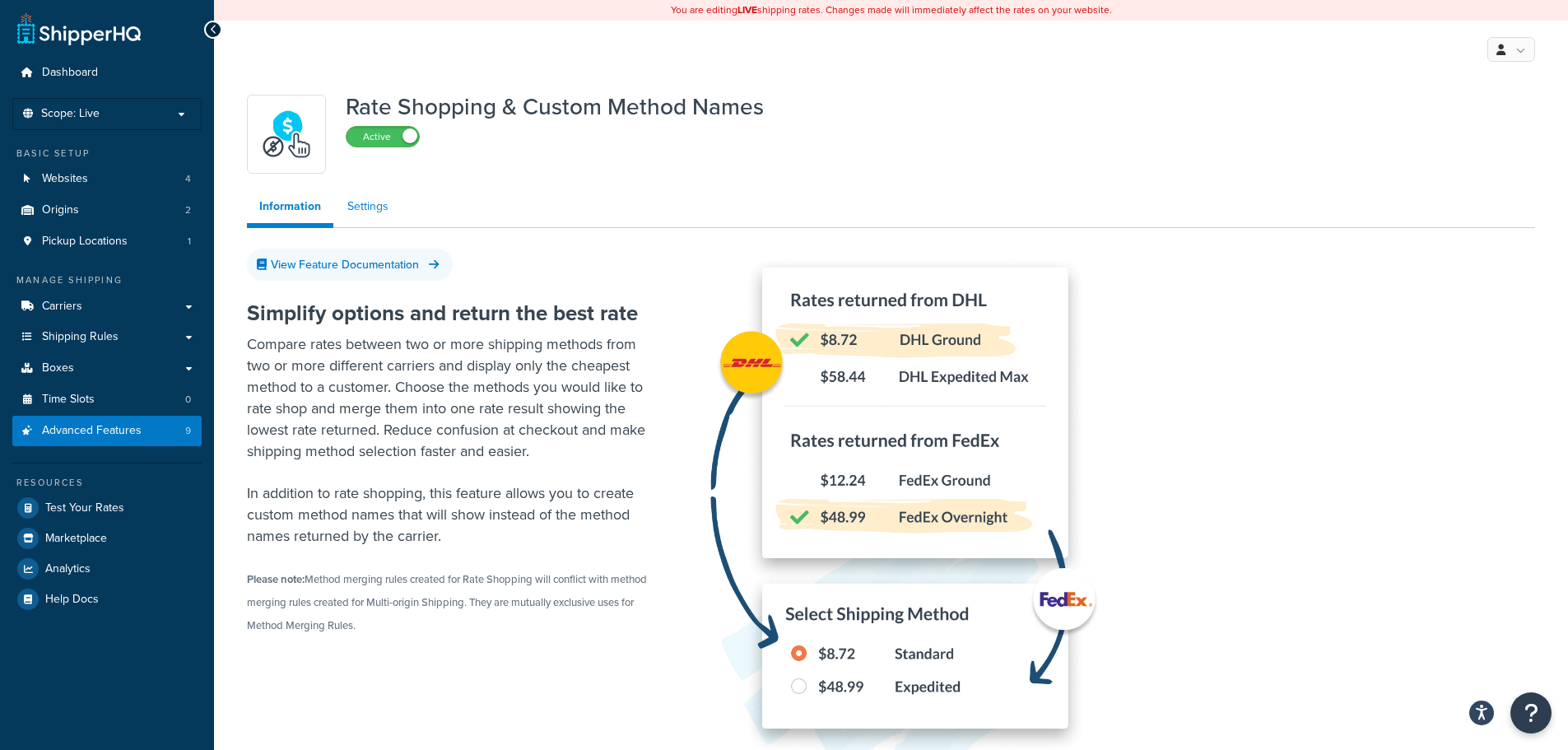
click at [362, 207] on link "Settings" at bounding box center [368, 207] width 66 height 33
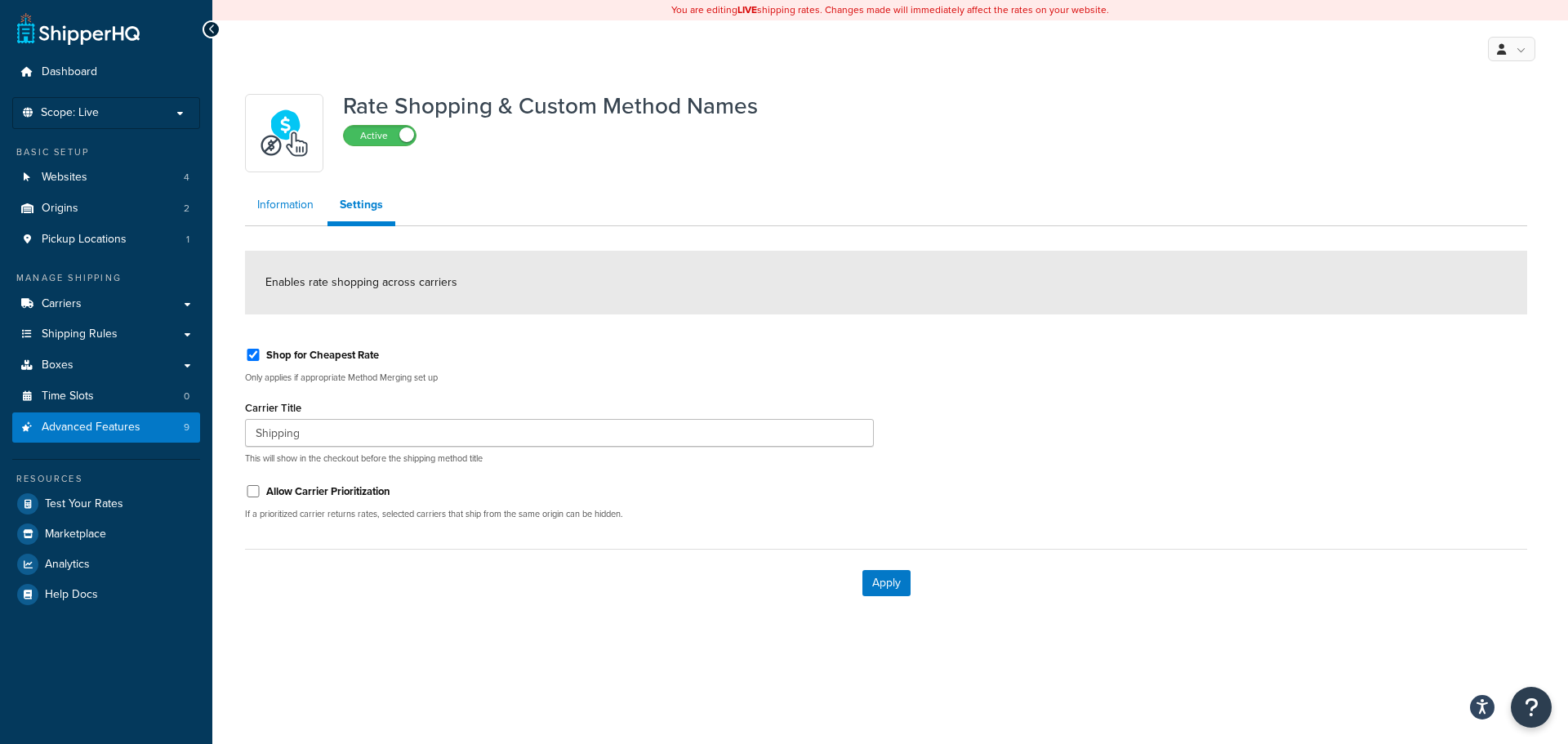
click at [285, 211] on link "Information" at bounding box center [285, 205] width 80 height 33
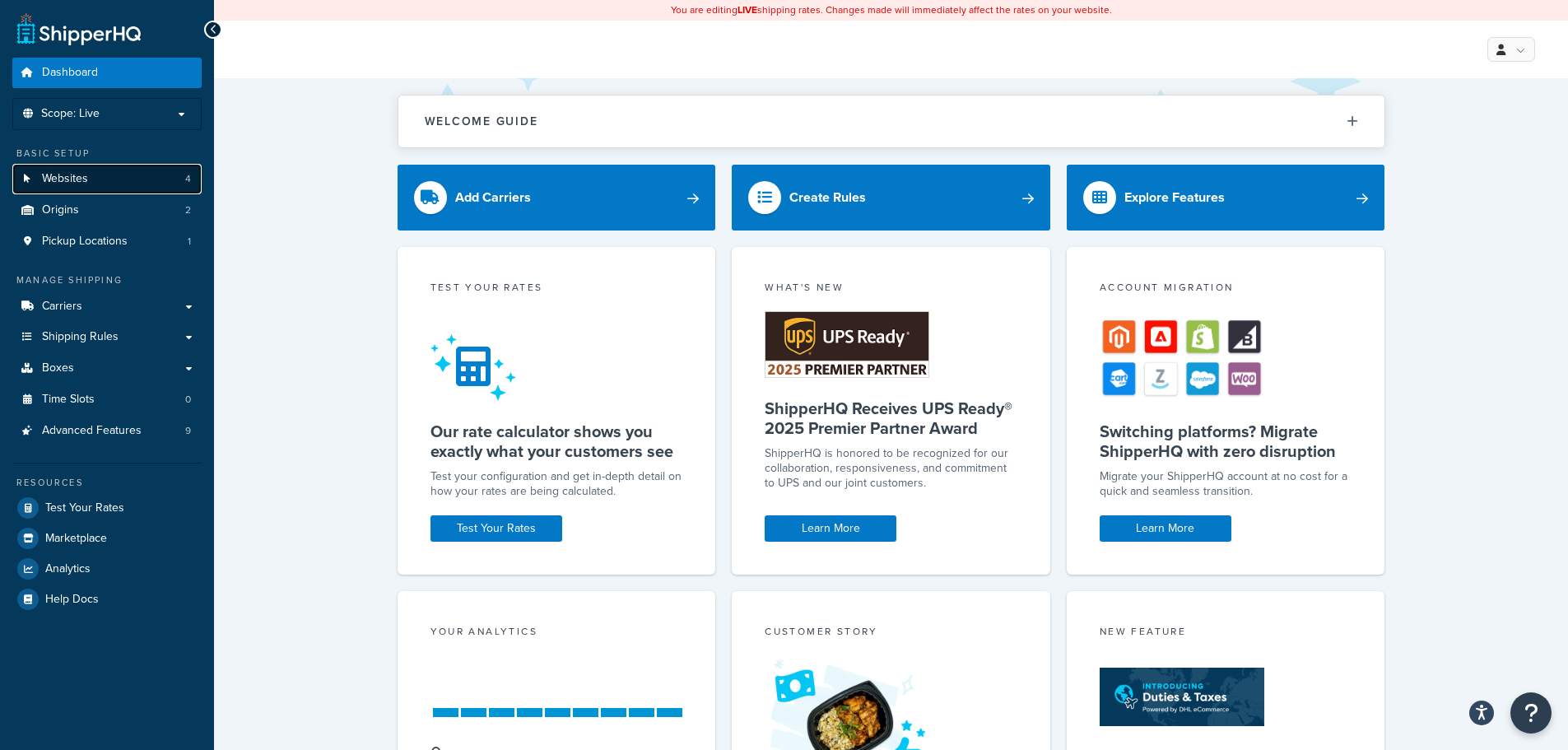
click at [115, 177] on link "Websites 4" at bounding box center [106, 179] width 189 height 31
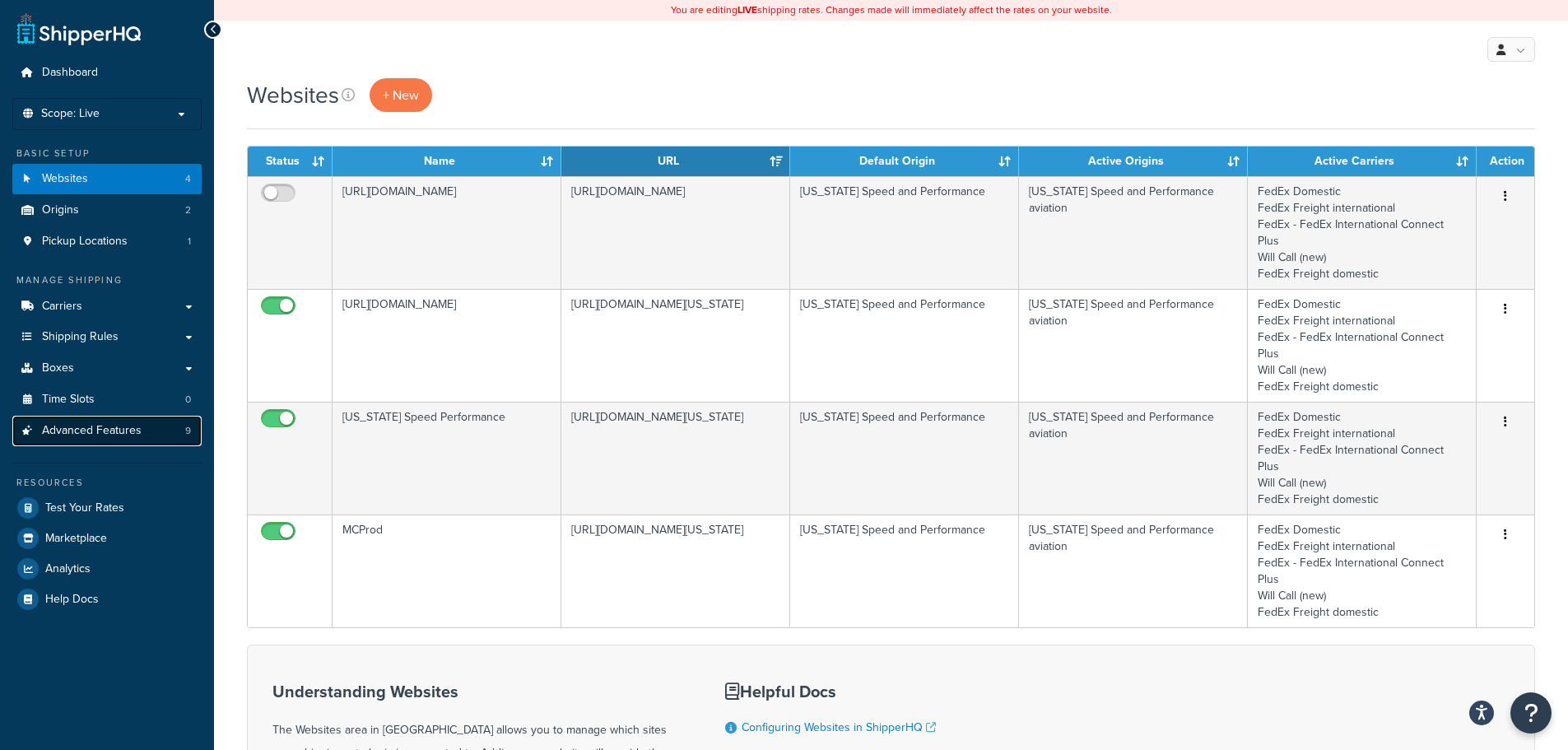
click at [115, 431] on span "Advanced Features" at bounding box center [92, 431] width 99 height 14
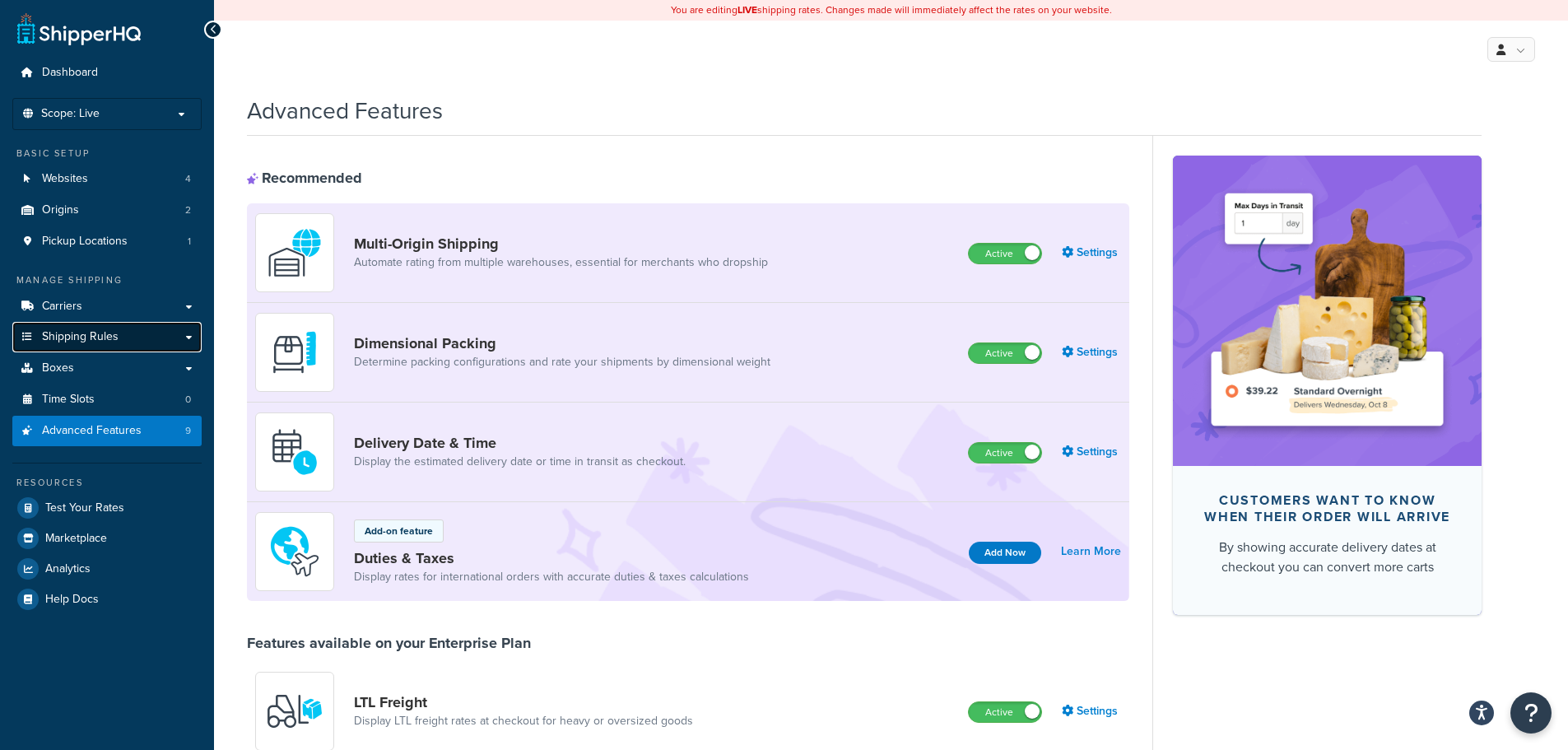
click at [104, 333] on span "Shipping Rules" at bounding box center [80, 338] width 77 height 14
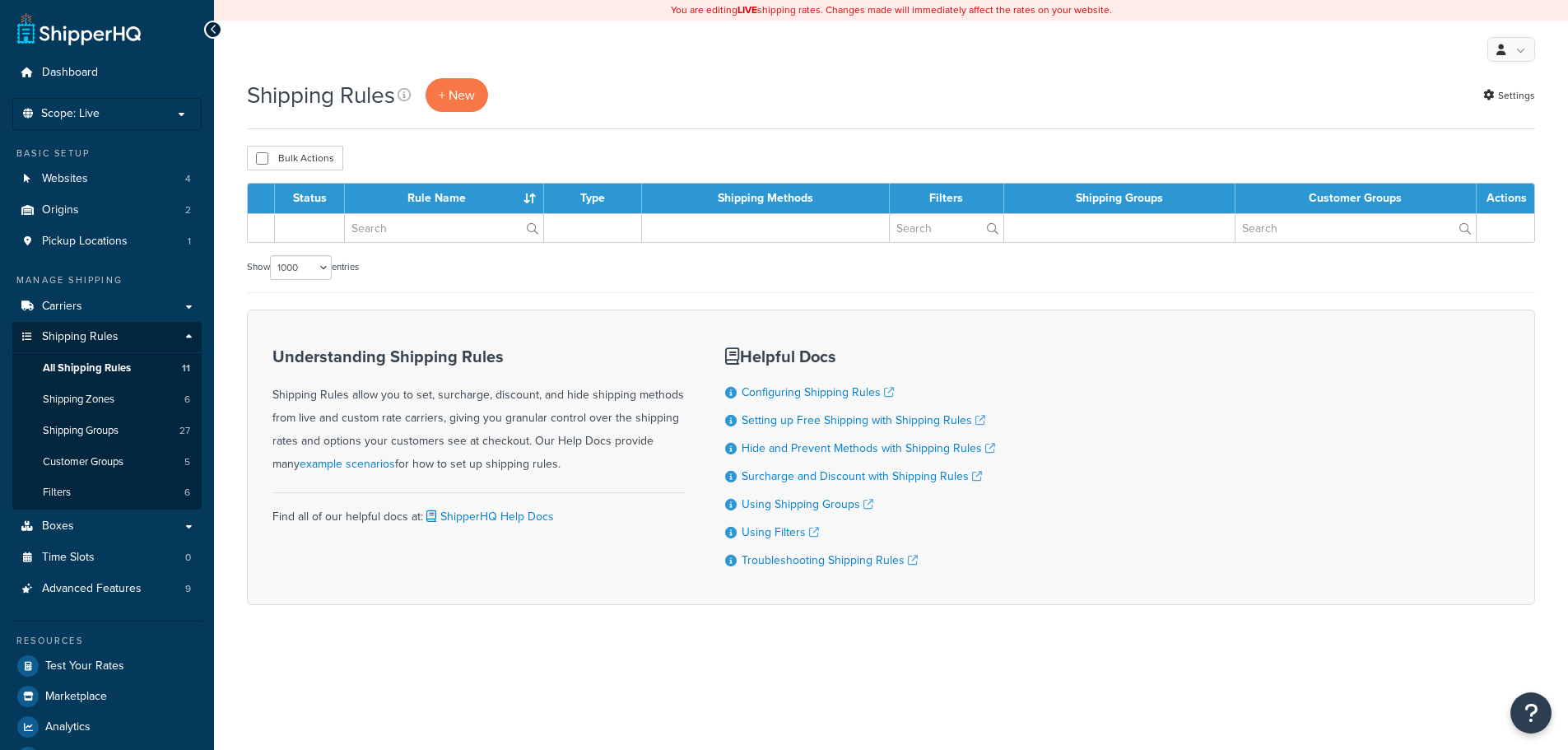
select select "1000"
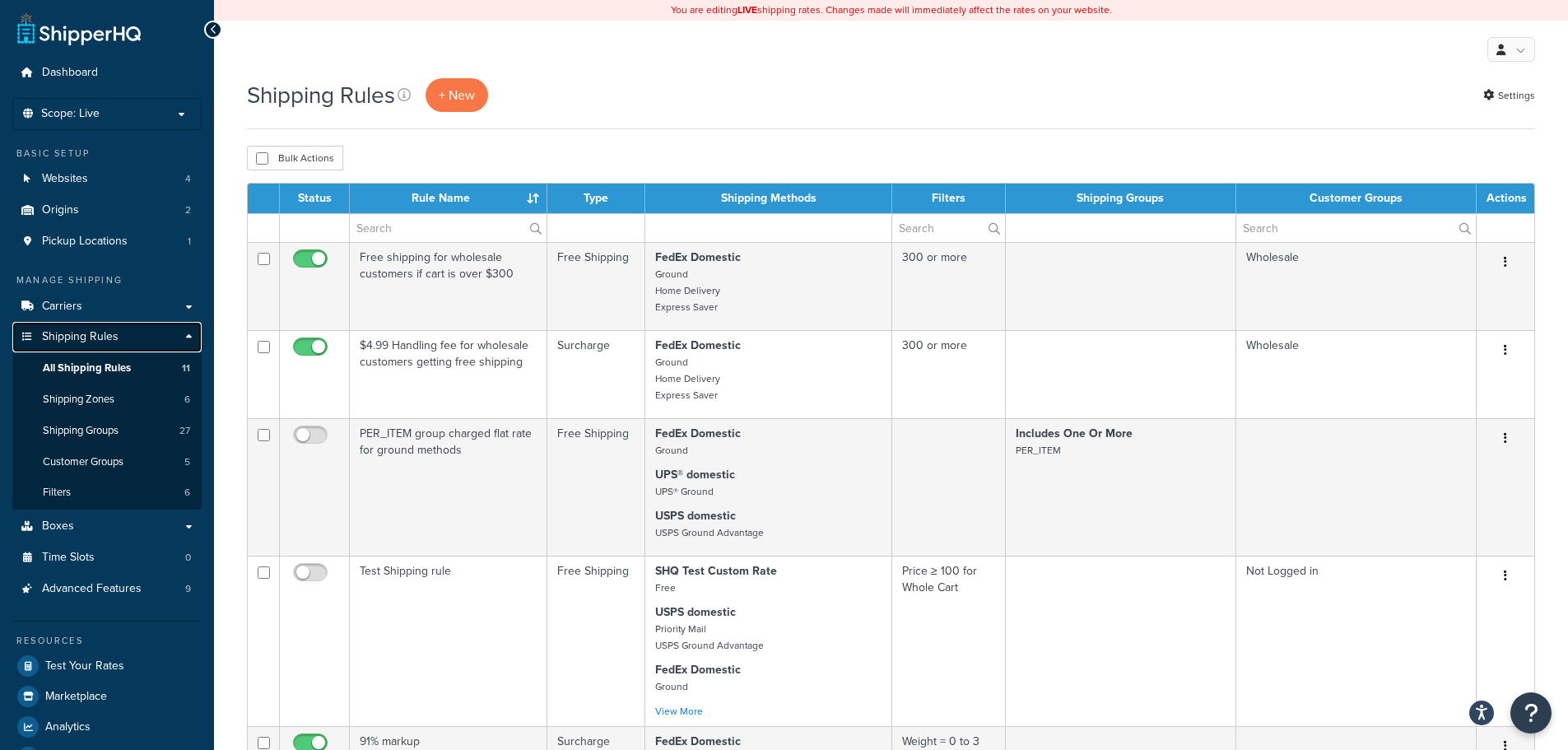
click at [98, 328] on link "Shipping Rules" at bounding box center [106, 337] width 189 height 31
click at [99, 308] on link "Carriers" at bounding box center [106, 306] width 189 height 31
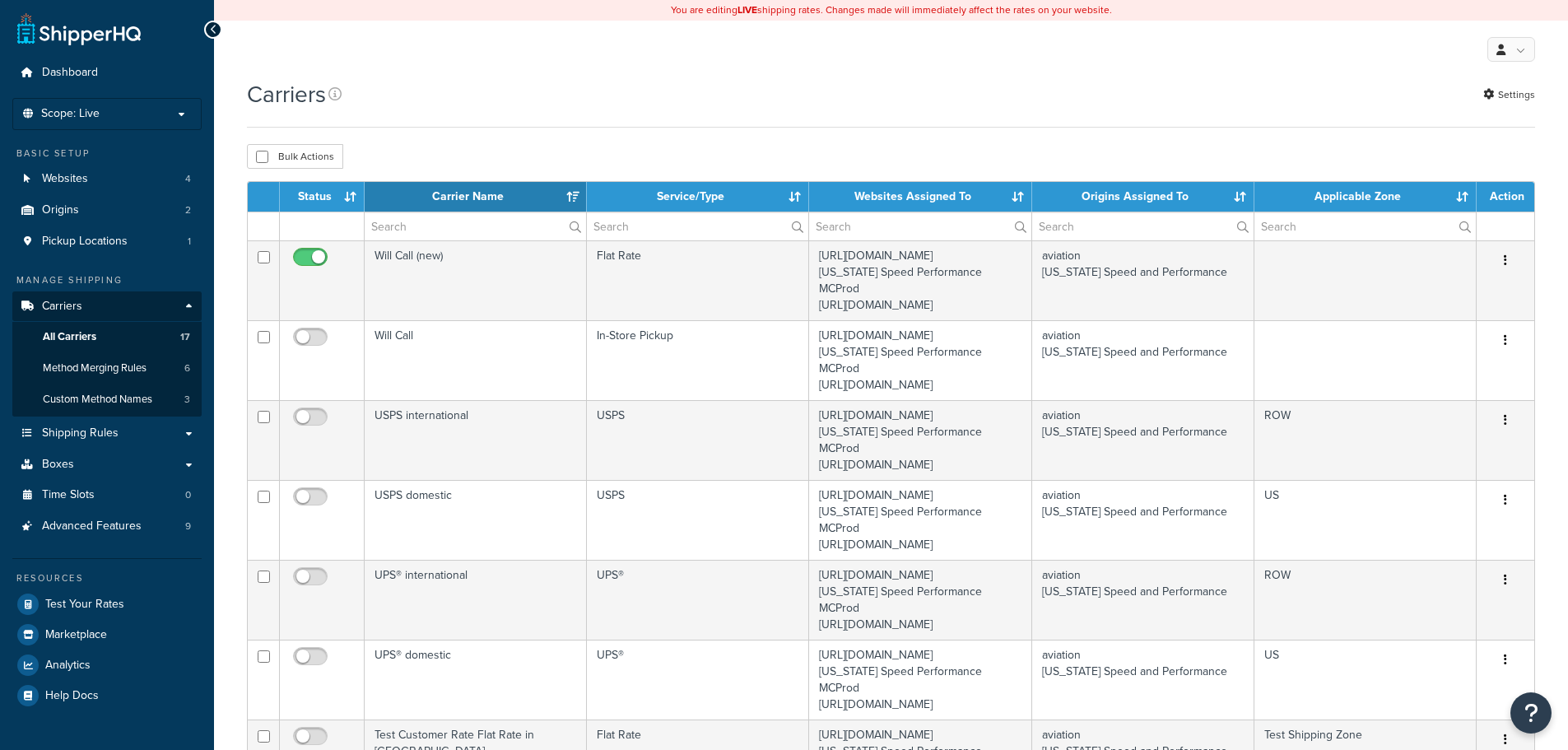
select select "15"
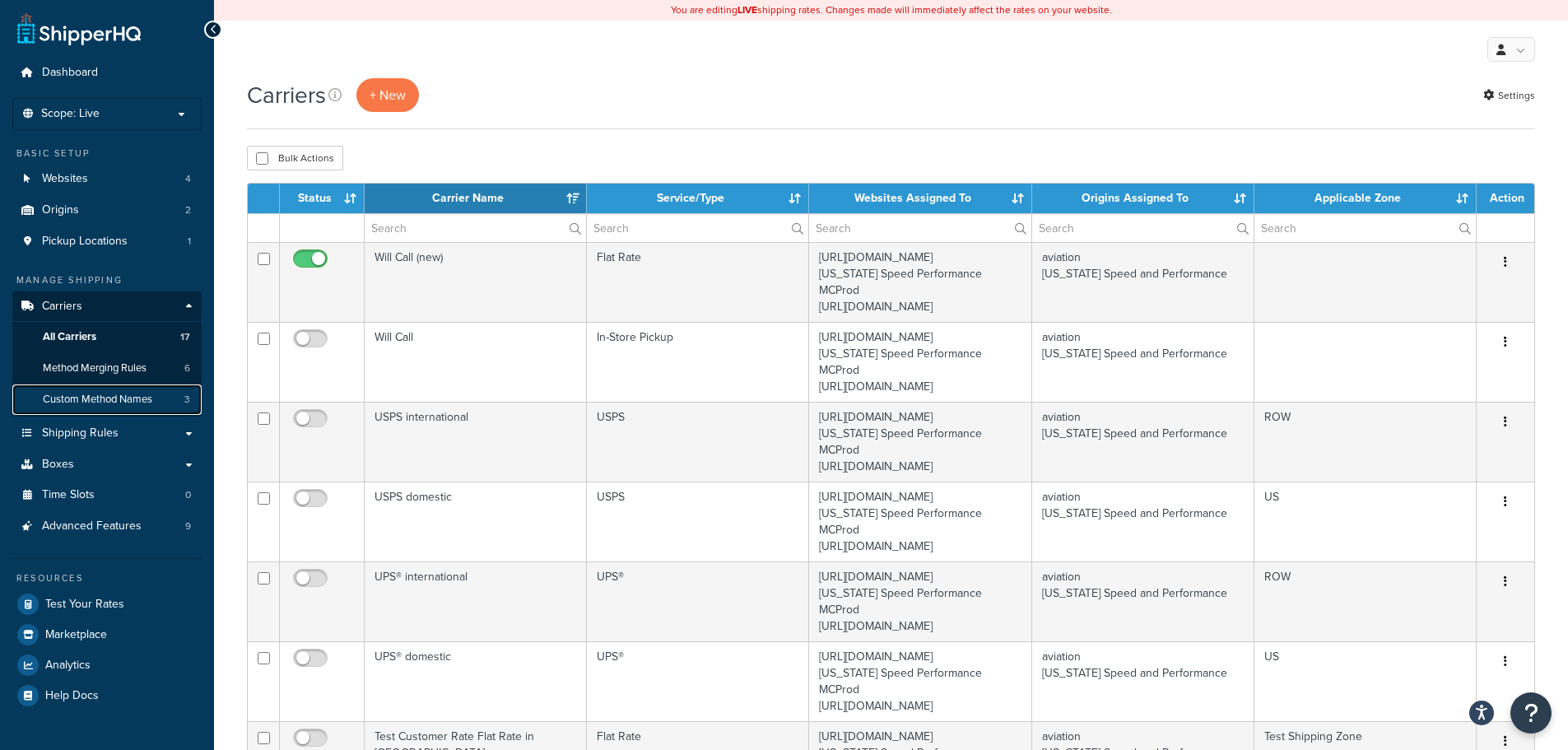
click at [104, 404] on span "Custom Method Names" at bounding box center [98, 399] width 110 height 14
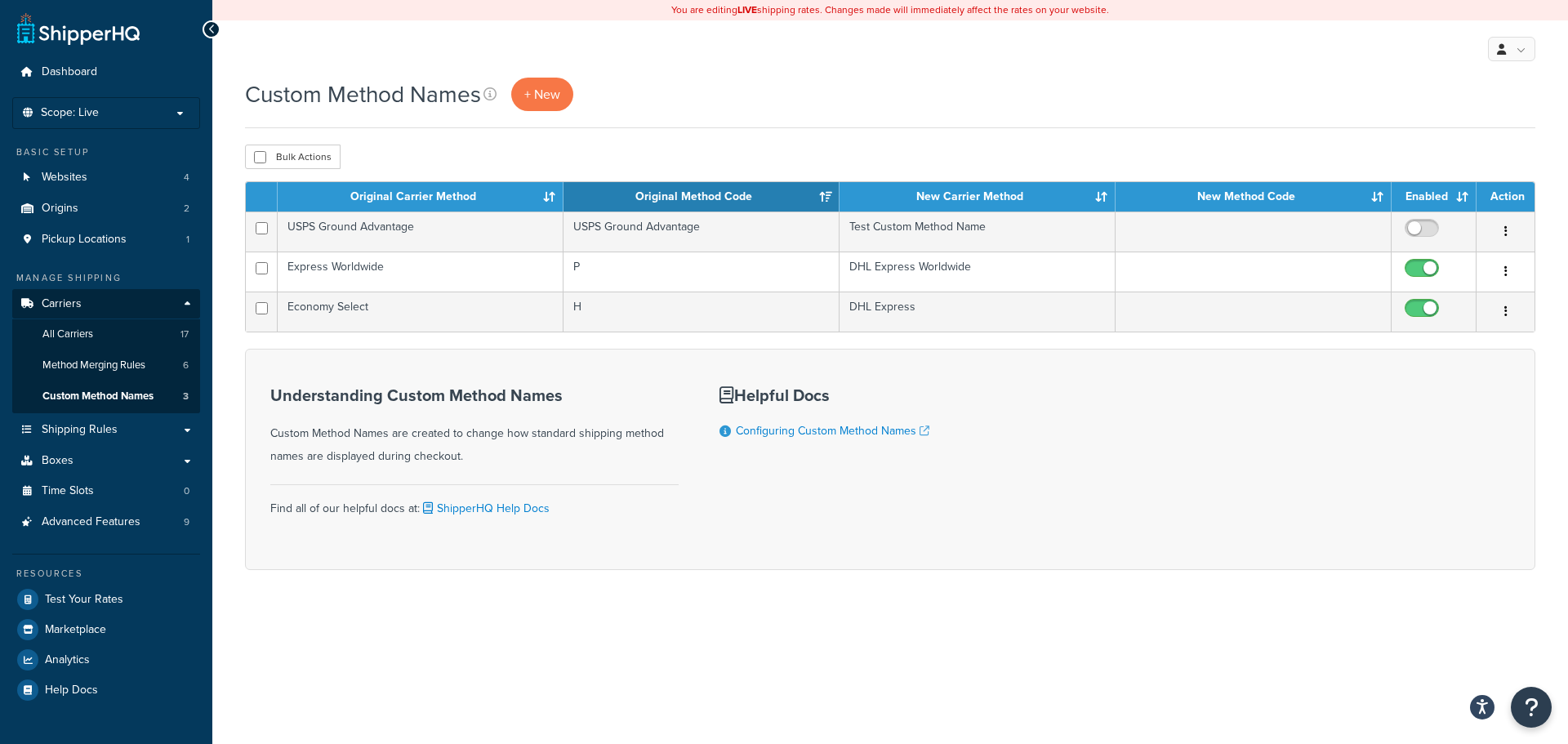
click at [539, 67] on div "My Profile Billing Global Settings Contact Us Logout" at bounding box center [889, 49] width 1355 height 57
click at [536, 88] on span "+ New" at bounding box center [542, 94] width 36 height 19
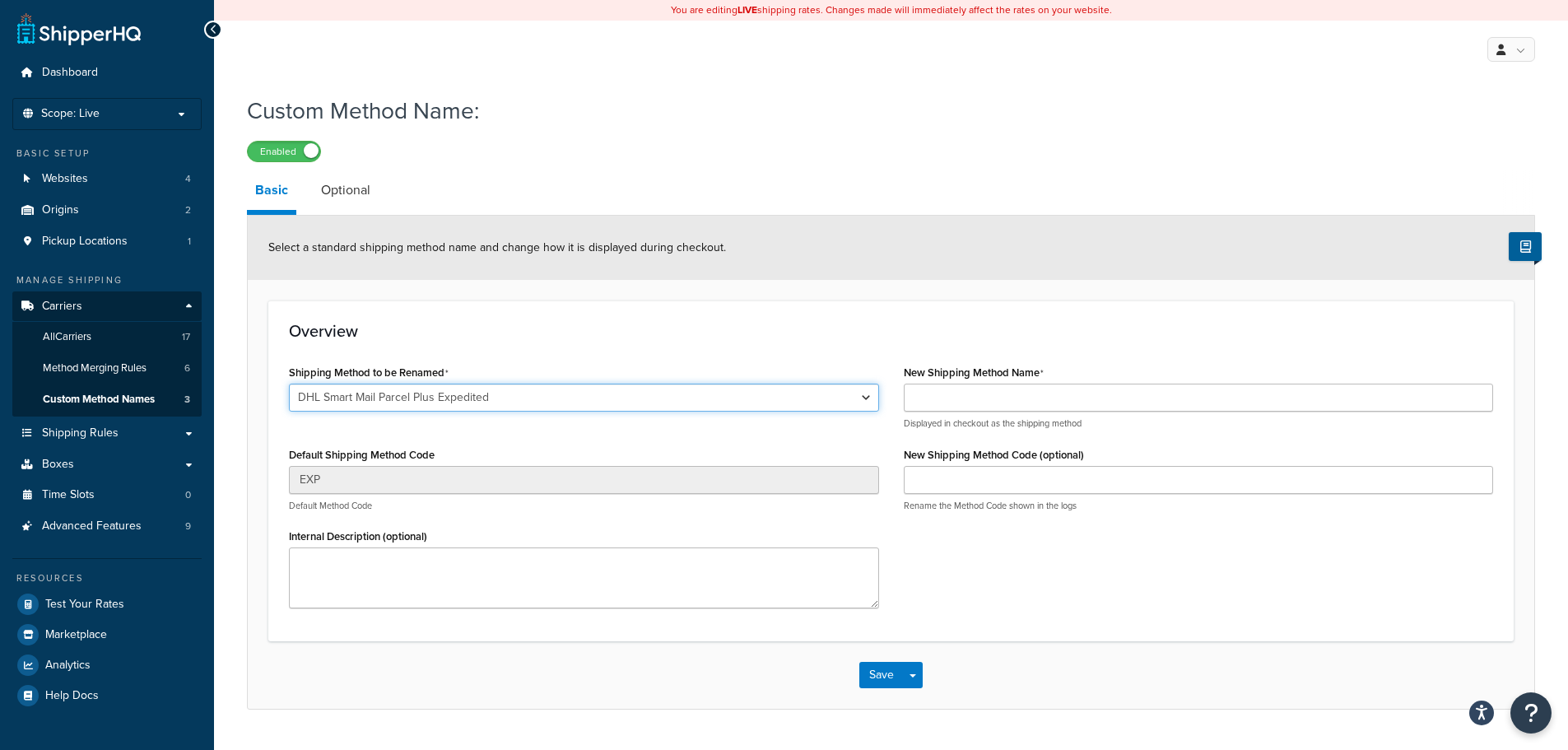
click at [449, 398] on select "DHL Smart Mail Parcel Plus Expedited DHL Smart Mail Parcel Expedited Max DHL Sm…" at bounding box center [583, 398] width 590 height 28
click at [1118, 85] on div "You are editing LIVE shipping rates. Changes made will immediately affect the r…" at bounding box center [890, 396] width 1354 height 792
click at [519, 76] on div "My Profile Billing Global Settings Contact Us Logout" at bounding box center [890, 50] width 1354 height 58
click at [370, 197] on link "Optional" at bounding box center [346, 189] width 66 height 39
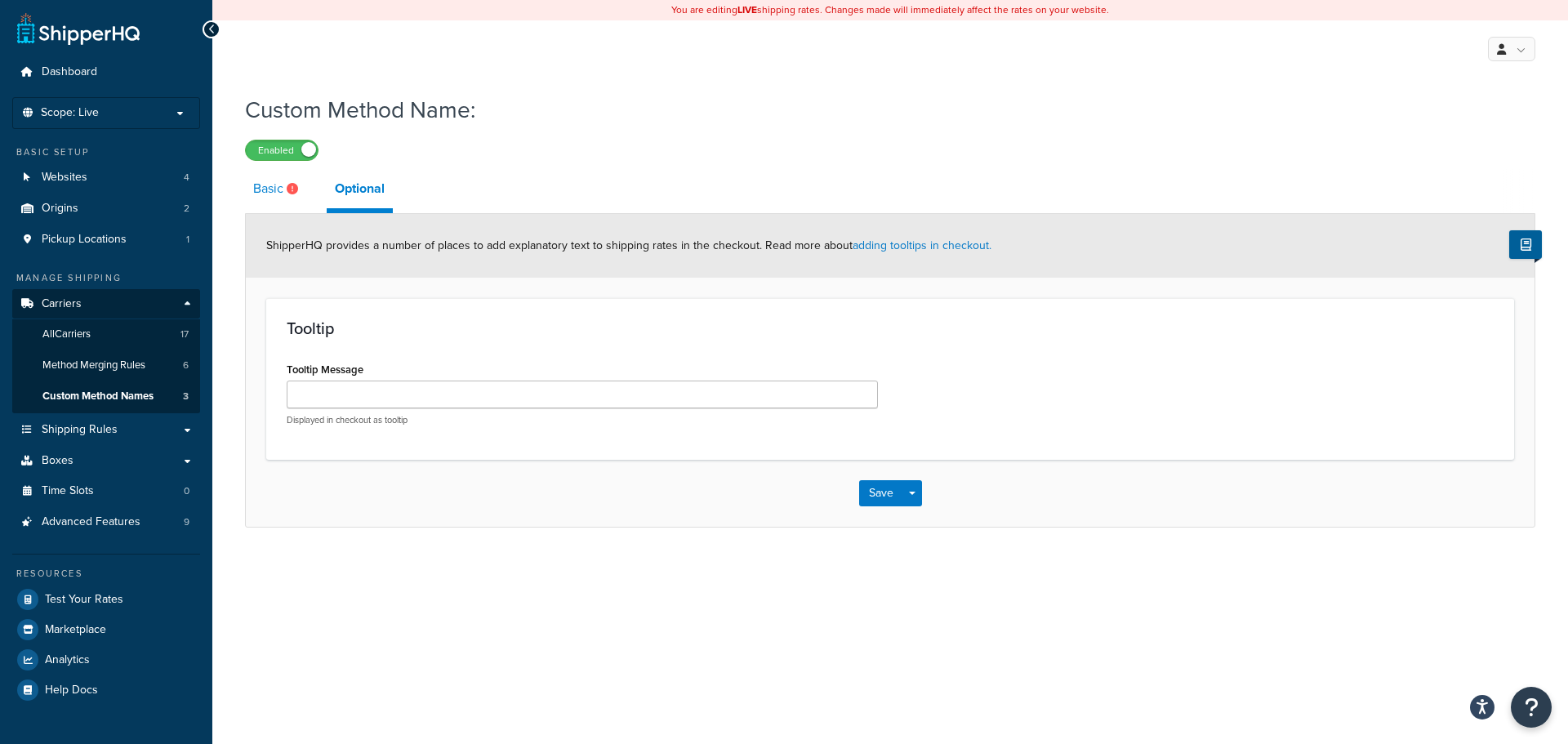
click at [277, 202] on link "Basic" at bounding box center [278, 188] width 66 height 39
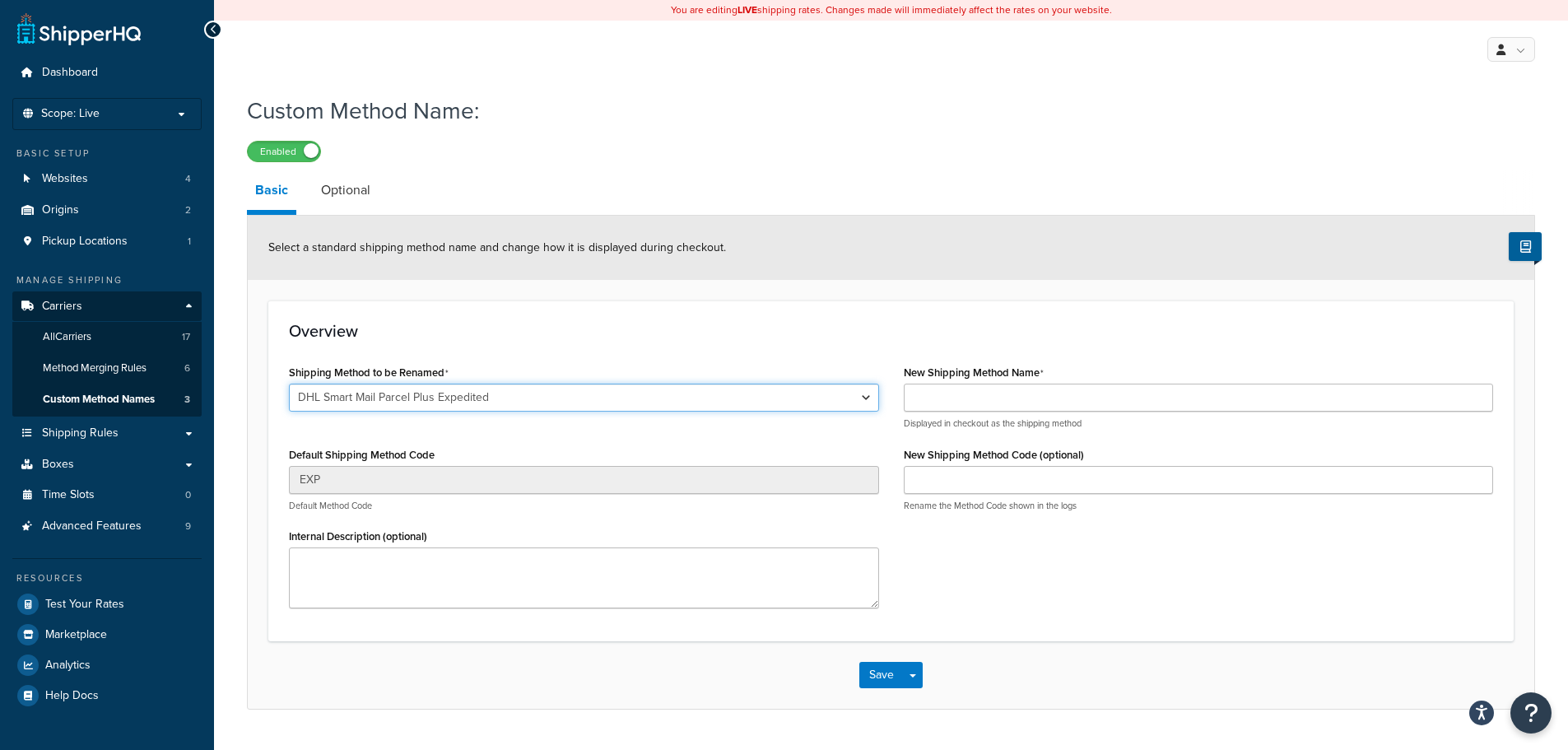
click at [864, 402] on select "DHL Smart Mail Parcel Plus Expedited DHL Smart Mail Parcel Expedited Max DHL Sm…" at bounding box center [583, 398] width 590 height 28
